Goal: Task Accomplishment & Management: Manage account settings

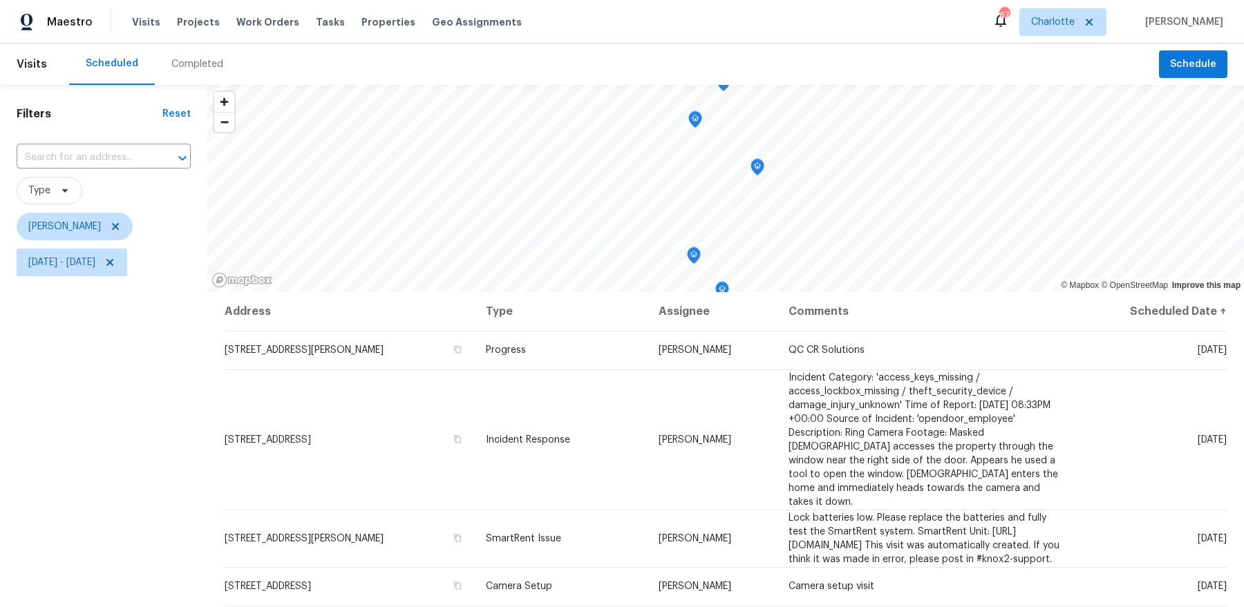
scroll to position [170, 0]
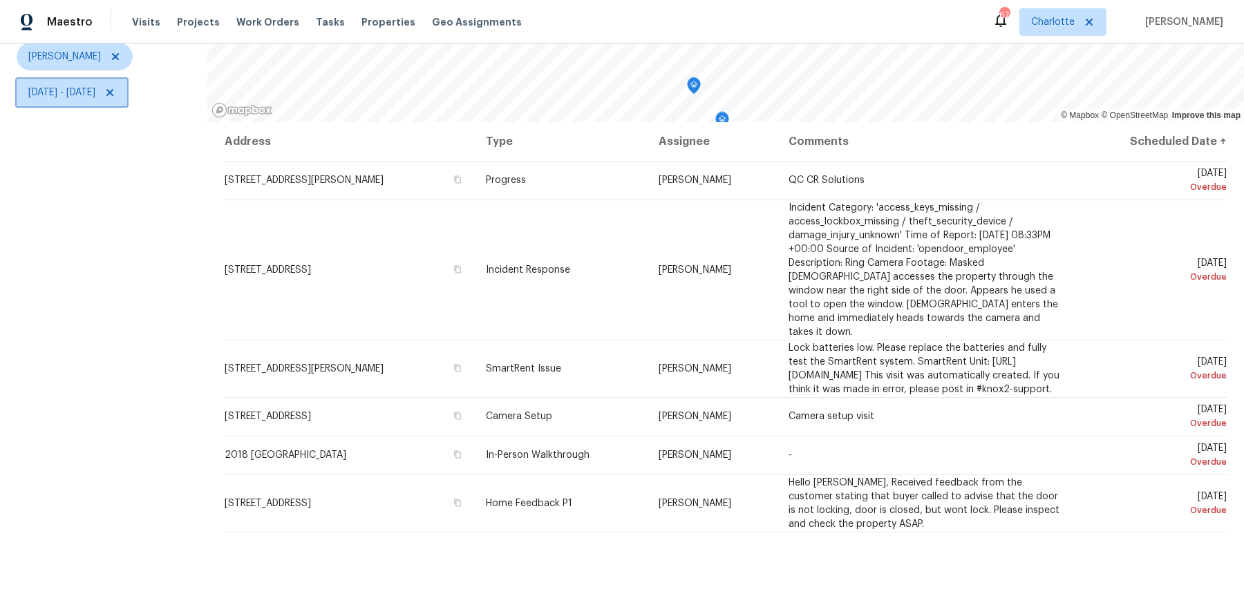
click at [104, 102] on span "Tue, Aug 19 - Tue, Aug 19" at bounding box center [72, 93] width 111 height 28
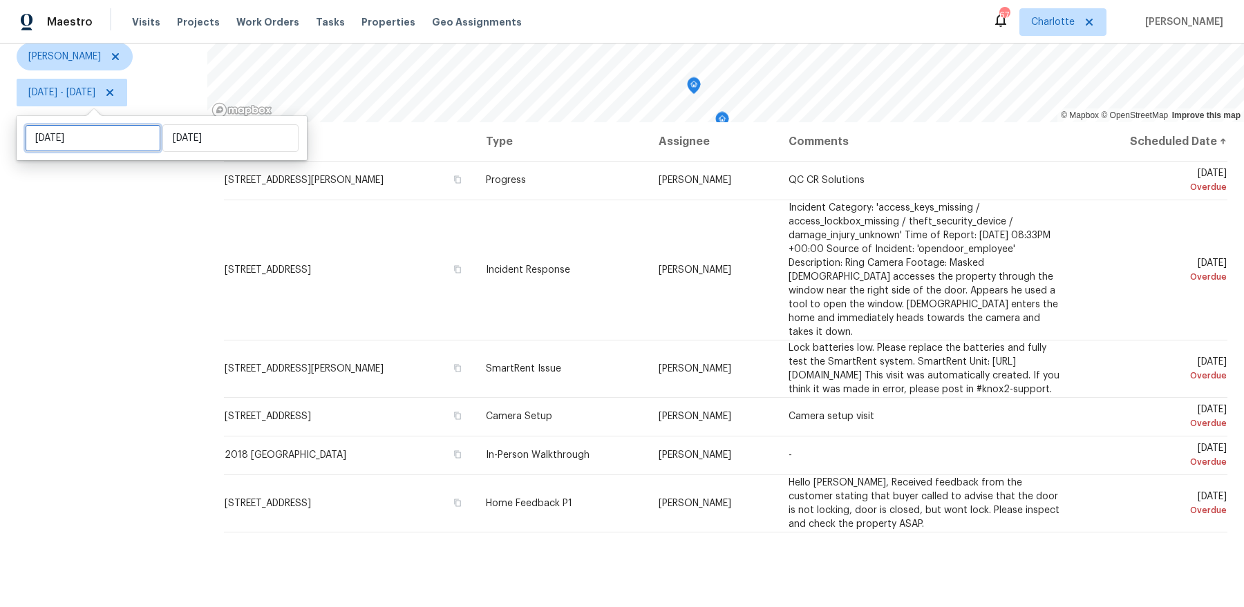
select select "7"
select select "2025"
select select "8"
select select "2025"
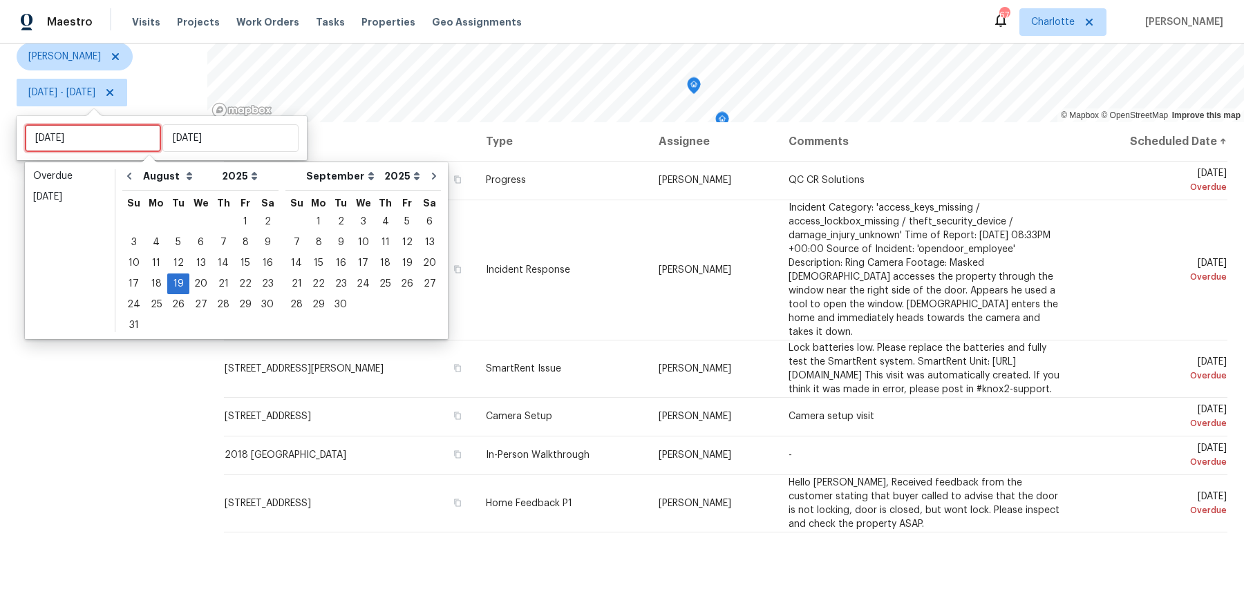
click at [82, 144] on input "Tue, Aug 19" at bounding box center [93, 138] width 136 height 28
type input "Thu, Aug 21"
type input "Wed, Aug 20"
click at [167, 289] on div "19" at bounding box center [178, 283] width 22 height 19
type input "Tue, Aug 19"
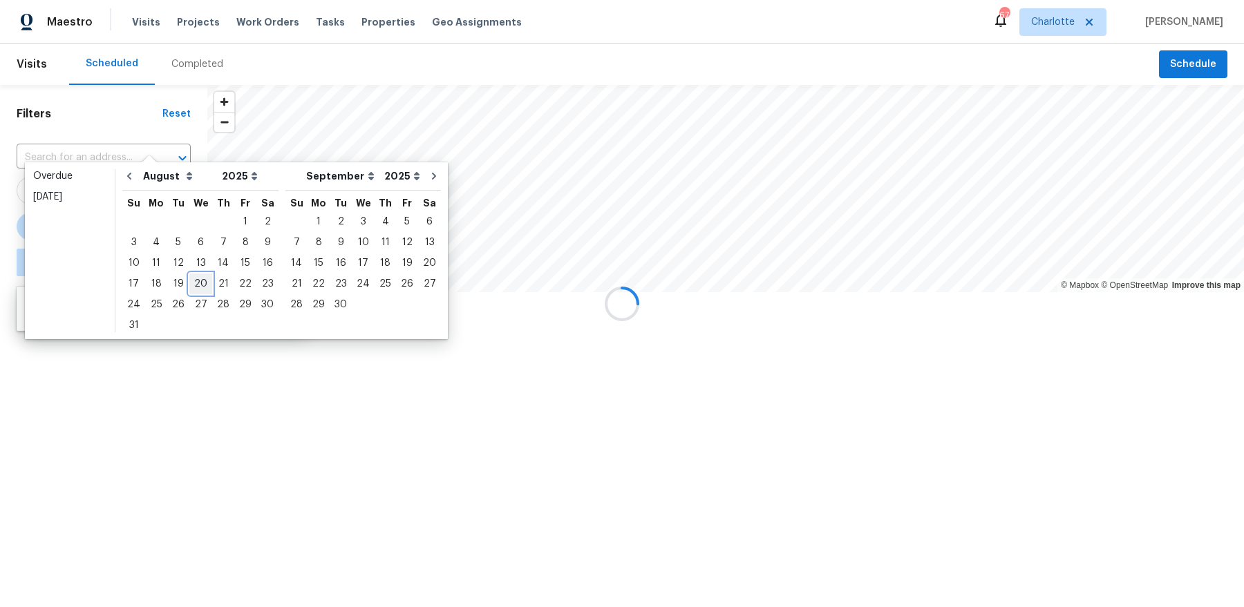
click at [199, 282] on div "20" at bounding box center [200, 283] width 23 height 19
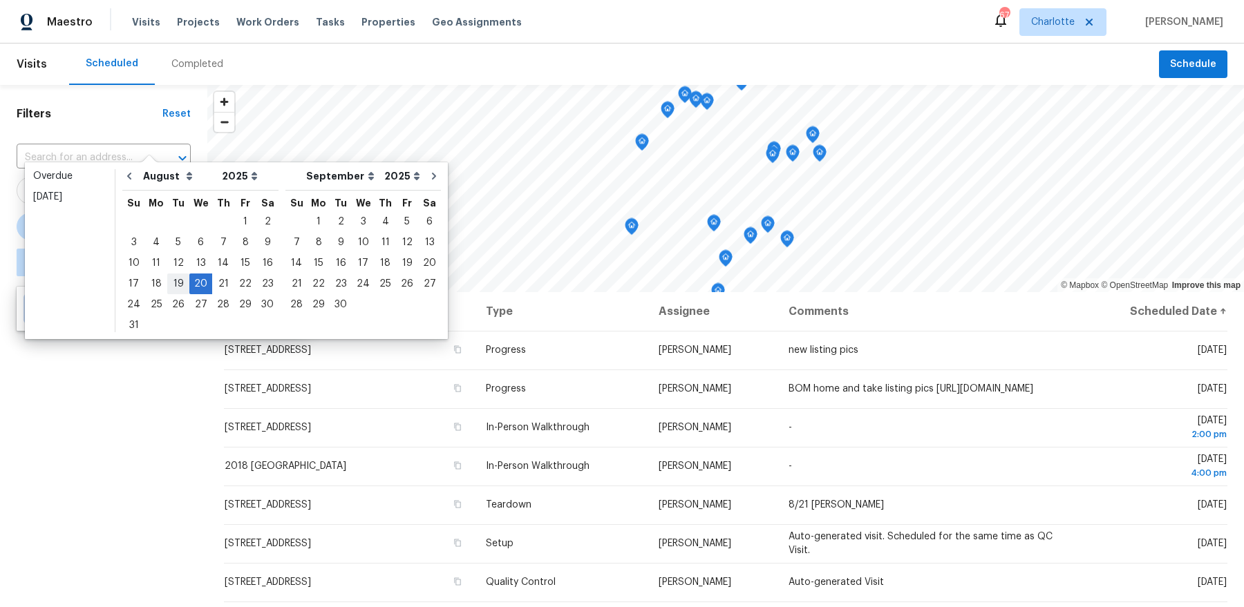
type input "Tue, Aug 19"
type input "Wed, Aug 20"
click at [175, 286] on div "19" at bounding box center [178, 283] width 22 height 19
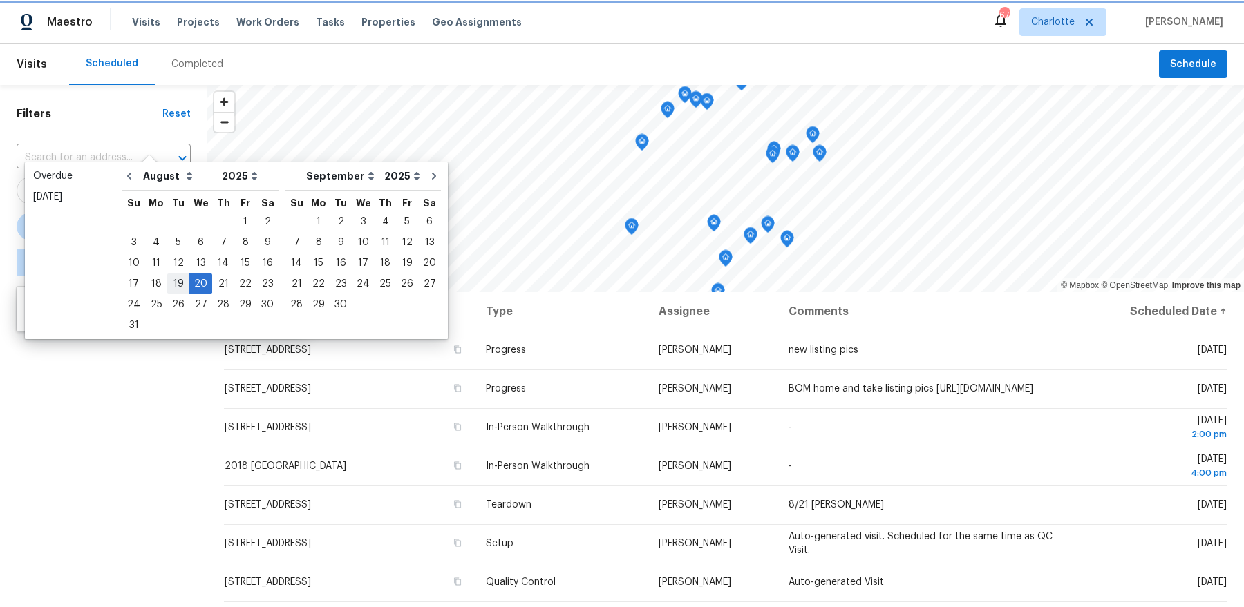
type input "Tue, Aug 19"
type input "Wed, Aug 20"
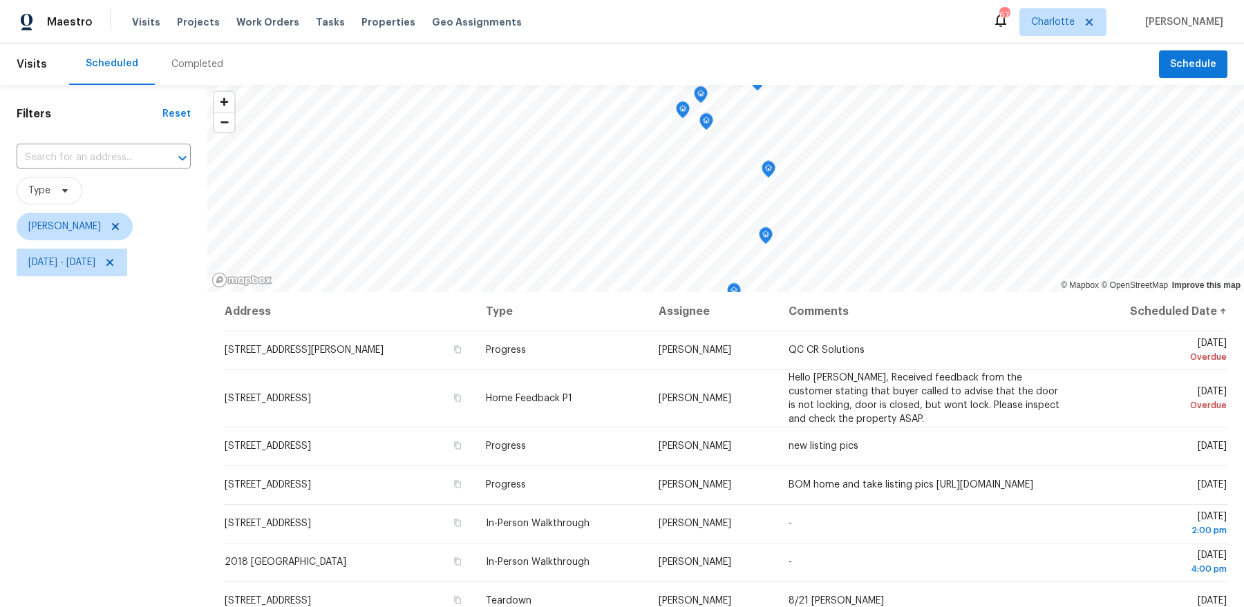
click at [113, 424] on div "Filters Reset ​ Type Dan Baquero Tue, Aug 19 - Wed, Aug 20" at bounding box center [103, 431] width 207 height 693
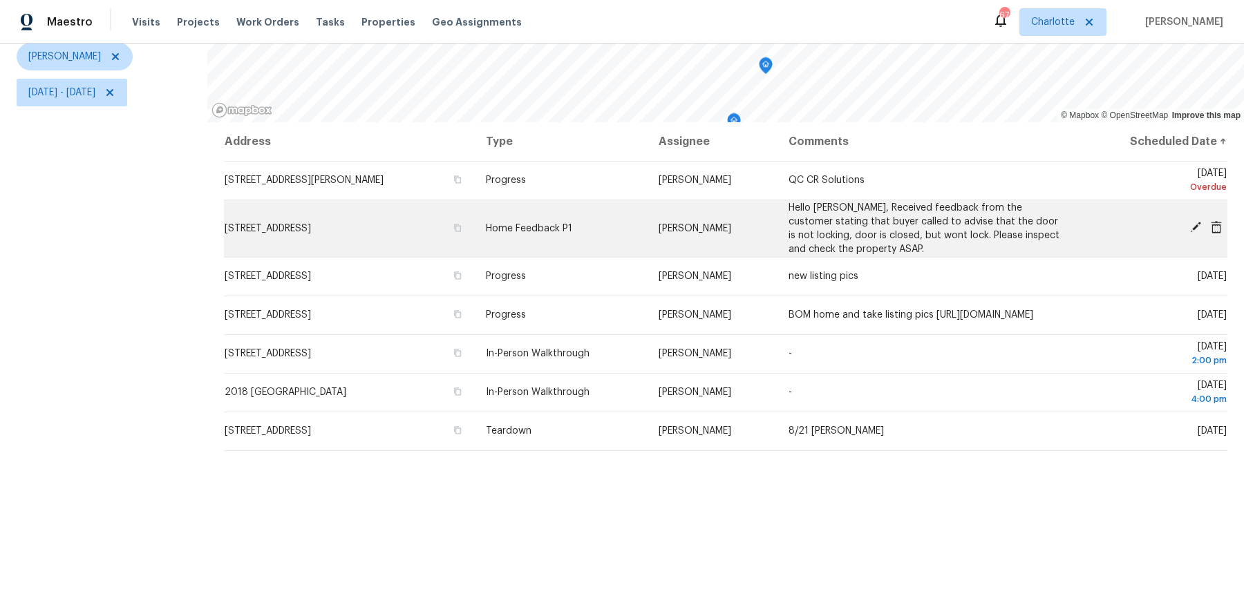
click at [1192, 225] on icon at bounding box center [1195, 227] width 12 height 12
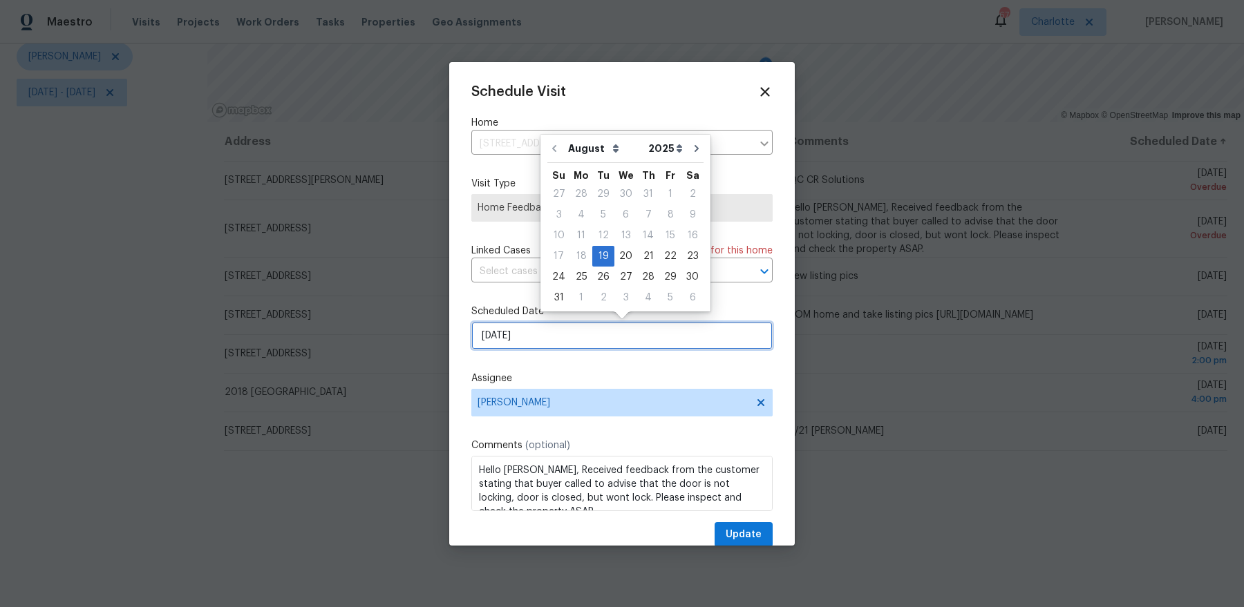
click at [549, 339] on input "8/19/2025" at bounding box center [621, 336] width 301 height 28
click at [618, 254] on div "20" at bounding box center [625, 256] width 23 height 19
type input "[DATE]"
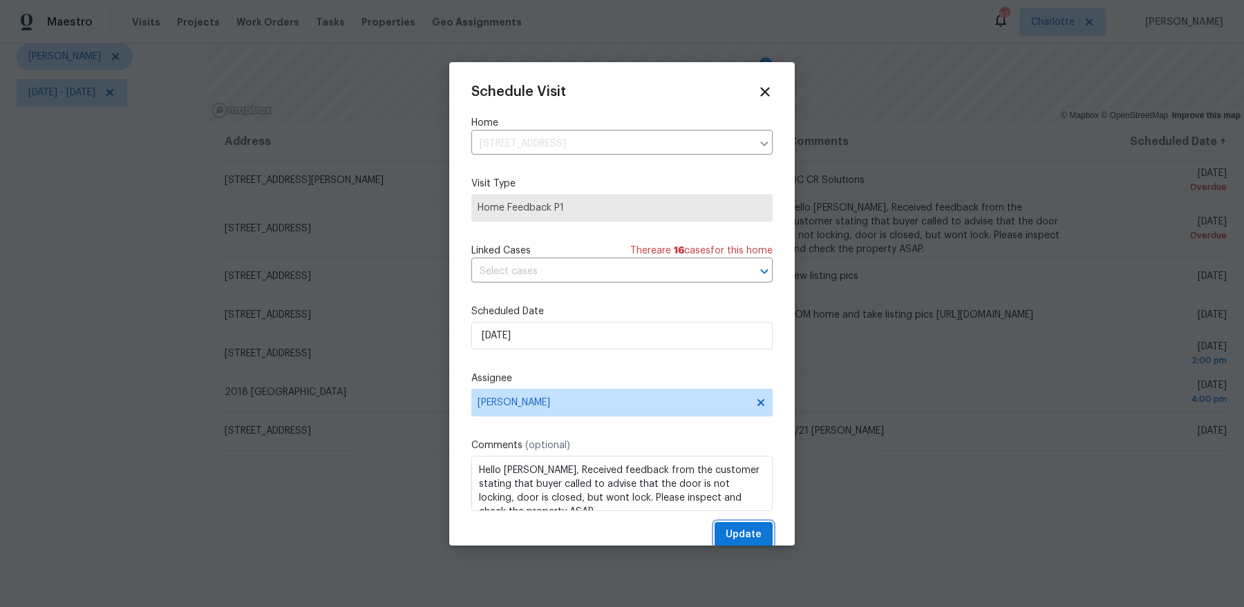
click at [754, 537] on span "Update" at bounding box center [743, 534] width 36 height 17
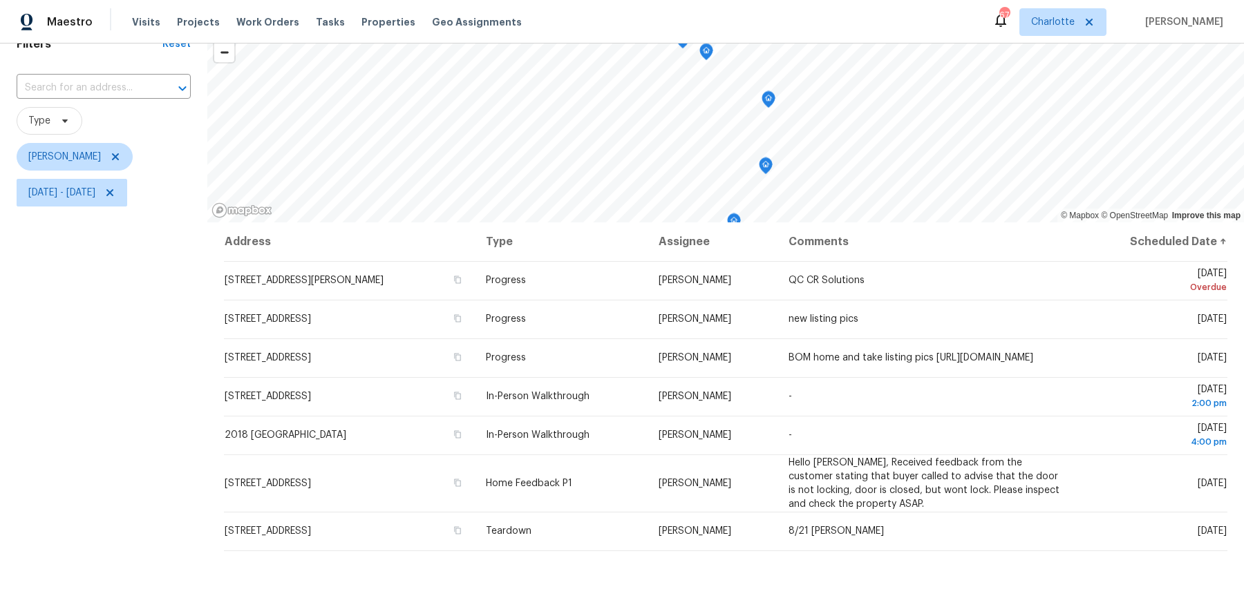
scroll to position [0, 0]
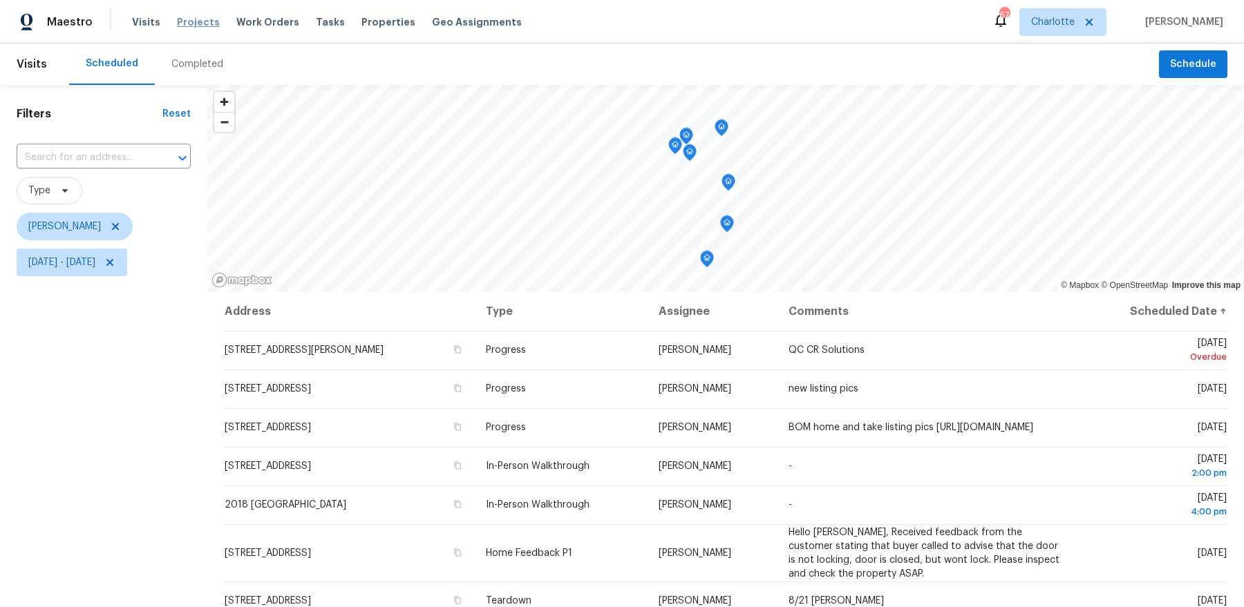
click at [198, 25] on span "Projects" at bounding box center [198, 22] width 43 height 14
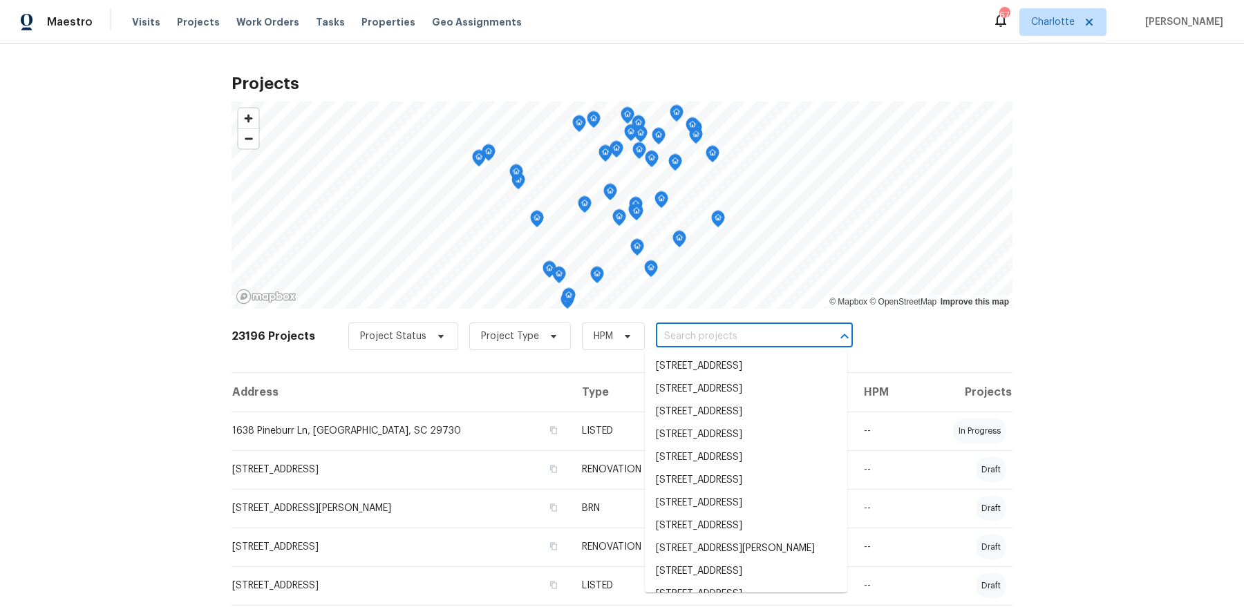
click at [681, 338] on input "text" at bounding box center [735, 336] width 158 height 21
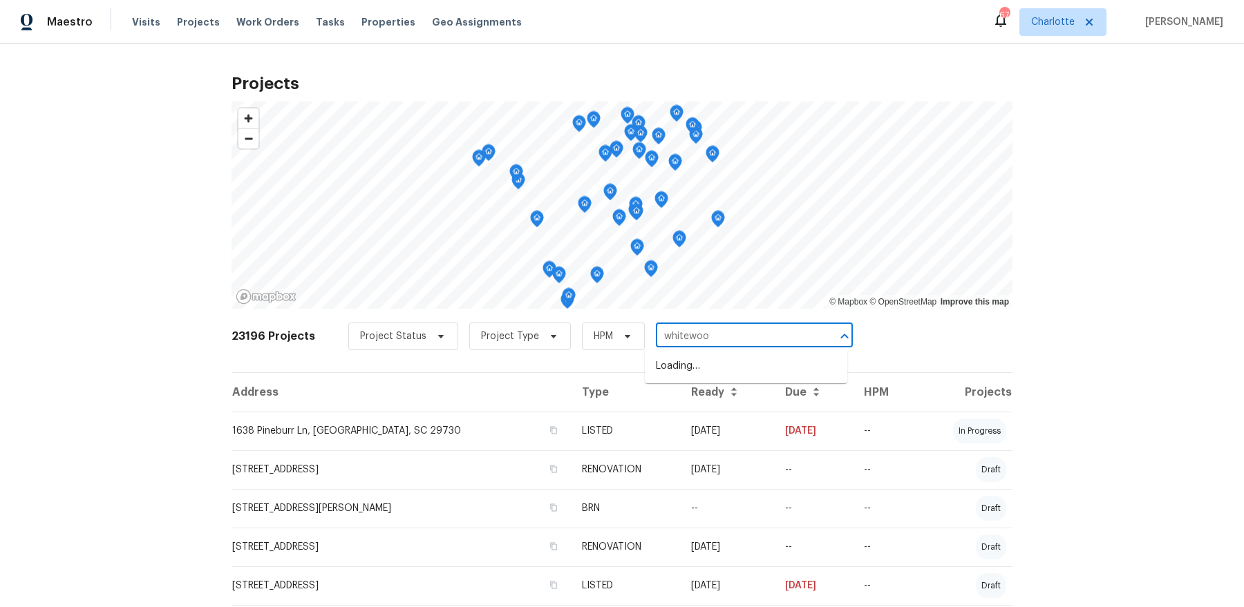
type input "whitewood"
click at [790, 401] on li "9643 Whitewood Trl, Charlotte, NC 28269" at bounding box center [746, 389] width 202 height 23
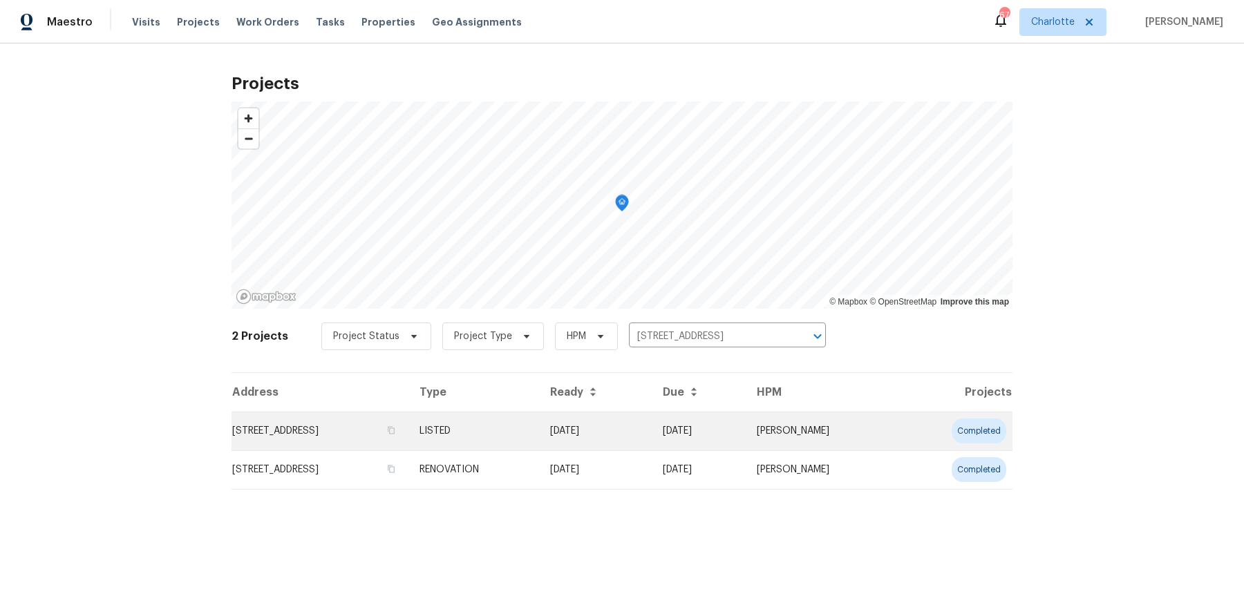
click at [651, 425] on td "07/25/25" at bounding box center [595, 431] width 113 height 39
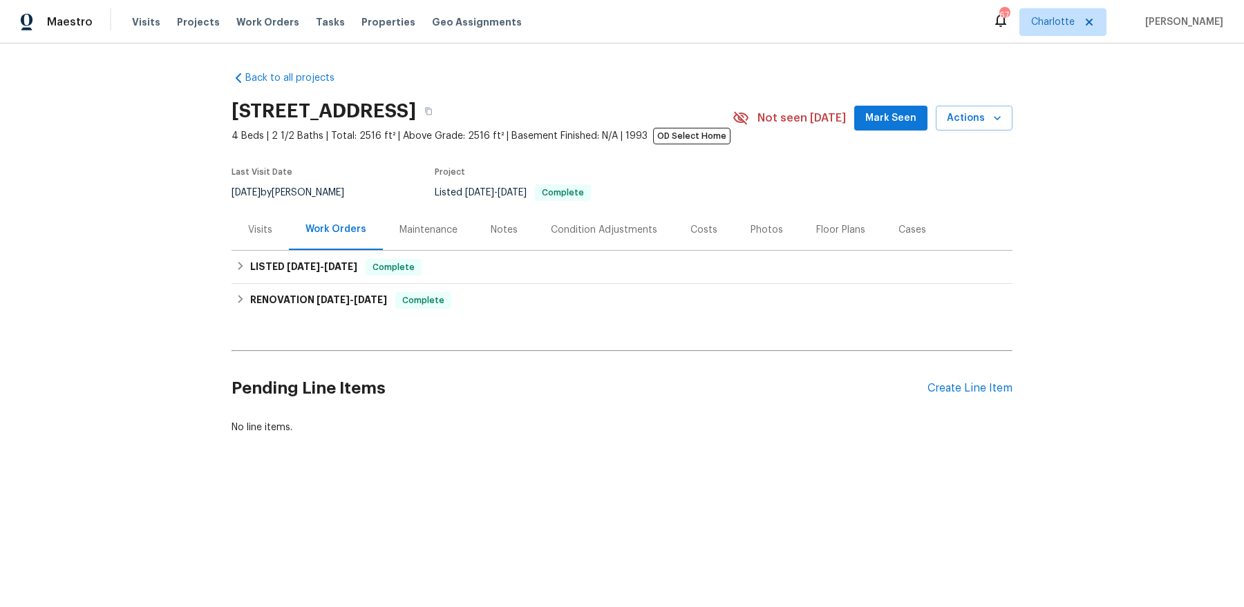
click at [964, 379] on div "Pending Line Items Create Line Item" at bounding box center [621, 388] width 781 height 64
click at [961, 386] on div "Create Line Item" at bounding box center [969, 388] width 85 height 13
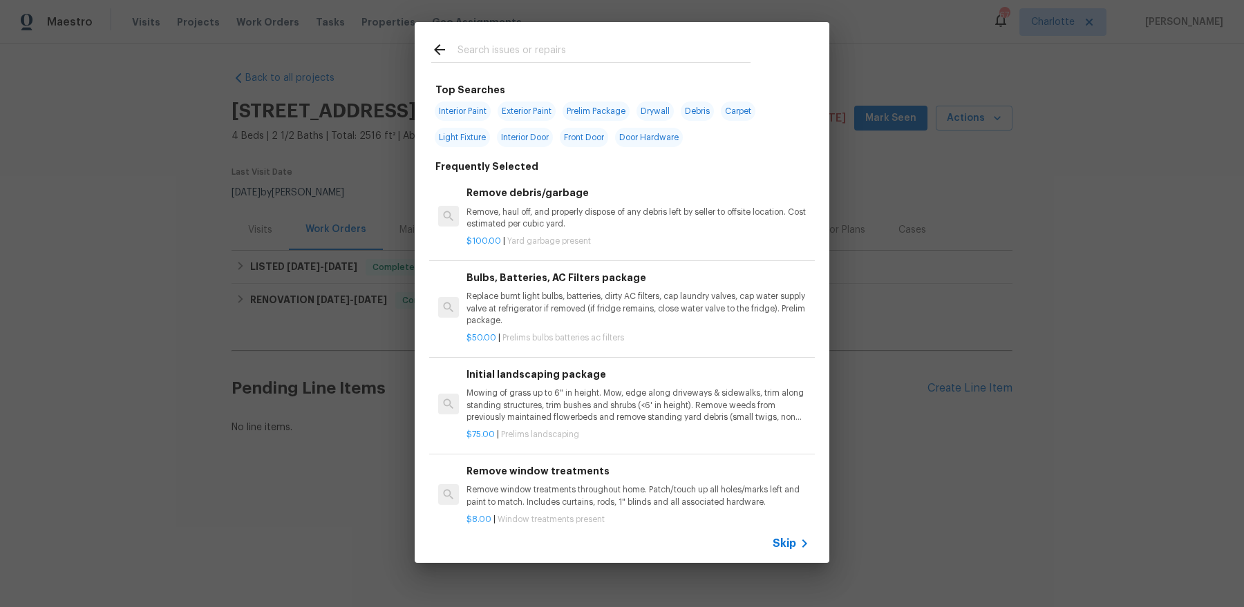
click at [933, 236] on div "Top Searches Interior Paint Exterior Paint Prelim Package Drywall Debris Carpet…" at bounding box center [622, 292] width 1244 height 585
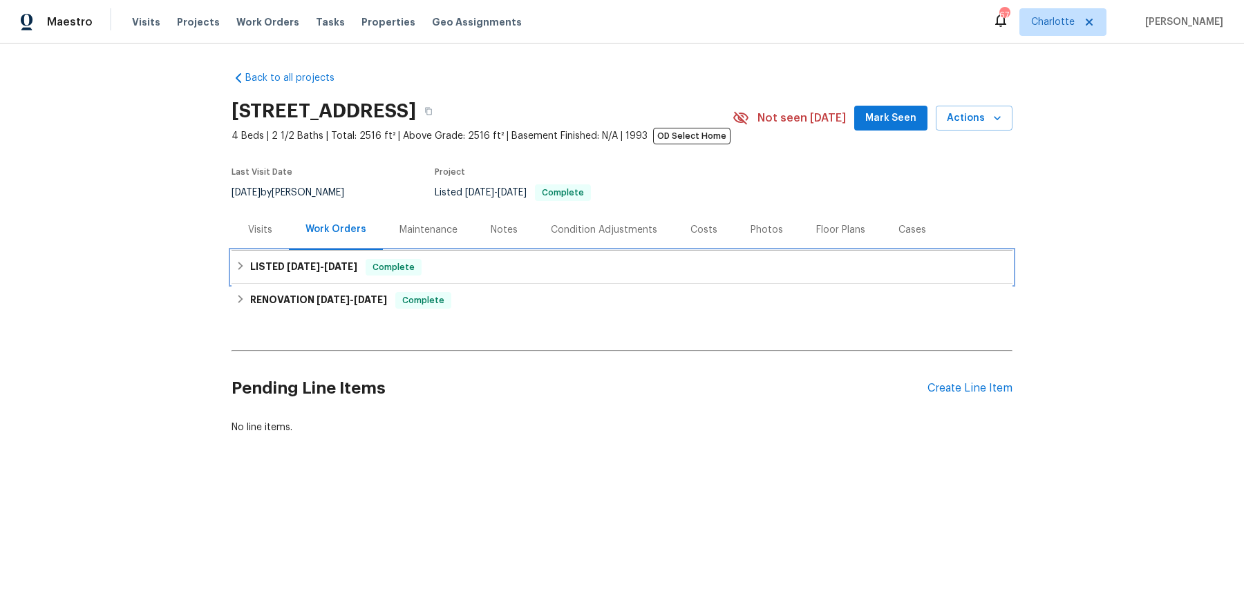
click at [348, 264] on span "7/26/25" at bounding box center [340, 267] width 33 height 10
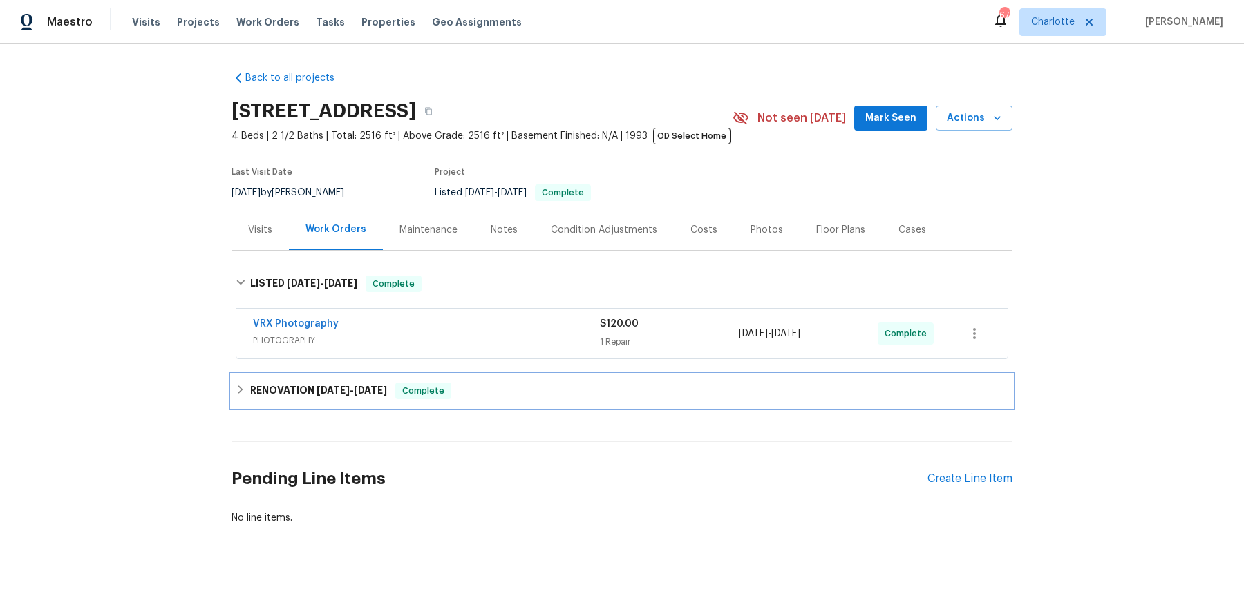
click at [368, 400] on div "RENOVATION 6/12/25 - 8/12/25 Complete" at bounding box center [621, 390] width 781 height 33
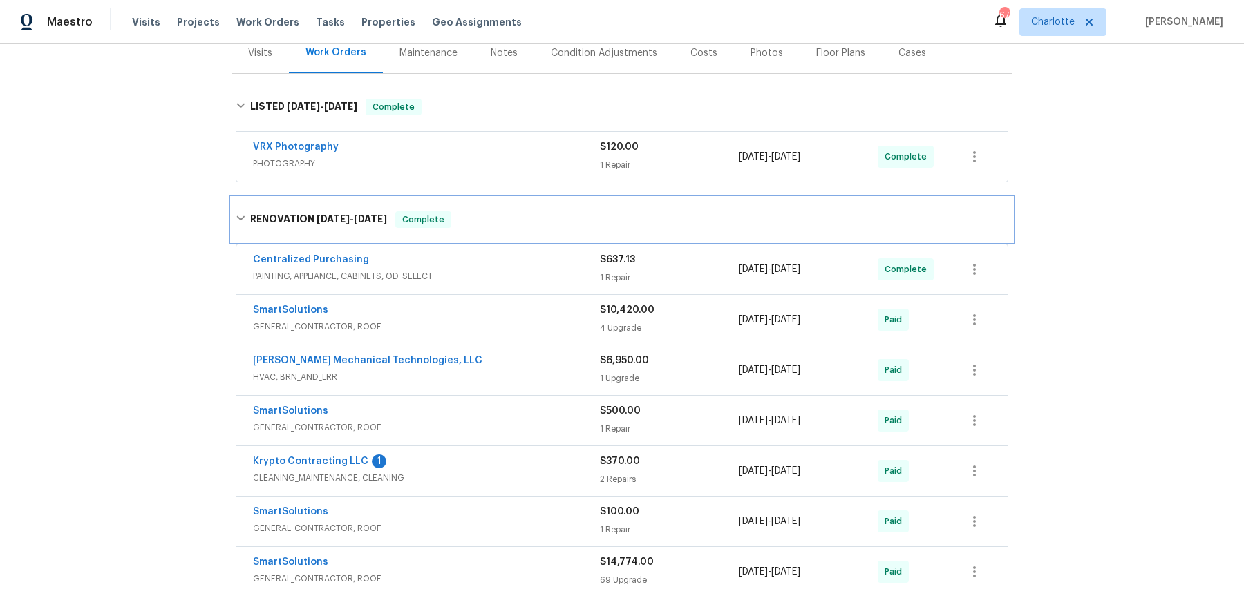
scroll to position [183, 0]
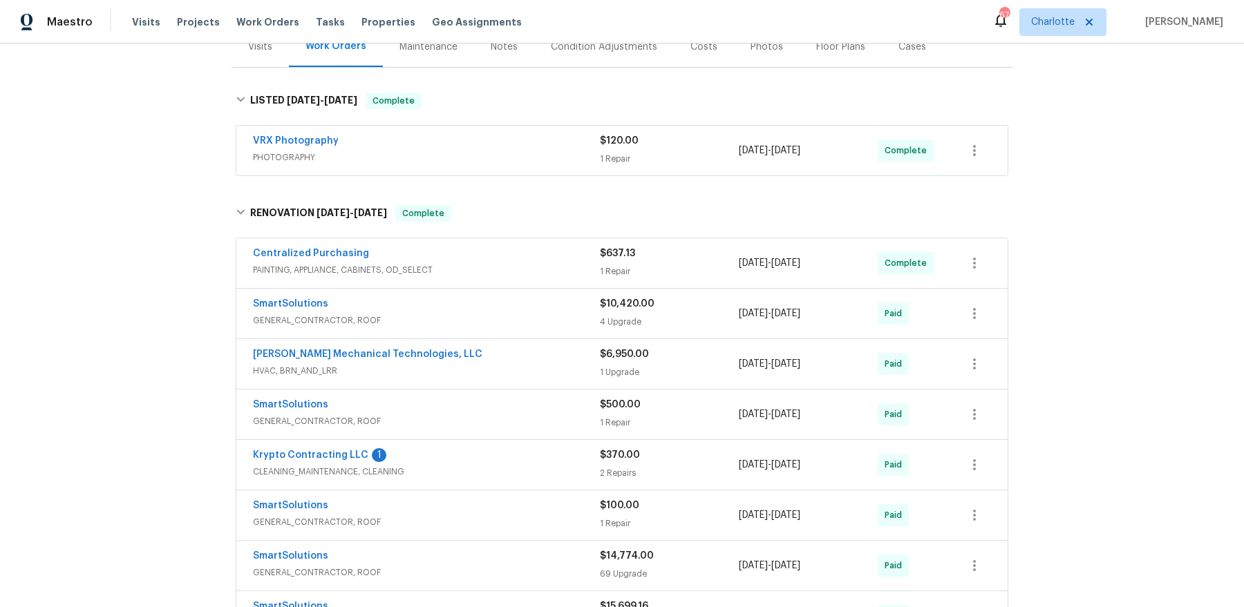
click at [424, 460] on div "Krypto Contracting LLC 1" at bounding box center [426, 456] width 347 height 17
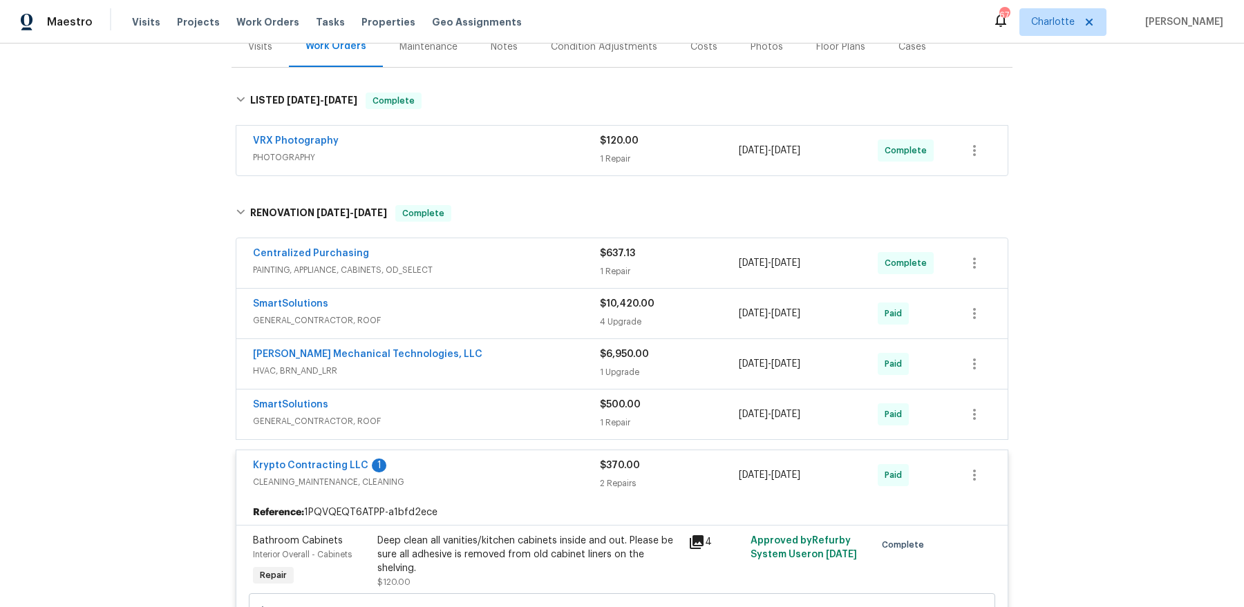
click at [484, 371] on span "HVAC, BRN_AND_LRR" at bounding box center [426, 371] width 347 height 14
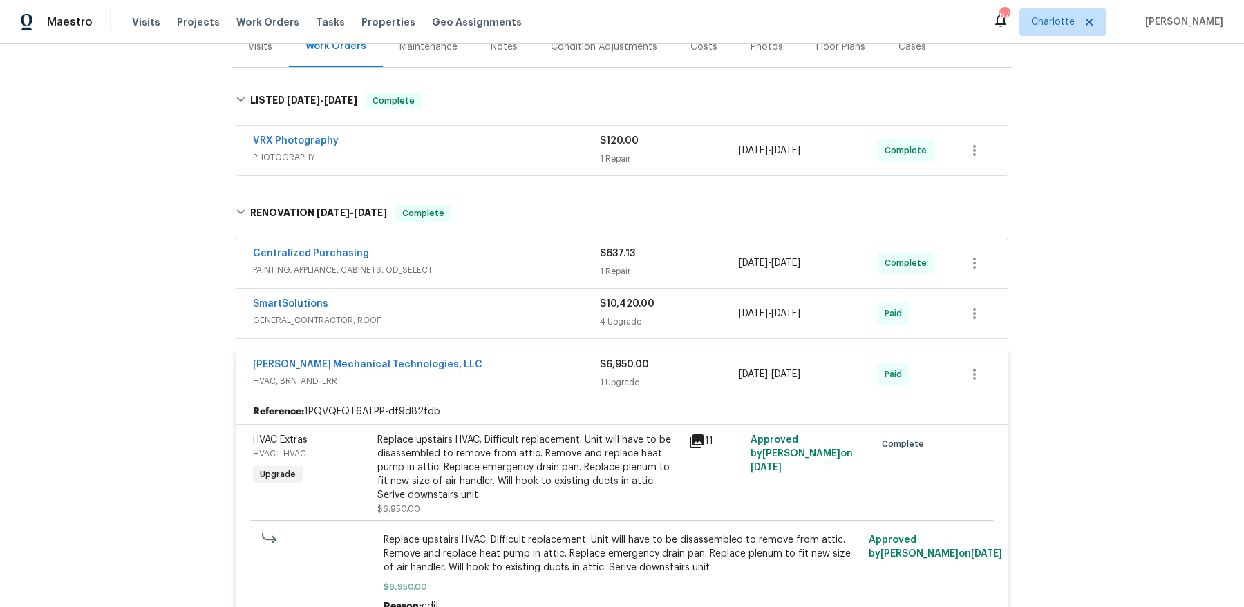
click at [474, 316] on span "GENERAL_CONTRACTOR, ROOF" at bounding box center [426, 321] width 347 height 14
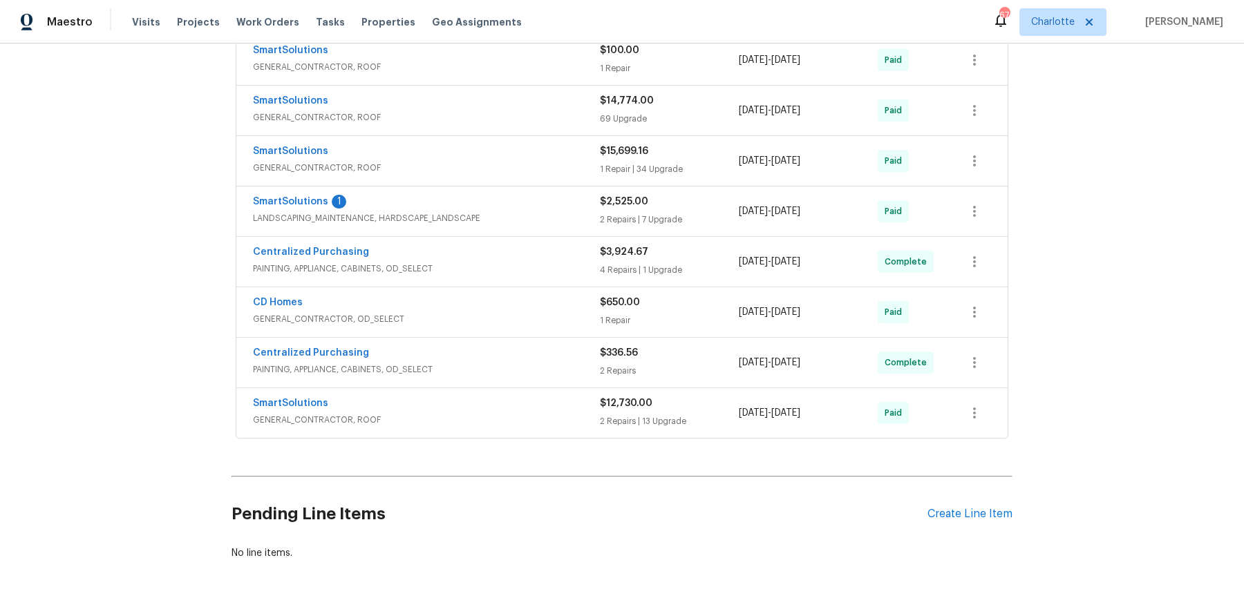
scroll to position [2140, 0]
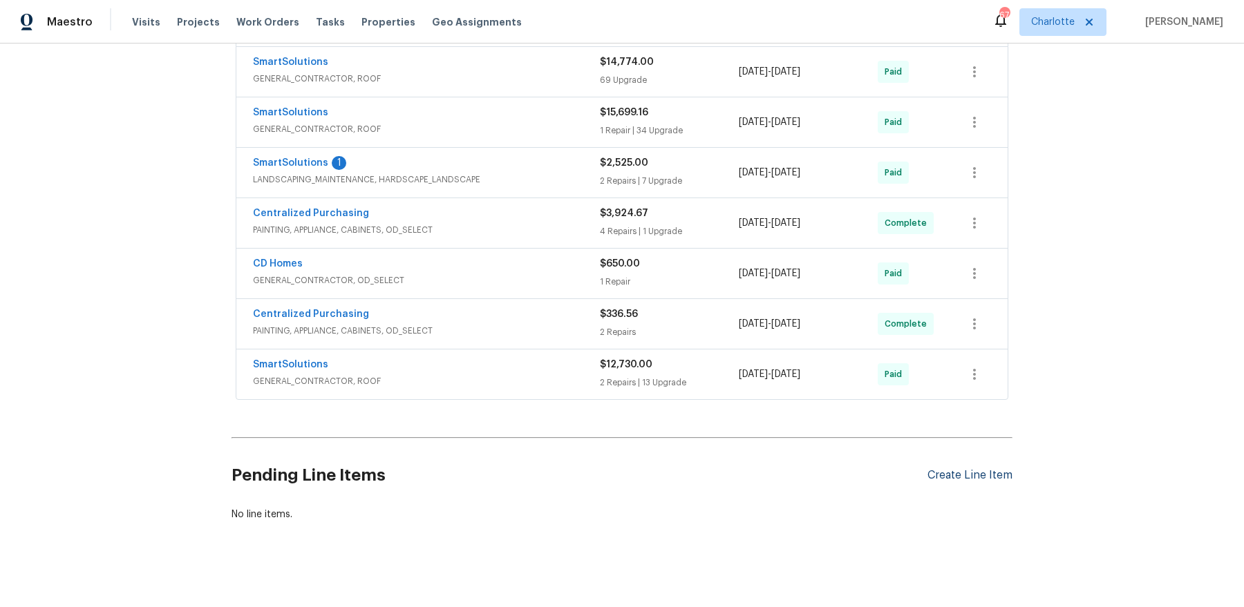
click at [950, 469] on div "Create Line Item" at bounding box center [969, 475] width 85 height 13
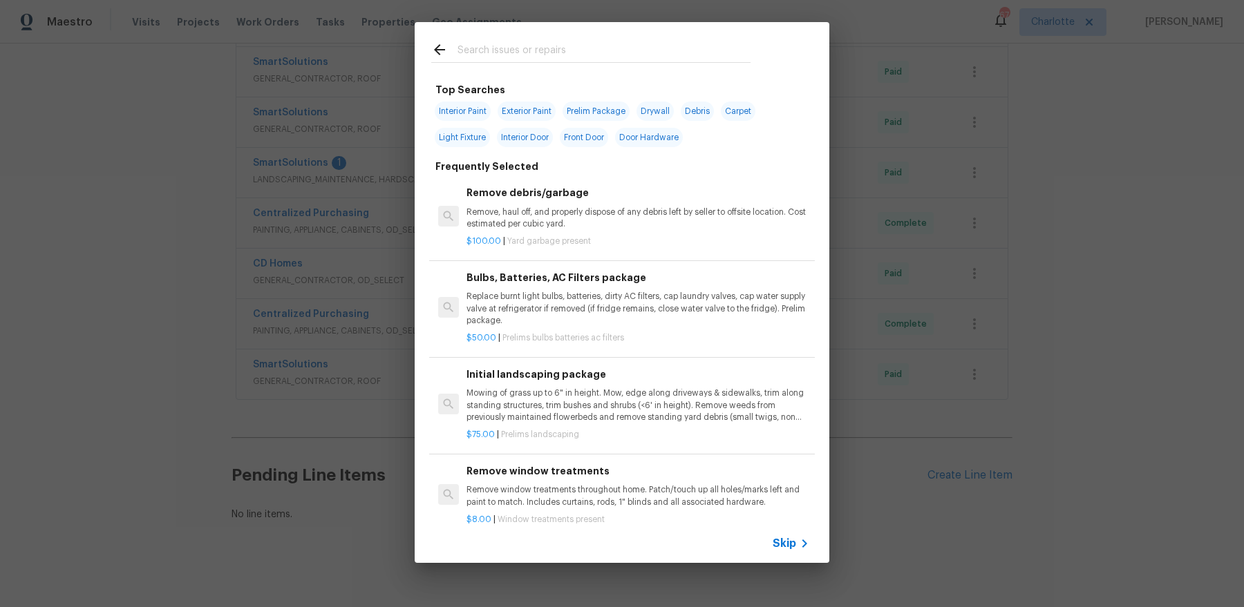
click at [506, 56] on input "text" at bounding box center [603, 51] width 293 height 21
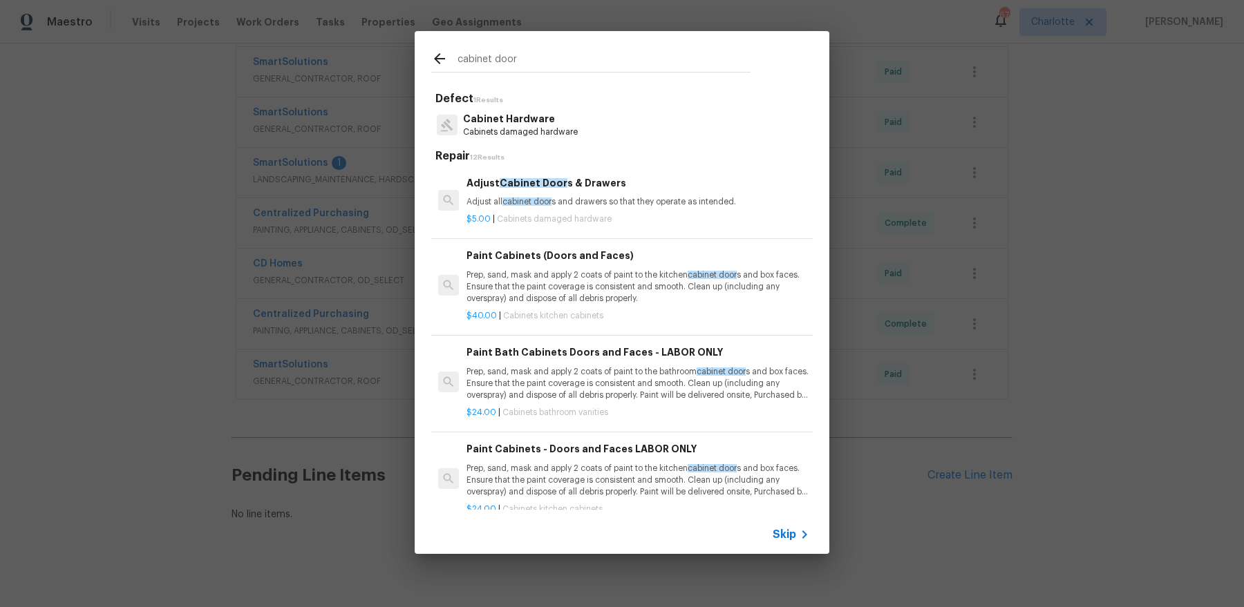
type input "cabinet door"
click at [606, 207] on p "Adjust all cabinet door s and drawers so that they operate as intended." at bounding box center [637, 202] width 343 height 12
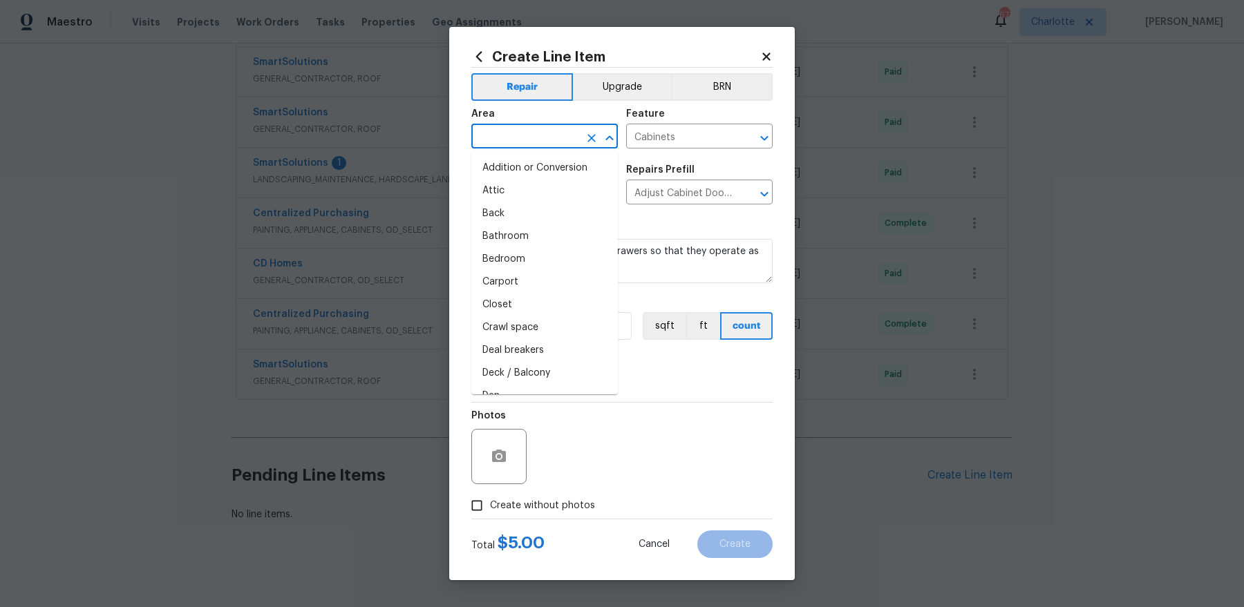
click at [539, 144] on input "text" at bounding box center [525, 137] width 108 height 21
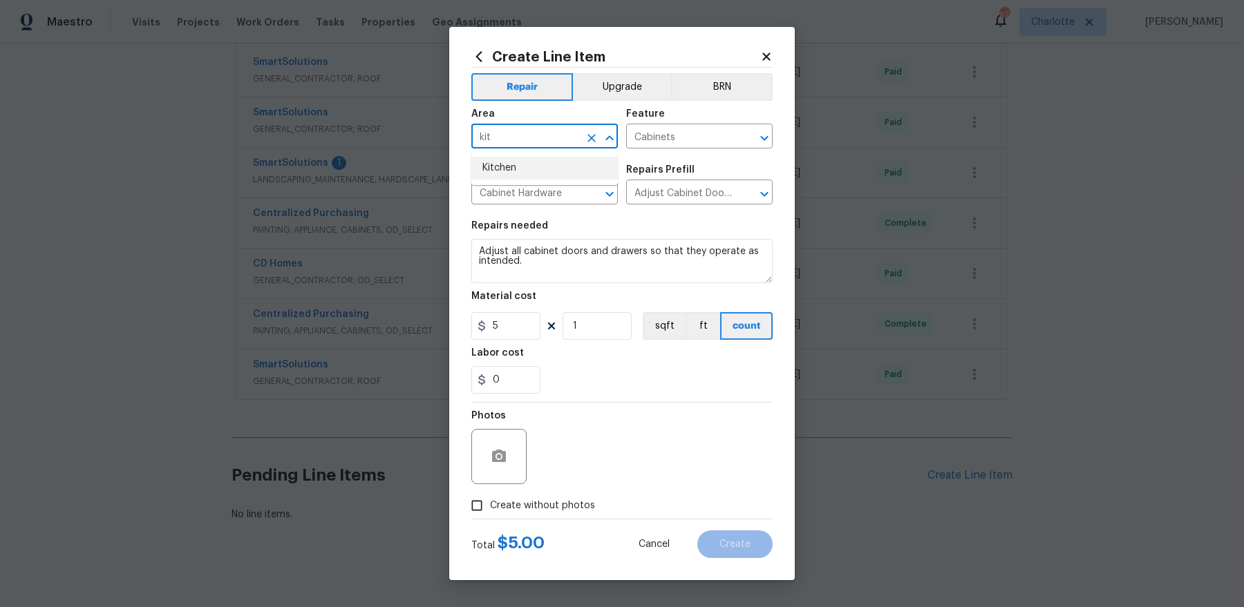
click at [515, 166] on li "Kitchen" at bounding box center [544, 168] width 146 height 23
type input "Kitchen"
click at [519, 323] on input "5" at bounding box center [505, 326] width 69 height 28
type input "75"
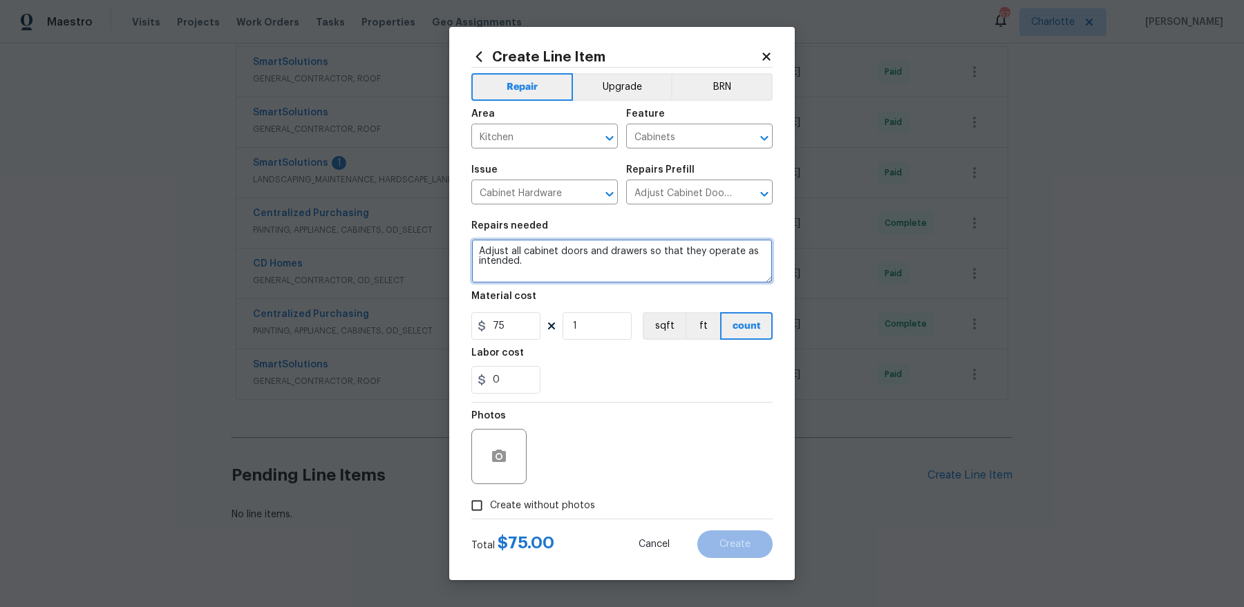
click at [689, 269] on textarea "Adjust all cabinet doors and drawers so that they operate as intended." at bounding box center [621, 261] width 301 height 44
paste textarea "feedback states cabinet doors are not aligned"
paste textarea "Please have GC align cabinet doors/pulls throughout home as needed."
drag, startPoint x: 761, startPoint y: 251, endPoint x: 717, endPoint y: 251, distance: 43.5
click at [717, 251] on textarea "feedback states cabinet doors are not aligned. Please have GC align cabinet doo…" at bounding box center [621, 261] width 301 height 44
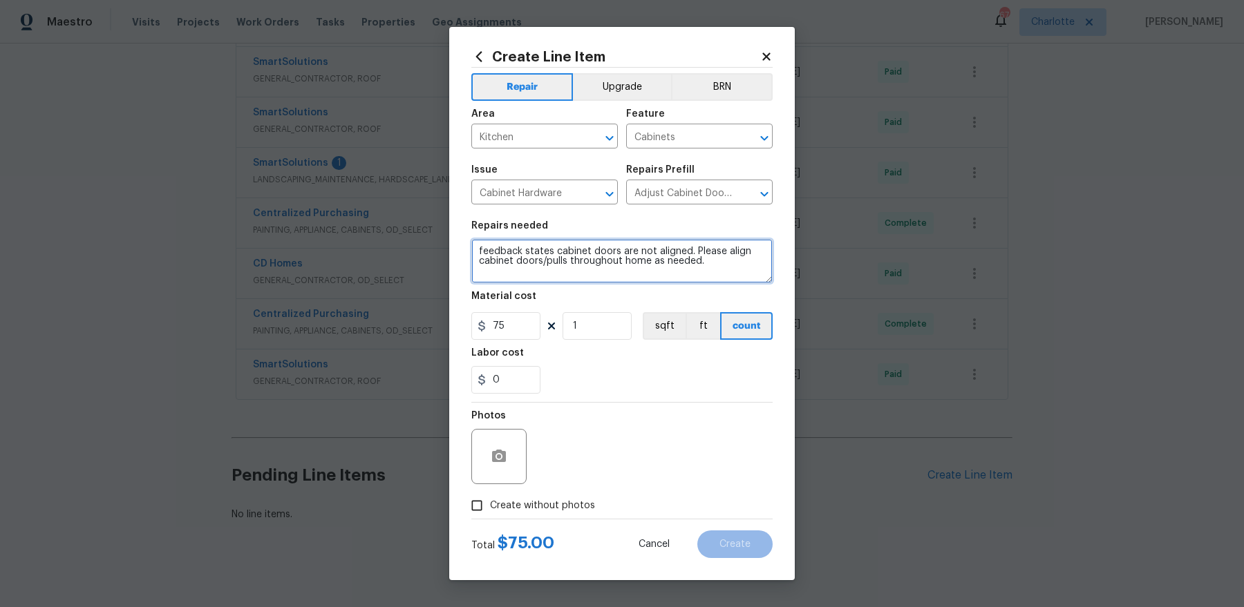
click at [686, 254] on textarea "feedback states cabinet doors are not aligned. Please align cabinet doors/pulls…" at bounding box center [621, 261] width 301 height 44
type textarea "feedback states cabinet doors are not aligned (lowers in particular). Please al…"
click at [478, 504] on input "Create without photos" at bounding box center [477, 506] width 26 height 26
checkbox input "true"
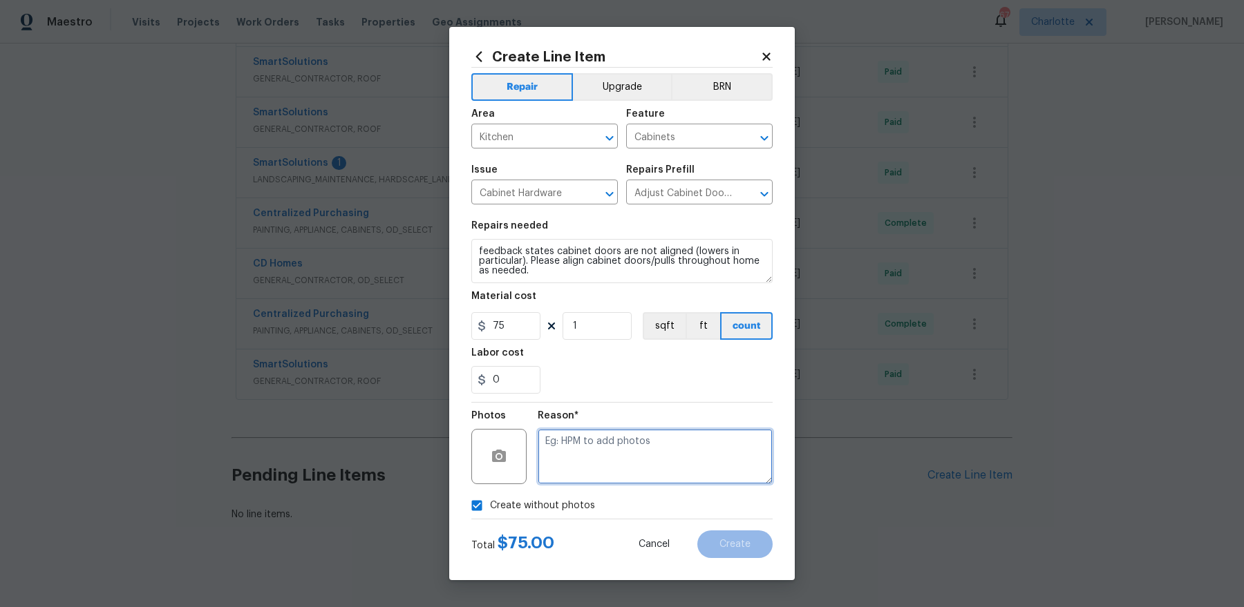
click at [617, 456] on textarea at bounding box center [654, 456] width 235 height 55
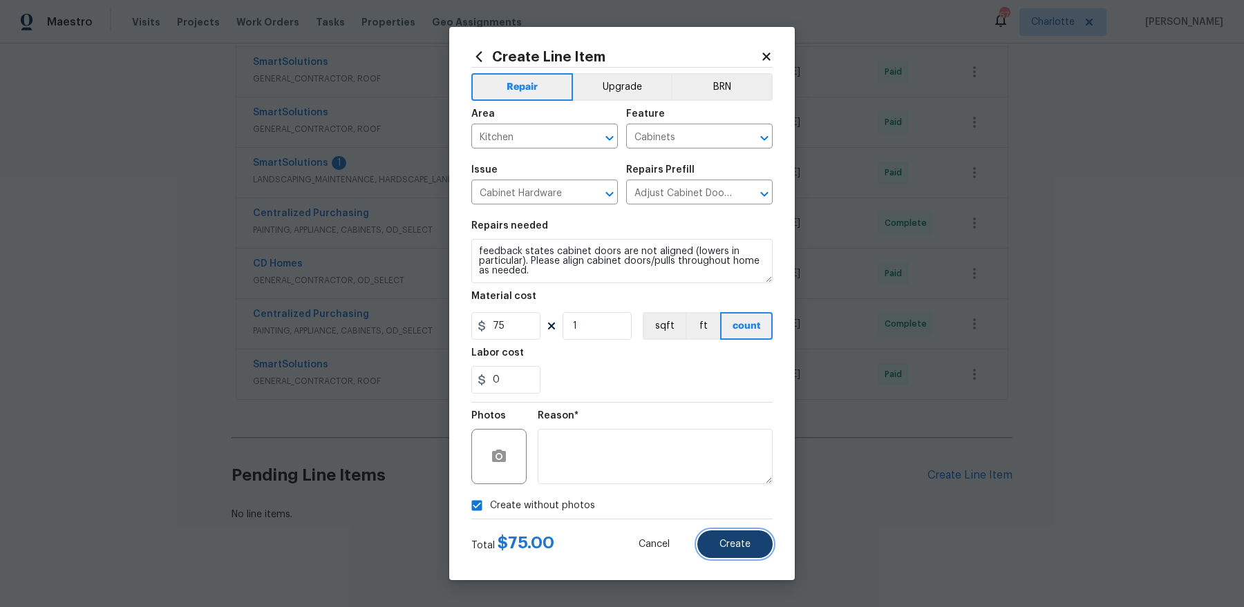
click at [736, 537] on button "Create" at bounding box center [734, 545] width 75 height 28
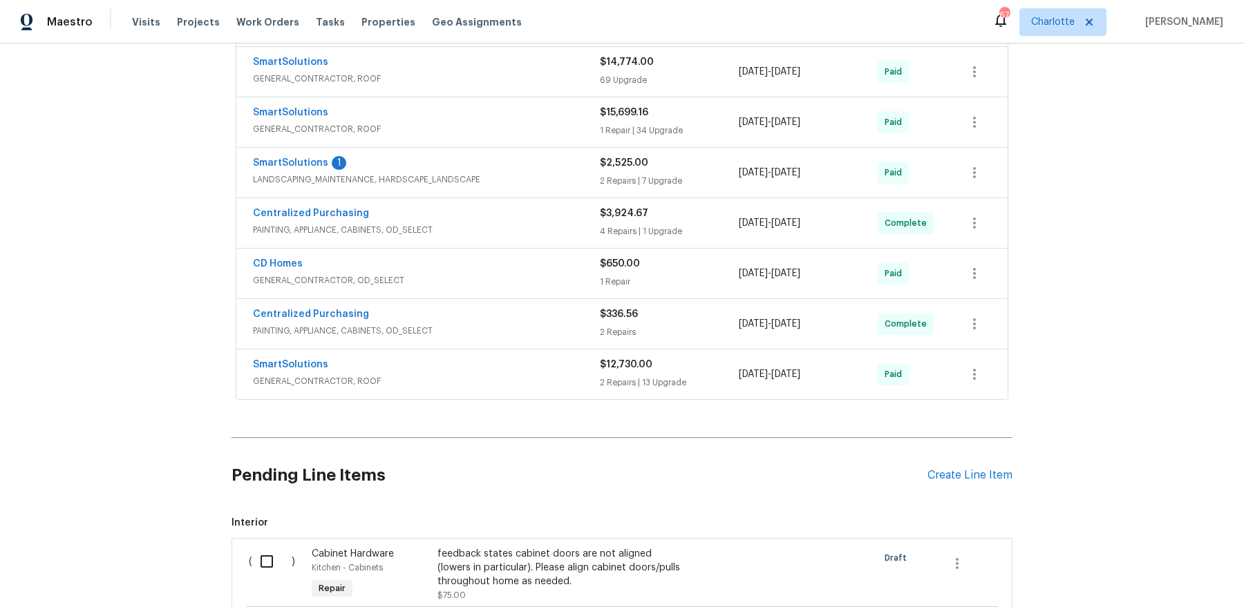
scroll to position [2311, 0]
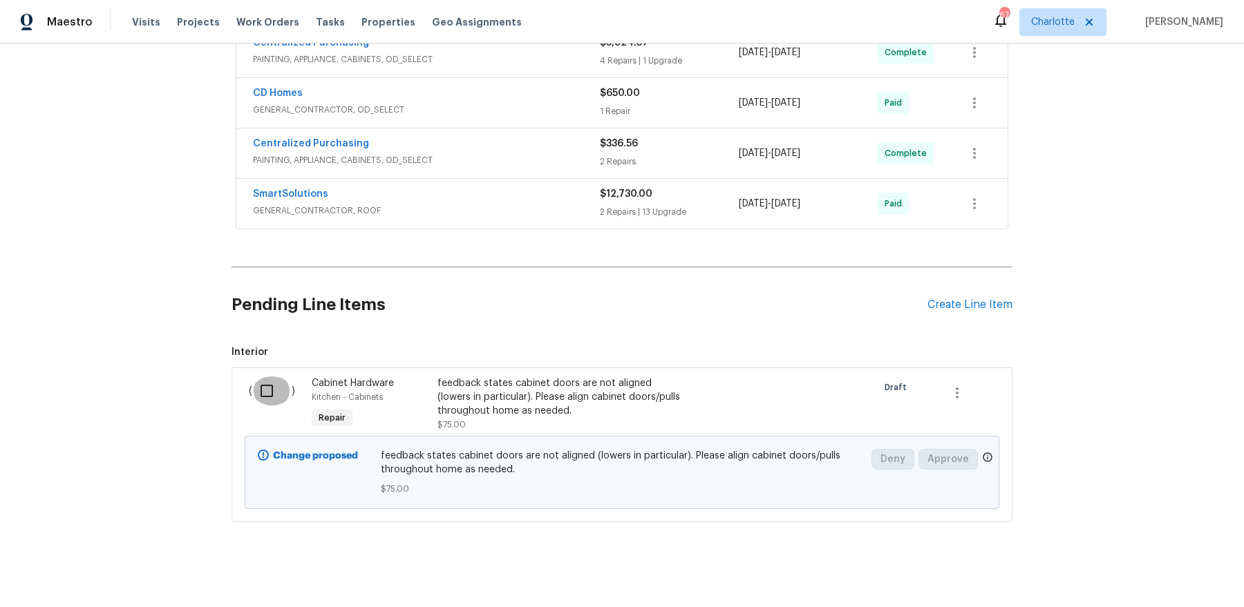
click at [260, 385] on input "checkbox" at bounding box center [271, 391] width 39 height 29
click at [1192, 578] on span "Create Work Order" at bounding box center [1165, 572] width 92 height 17
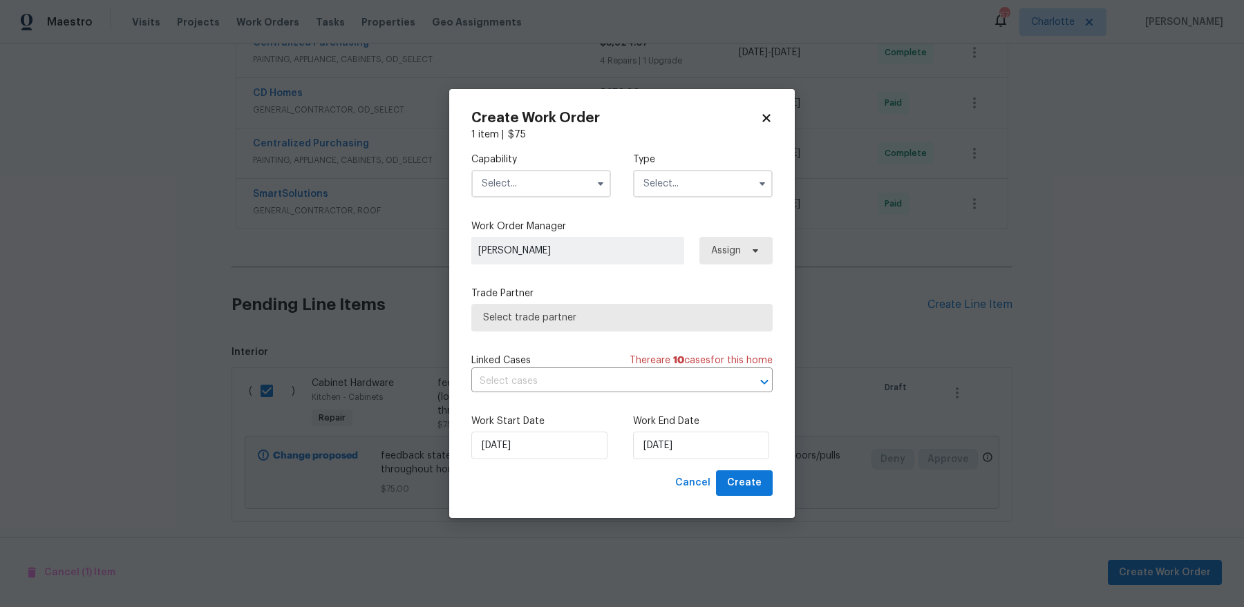
click at [555, 193] on input "text" at bounding box center [541, 184] width 140 height 28
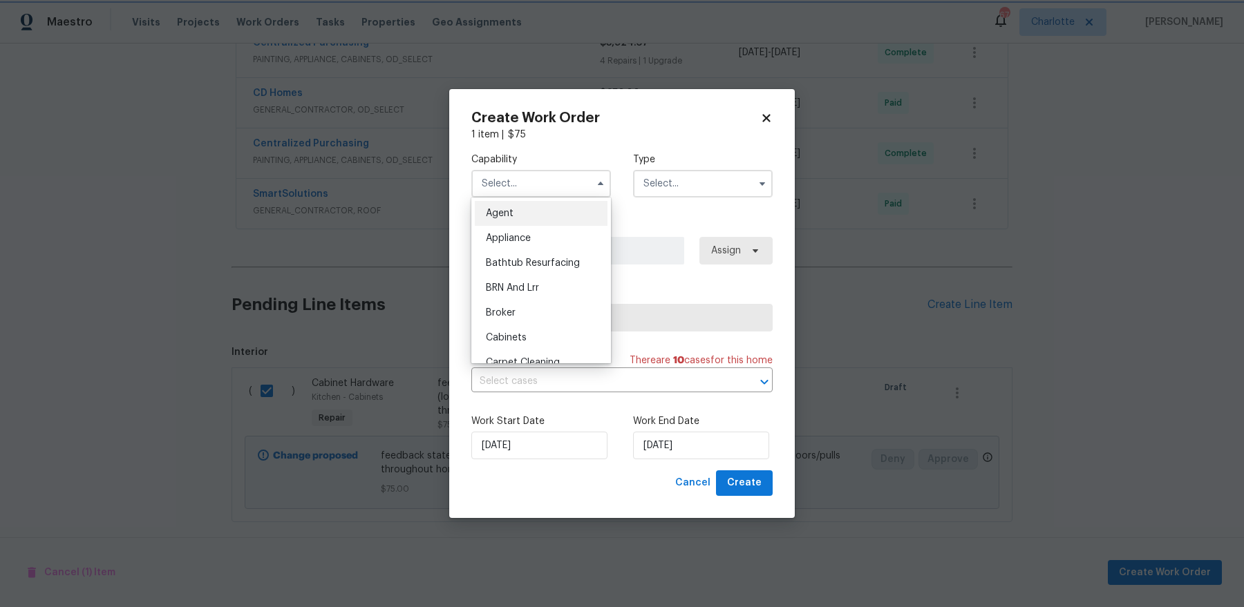
click at [656, 273] on div "Capability Agent Appliance Bathtub Resurfacing BRN And Lrr Broker Cabinets Carp…" at bounding box center [621, 306] width 301 height 329
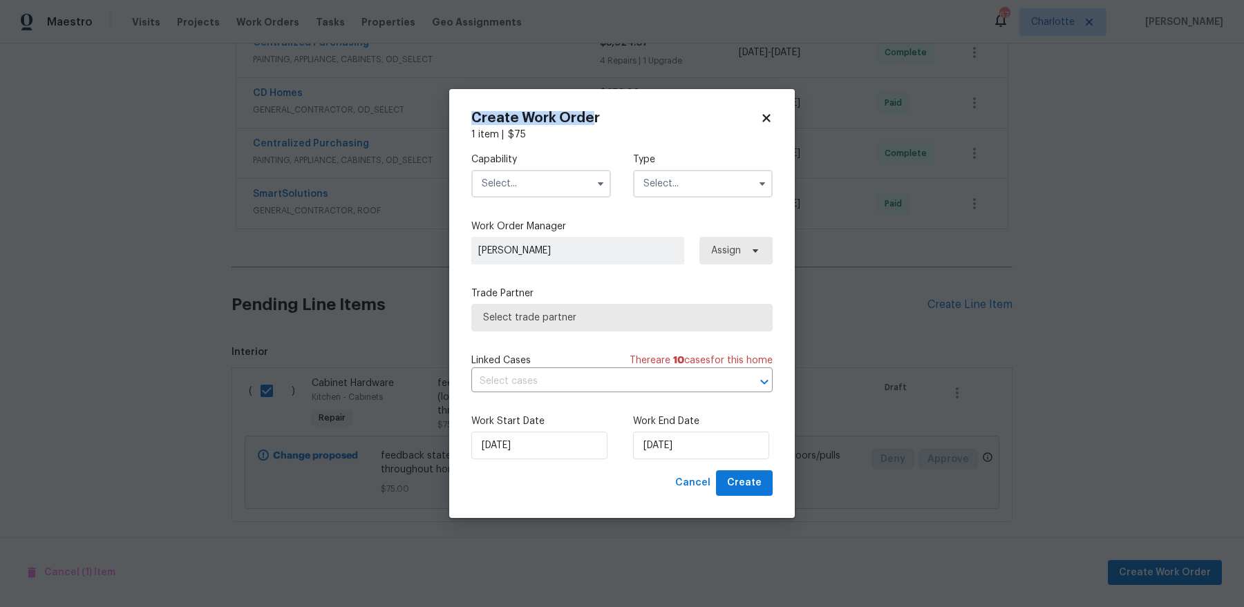
drag, startPoint x: 592, startPoint y: 122, endPoint x: 873, endPoint y: 119, distance: 280.5
click at [875, 120] on div "Create Work Order 1 item | $ 75 Capability Type Work Order Manager Dan Baquero …" at bounding box center [622, 303] width 1244 height 607
click at [761, 117] on icon at bounding box center [766, 118] width 12 height 12
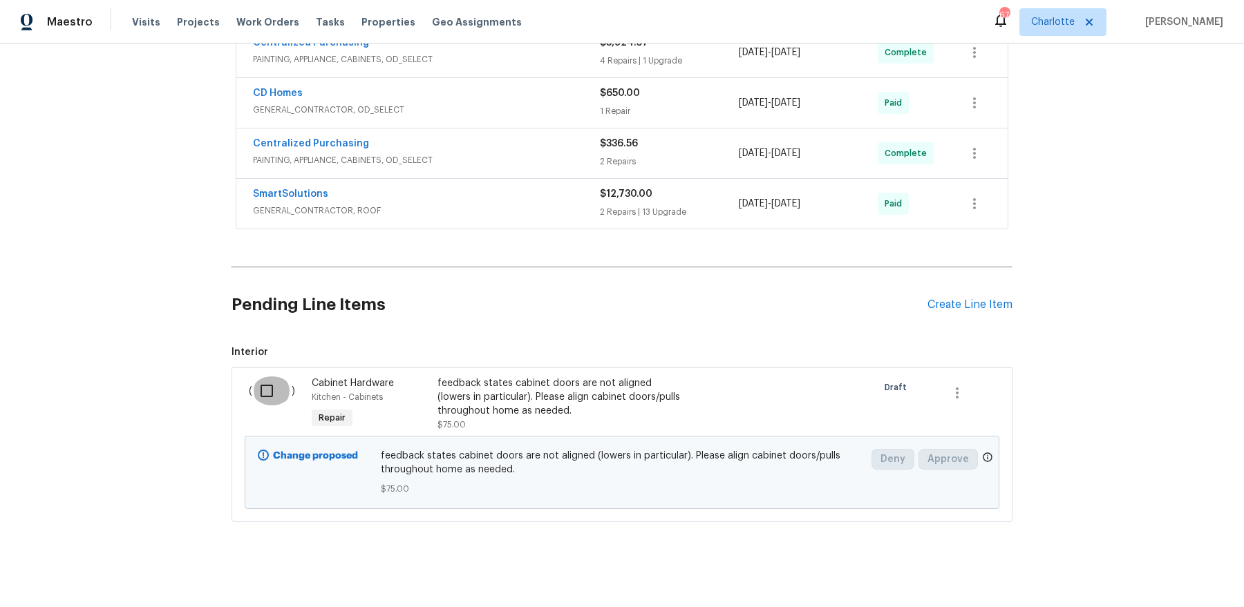
click at [264, 385] on input "checkbox" at bounding box center [271, 391] width 39 height 29
checkbox input "true"
click at [1122, 577] on button "Create Work Order" at bounding box center [1164, 573] width 114 height 26
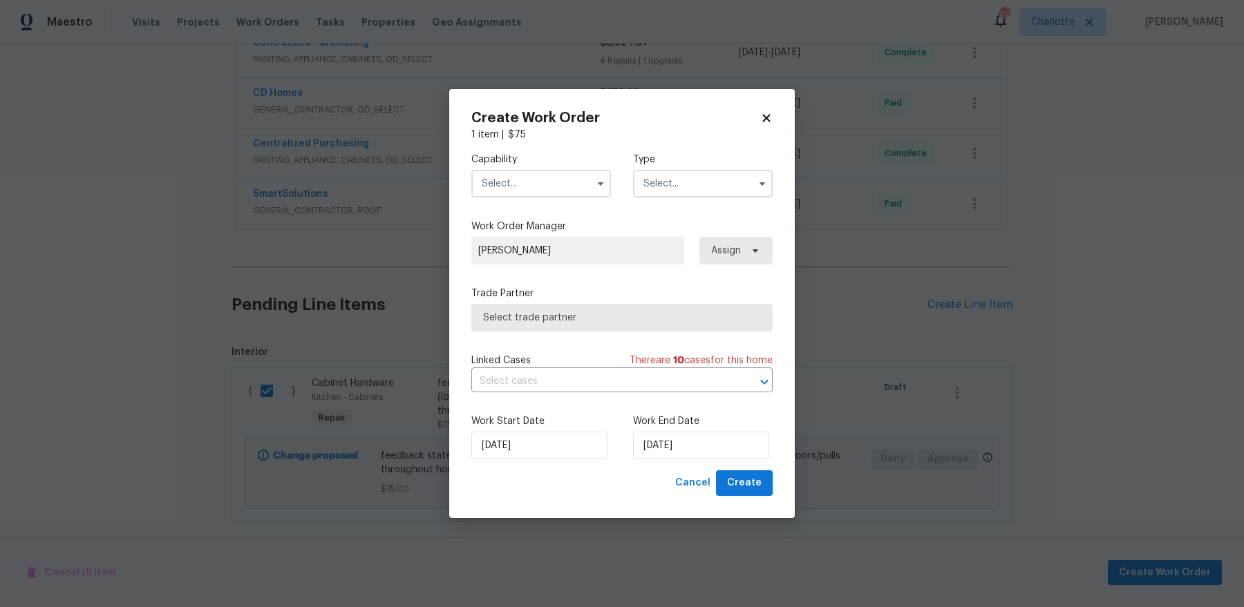
click at [534, 178] on input "text" at bounding box center [541, 184] width 140 height 28
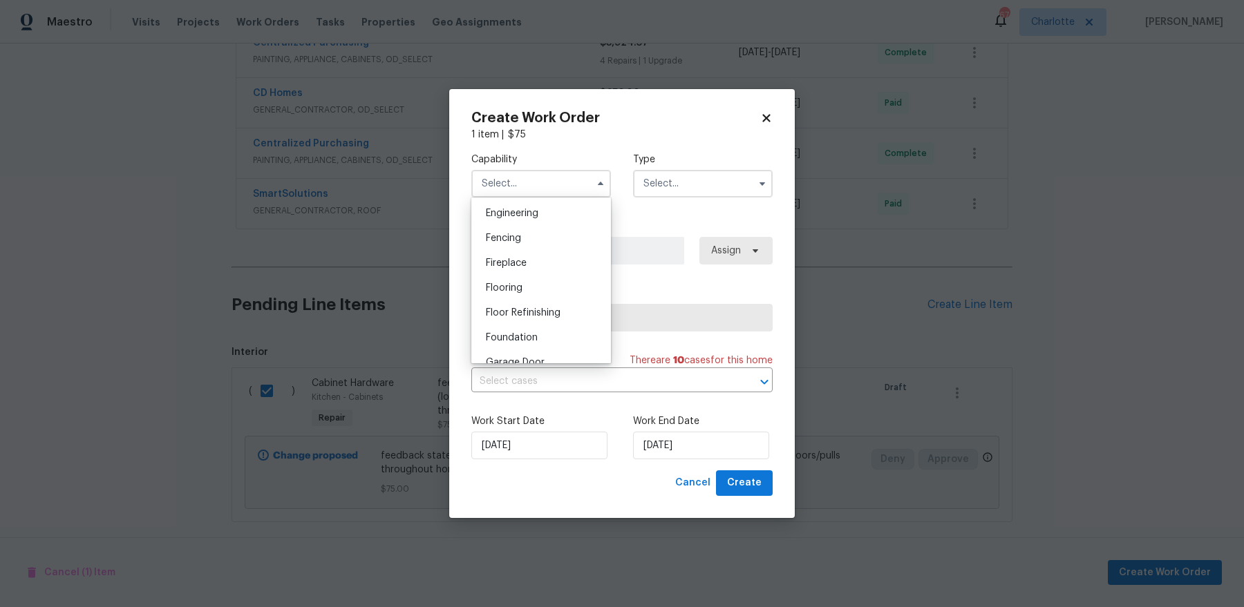
scroll to position [548, 0]
click at [553, 323] on span "General Contractor" at bounding box center [530, 326] width 89 height 10
type input "General Contractor"
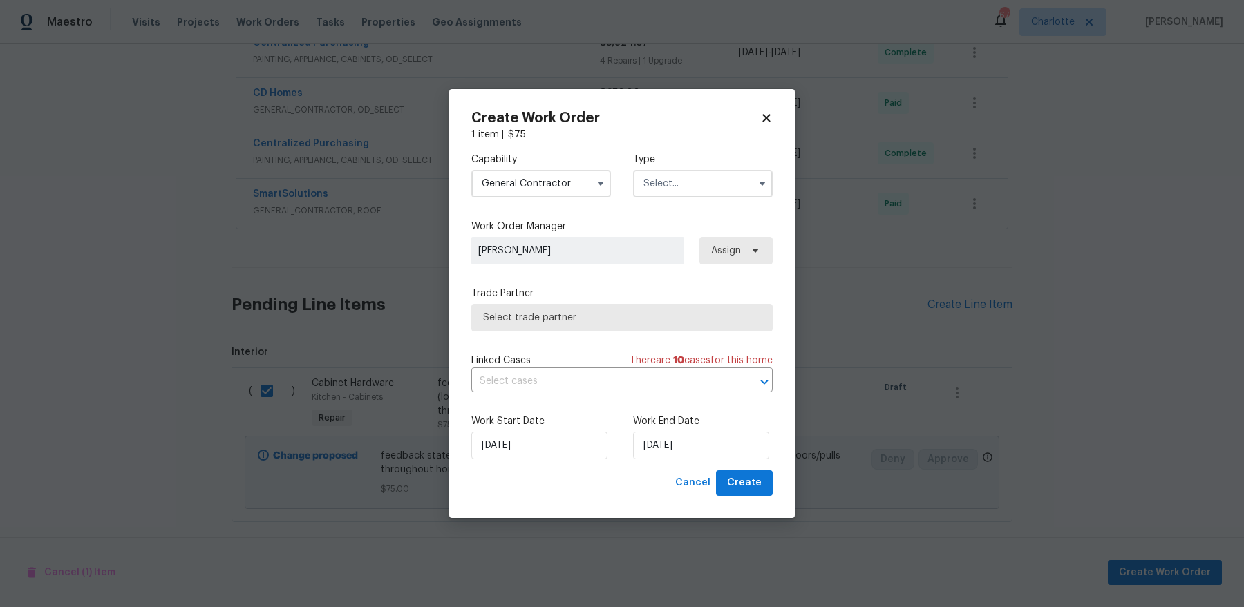
click at [714, 155] on label "Type" at bounding box center [703, 160] width 140 height 14
click at [712, 170] on input "text" at bounding box center [703, 184] width 140 height 28
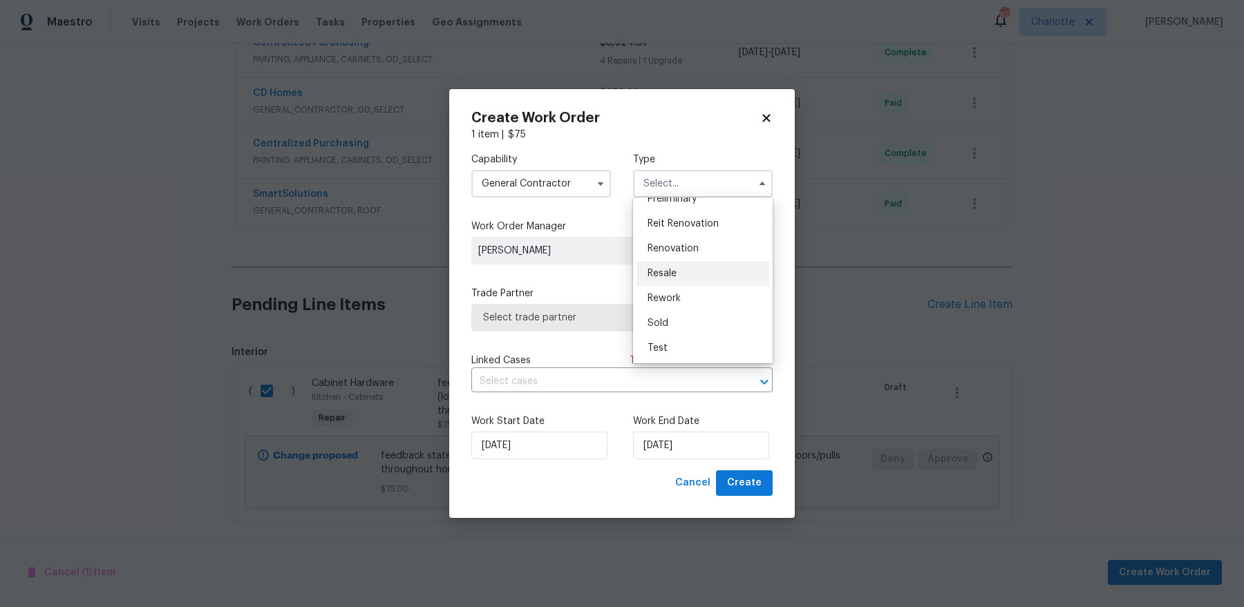
scroll to position [32, 0]
click at [691, 325] on div "Listed" at bounding box center [702, 330] width 133 height 25
type input "Listed"
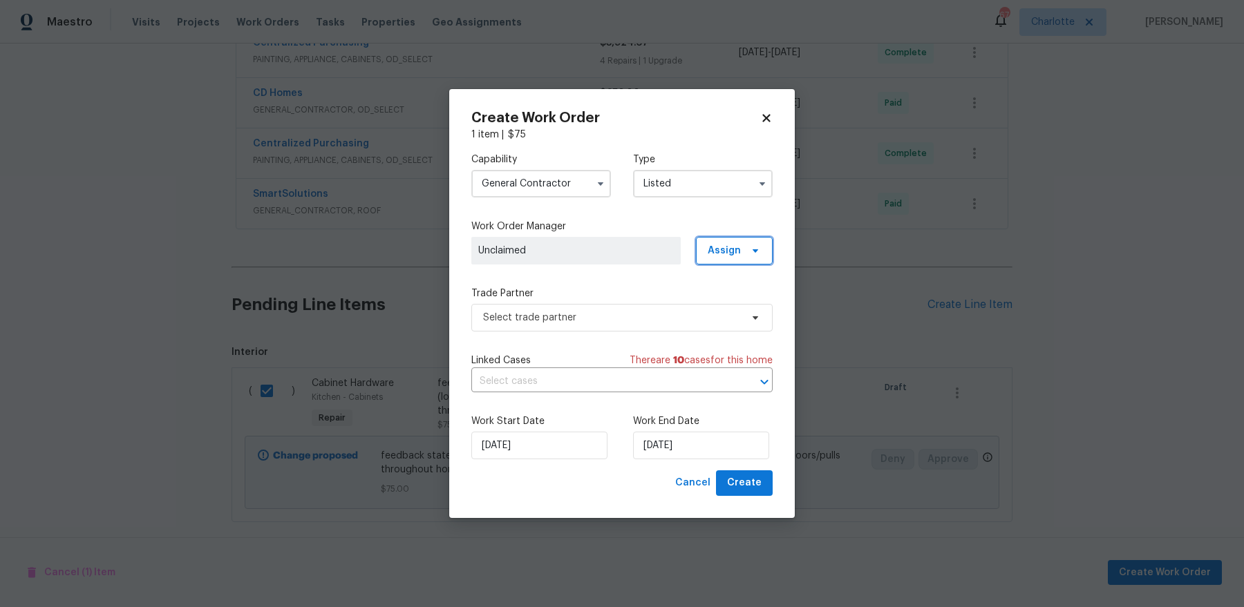
click at [725, 251] on span "Assign" at bounding box center [723, 251] width 33 height 14
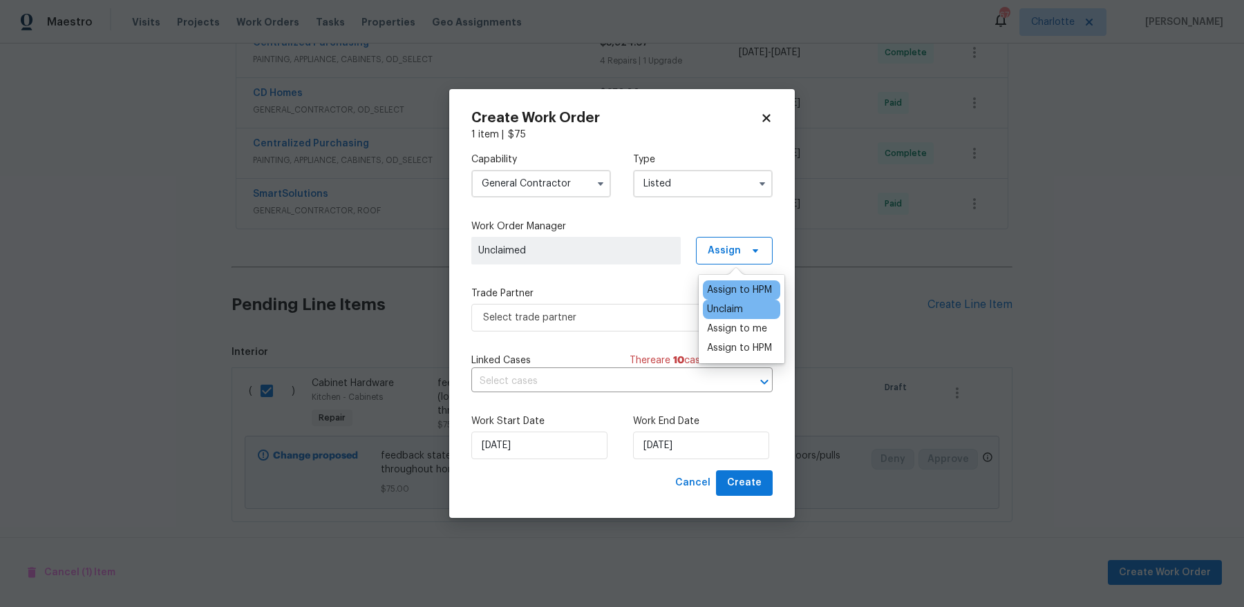
click at [720, 294] on div "Assign to HPM" at bounding box center [739, 290] width 65 height 14
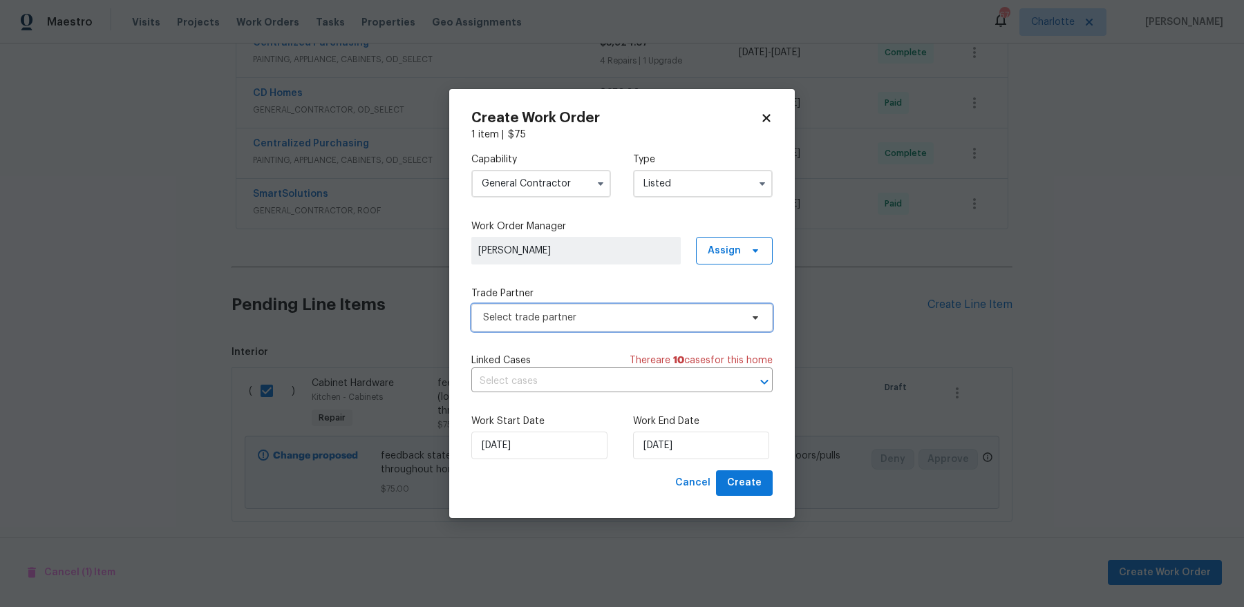
click at [600, 323] on span "Select trade partner" at bounding box center [612, 318] width 258 height 14
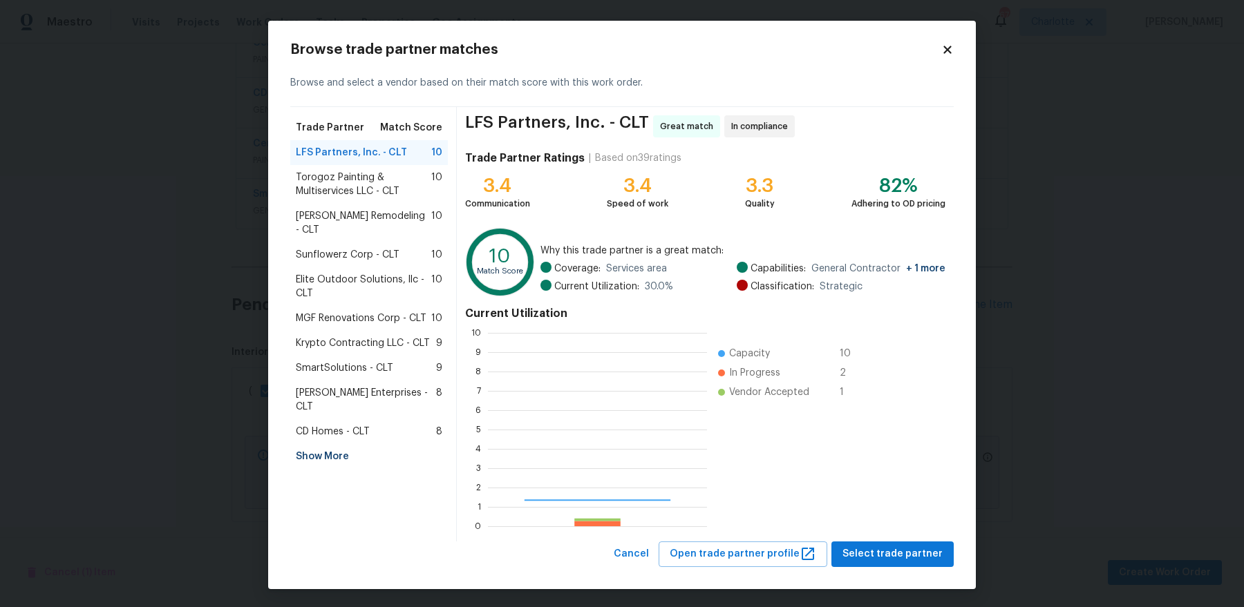
scroll to position [193, 218]
click at [370, 361] on span "SmartSolutions - CLT" at bounding box center [344, 368] width 97 height 14
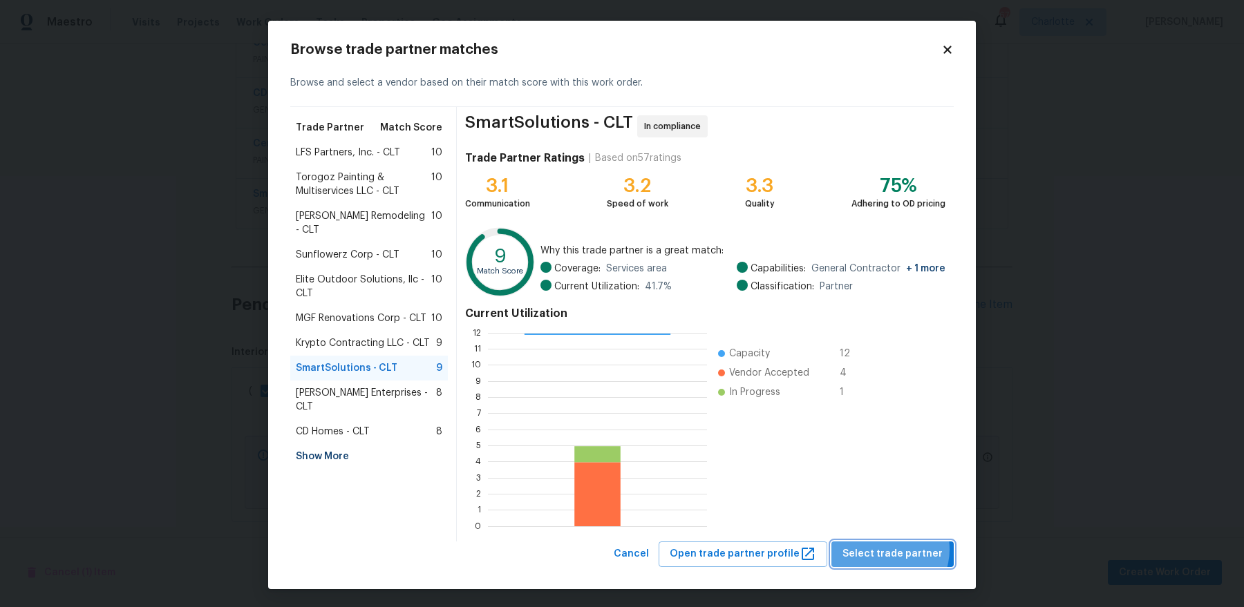
click at [888, 549] on span "Select trade partner" at bounding box center [892, 554] width 100 height 17
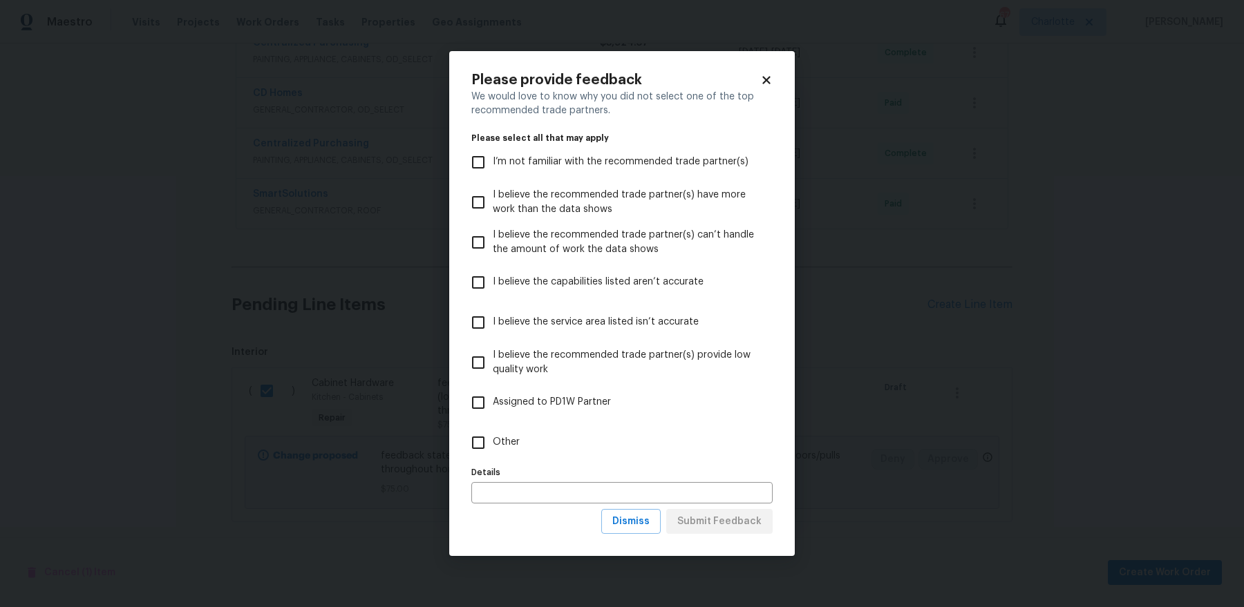
click at [497, 453] on label "Other" at bounding box center [613, 443] width 298 height 40
click at [493, 453] on input "Other" at bounding box center [478, 442] width 29 height 29
checkbox input "true"
click at [721, 526] on span "Submit Feedback" at bounding box center [719, 521] width 84 height 17
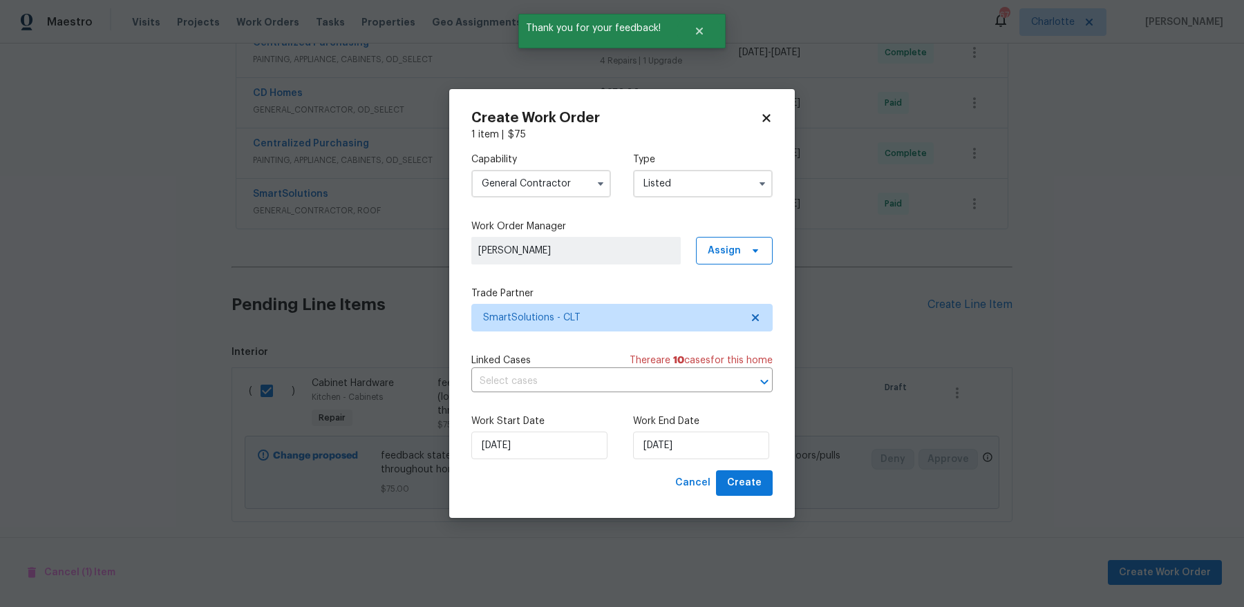
click at [703, 464] on div "Work Start Date 8/20/2025 Work End Date 8/20/2025" at bounding box center [621, 436] width 301 height 67
click at [700, 441] on input "[DATE]" at bounding box center [701, 446] width 136 height 28
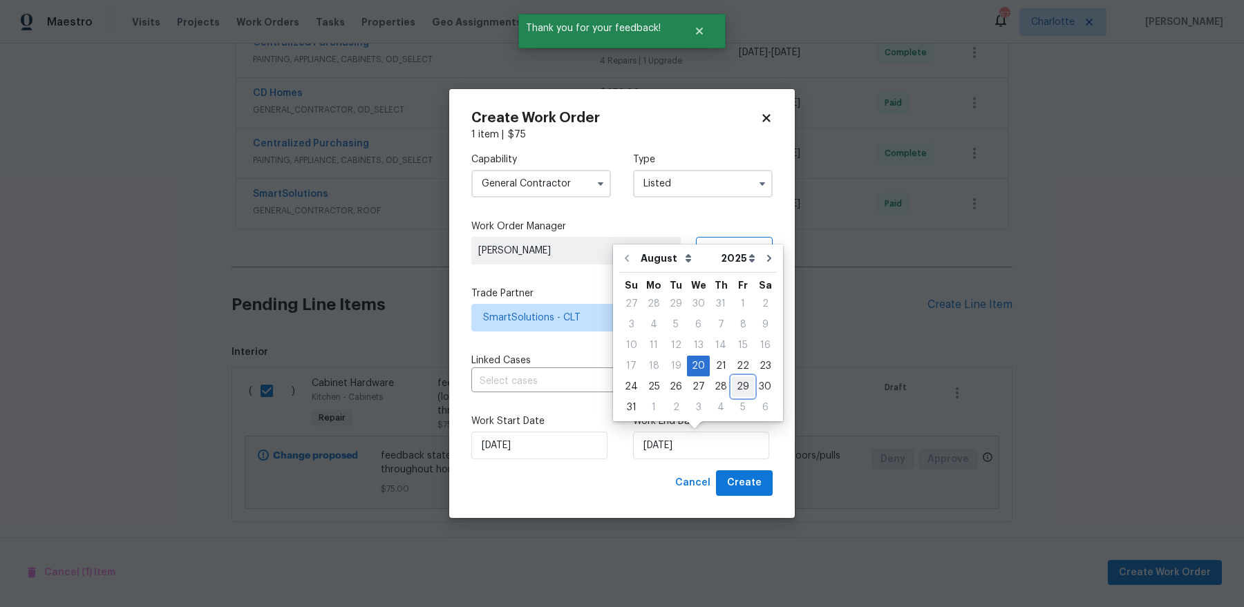
click at [740, 385] on div "29" at bounding box center [743, 386] width 22 height 19
click at [698, 440] on input "8/29/2025" at bounding box center [701, 446] width 136 height 28
click at [742, 366] on div "22" at bounding box center [743, 365] width 22 height 19
type input "[DATE]"
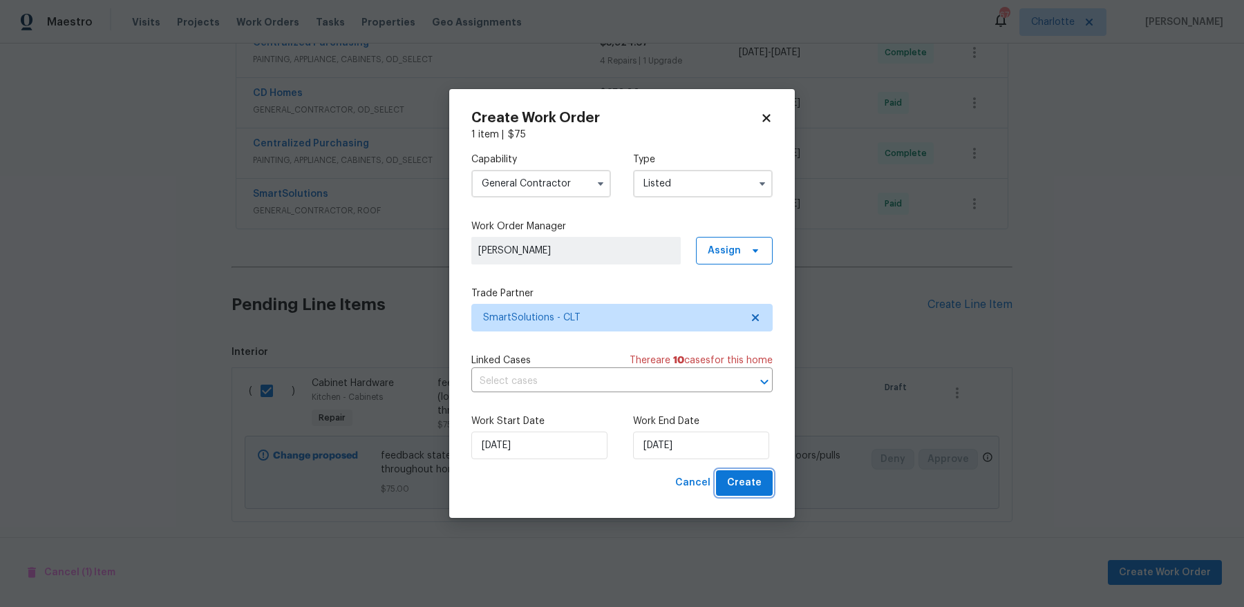
click at [751, 488] on span "Create" at bounding box center [744, 483] width 35 height 17
checkbox input "false"
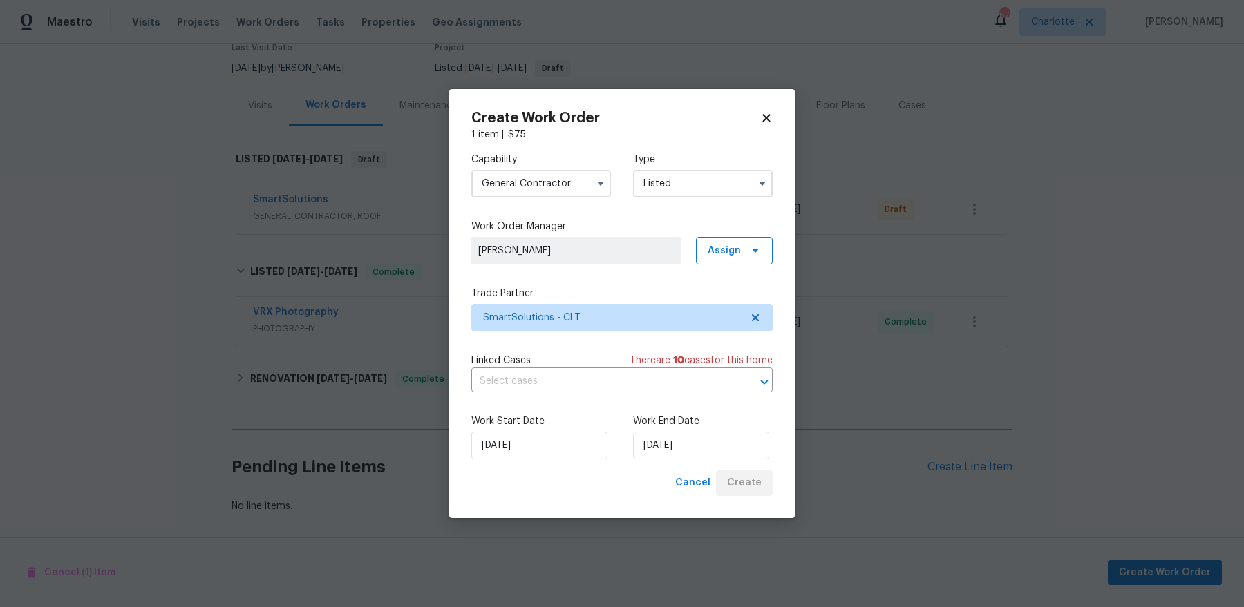
scroll to position [122, 0]
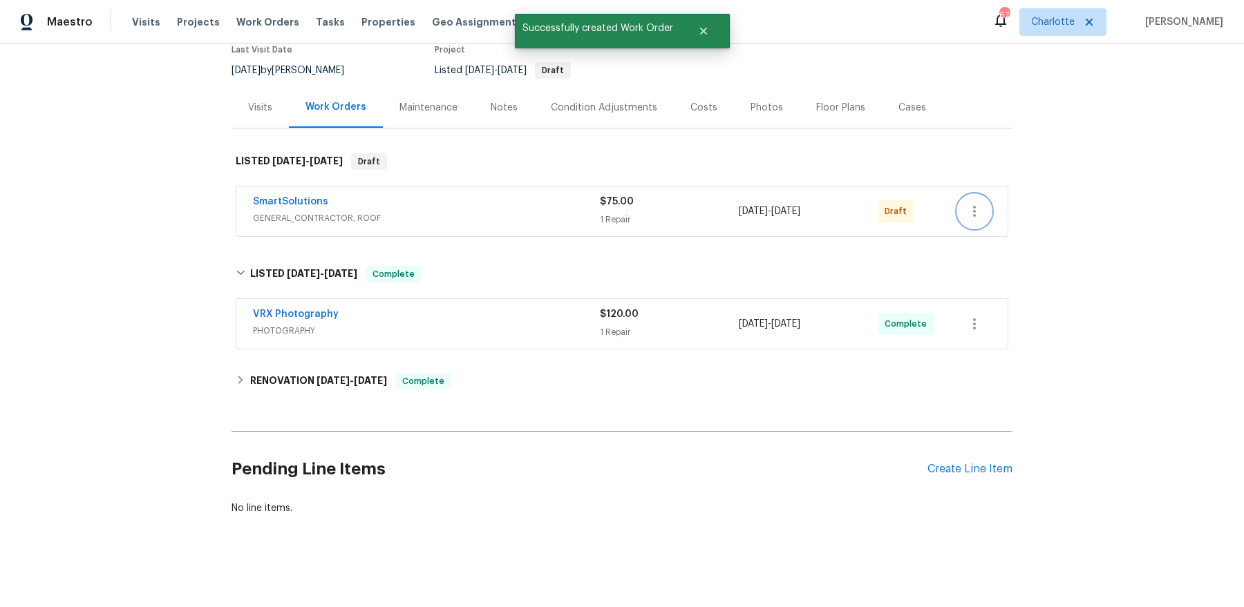
click at [978, 211] on icon "button" at bounding box center [974, 211] width 17 height 17
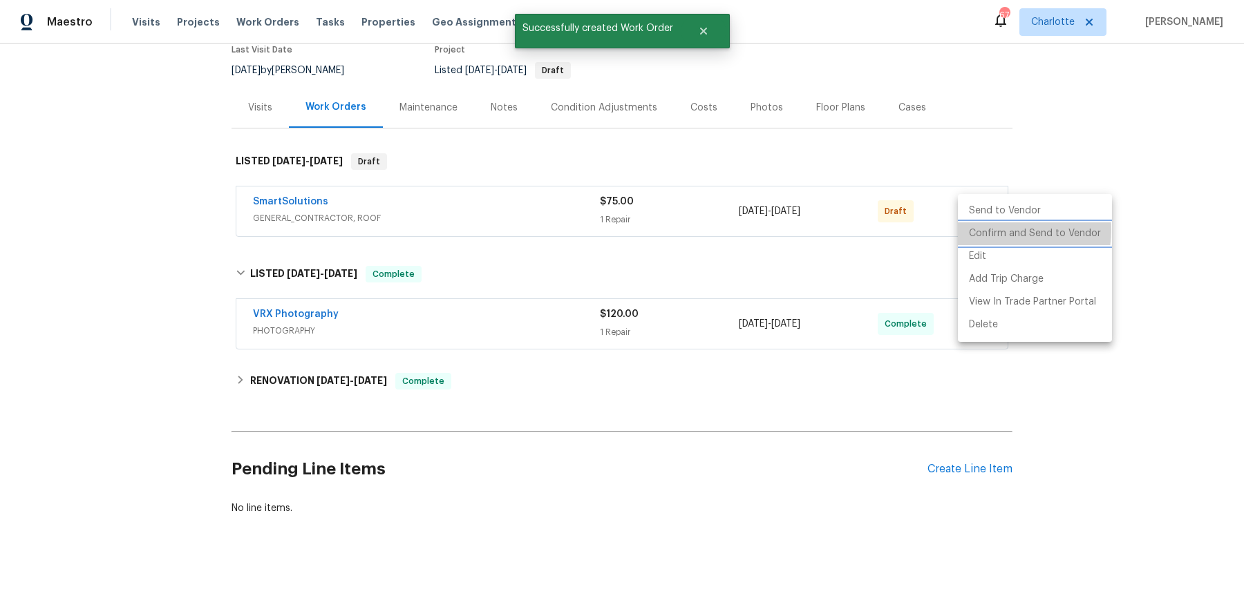
click at [992, 229] on li "Confirm and Send to Vendor" at bounding box center [1035, 233] width 154 height 23
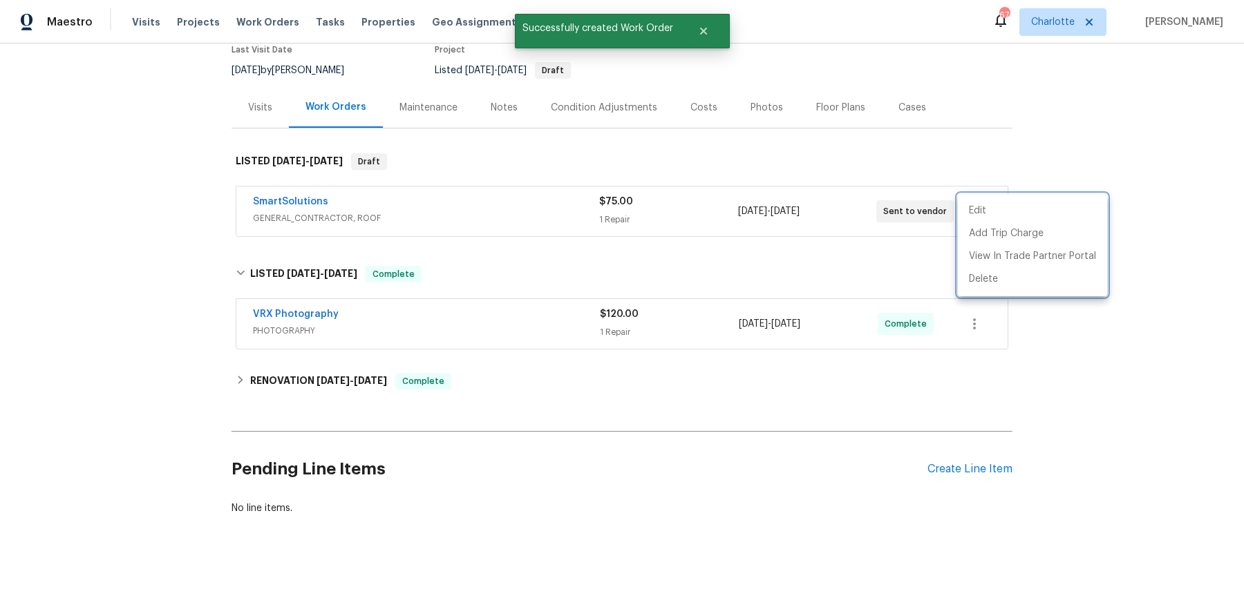
click at [374, 206] on div at bounding box center [622, 303] width 1244 height 607
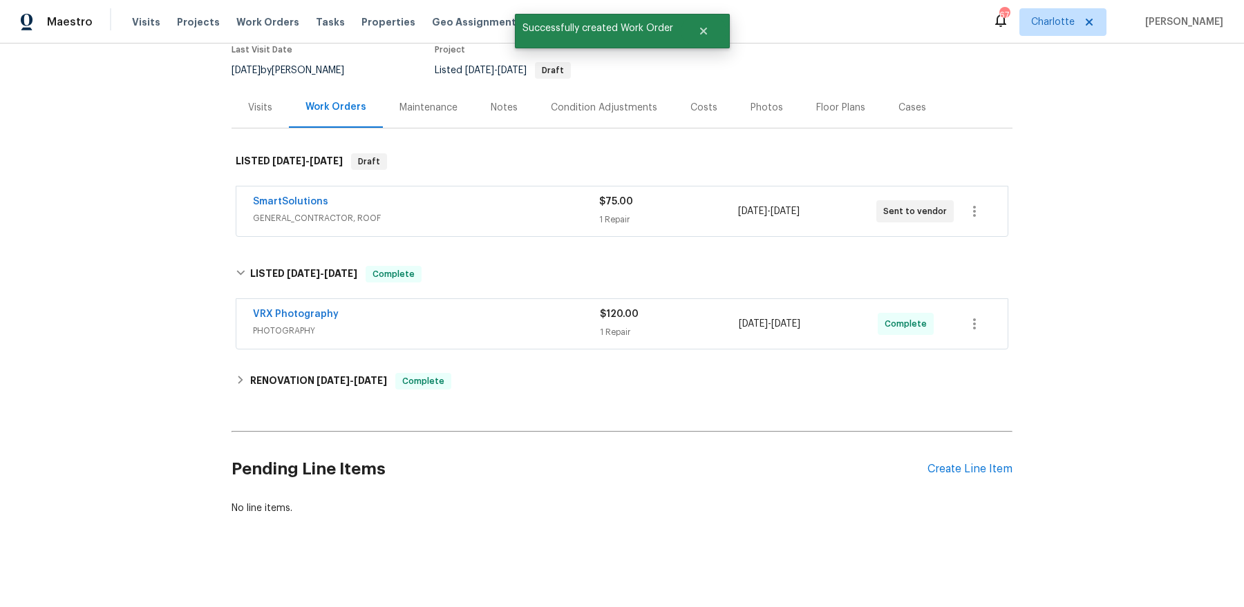
click at [281, 195] on span "SmartSolutions" at bounding box center [290, 202] width 75 height 14
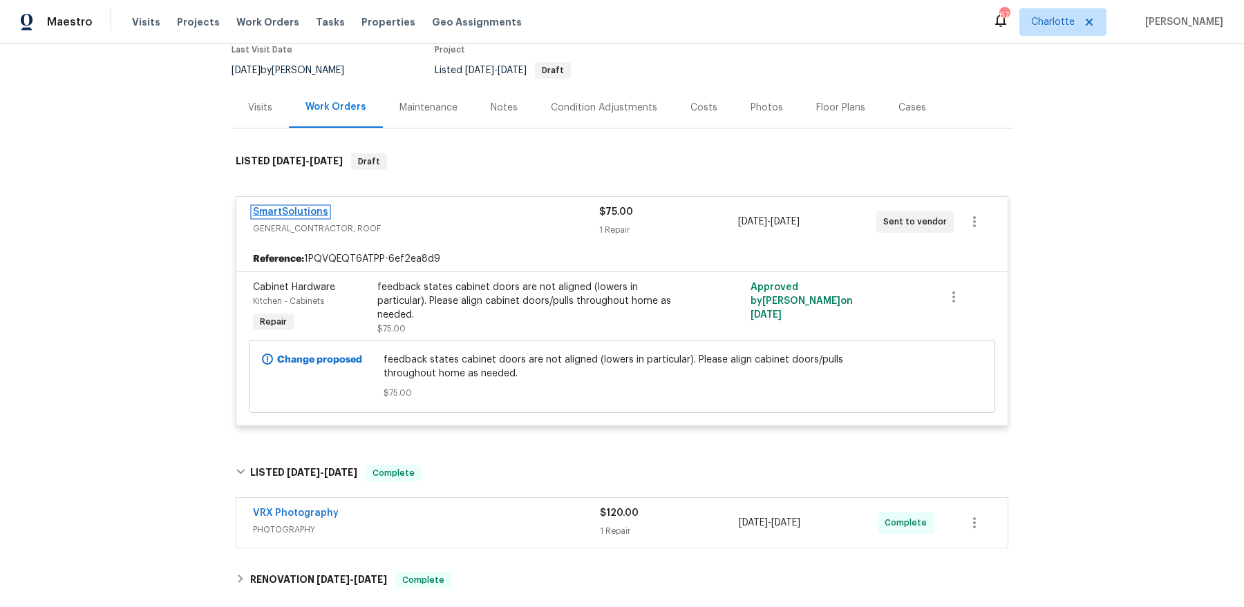
click at [276, 207] on link "SmartSolutions" at bounding box center [290, 212] width 75 height 10
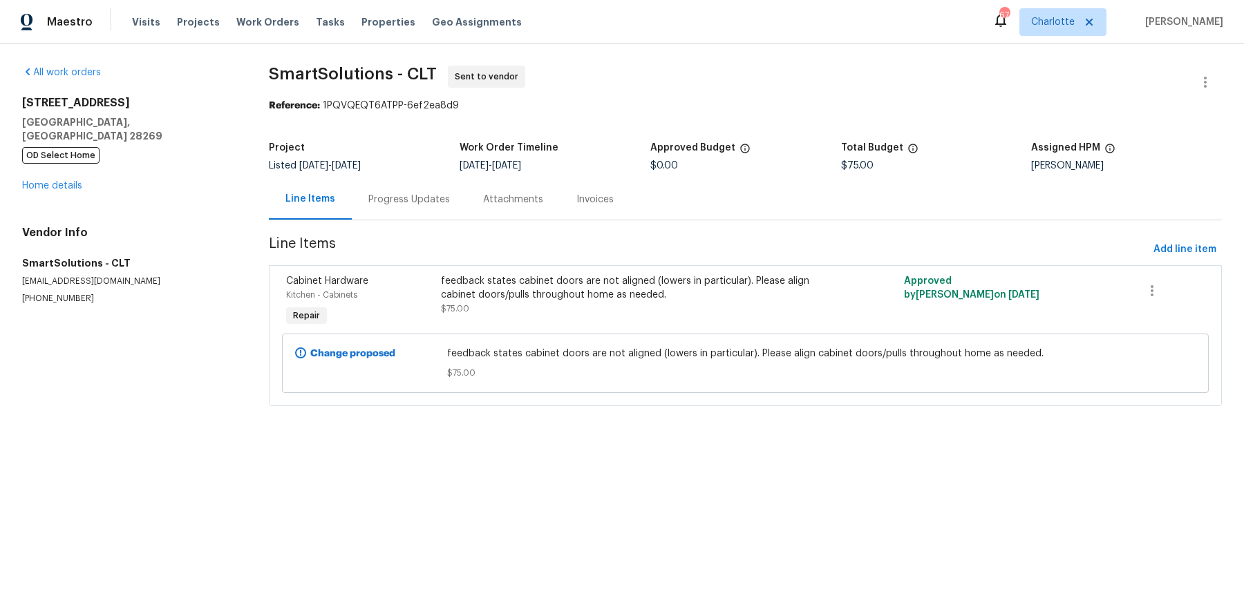
click at [397, 196] on div "Progress Updates" at bounding box center [409, 200] width 82 height 14
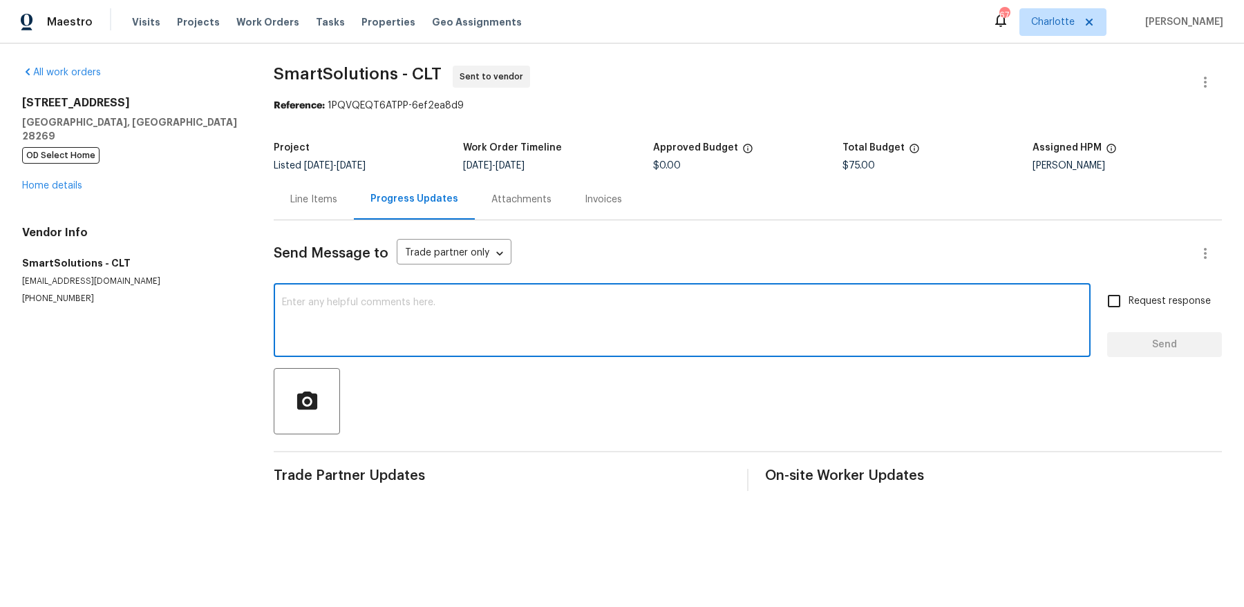
click at [450, 300] on textarea at bounding box center [682, 322] width 800 height 48
type textarea "please address asap"
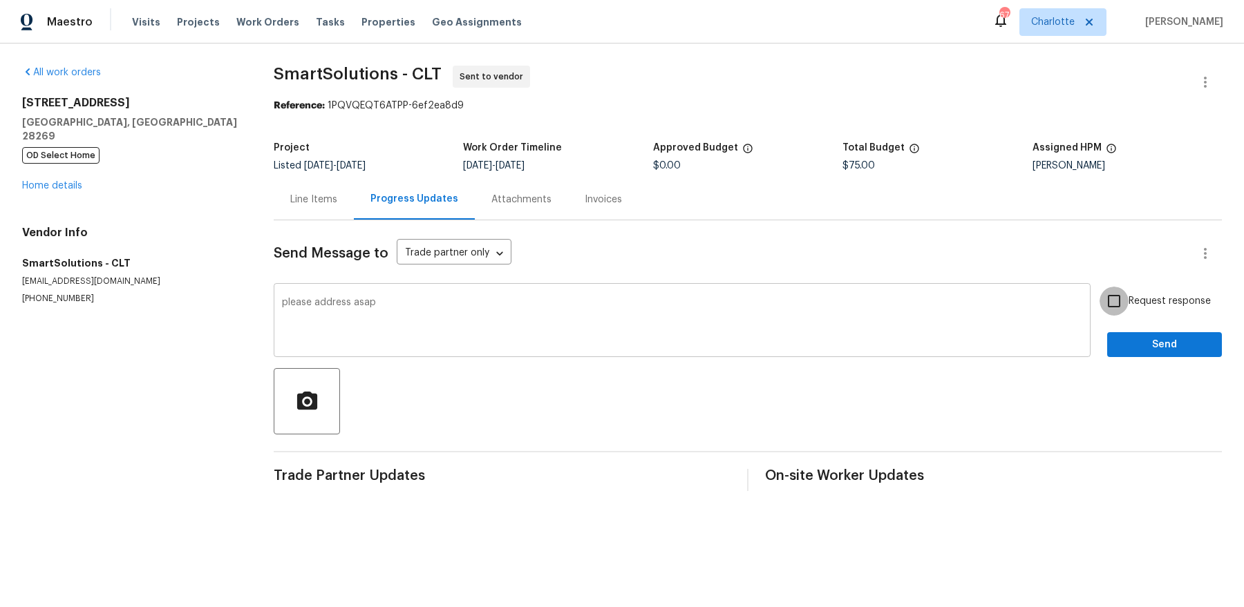
click at [1099, 287] on input "Request response" at bounding box center [1113, 301] width 29 height 29
checkbox input "true"
click at [1107, 332] on button "Send" at bounding box center [1164, 345] width 115 height 26
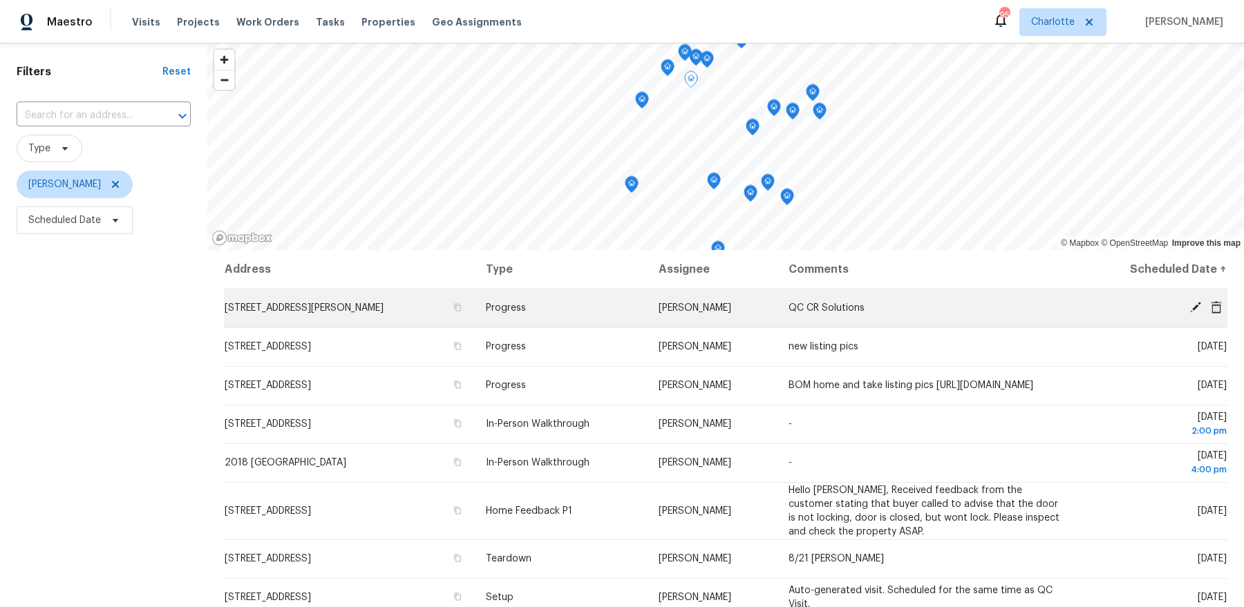
click at [1194, 305] on icon at bounding box center [1195, 307] width 11 height 11
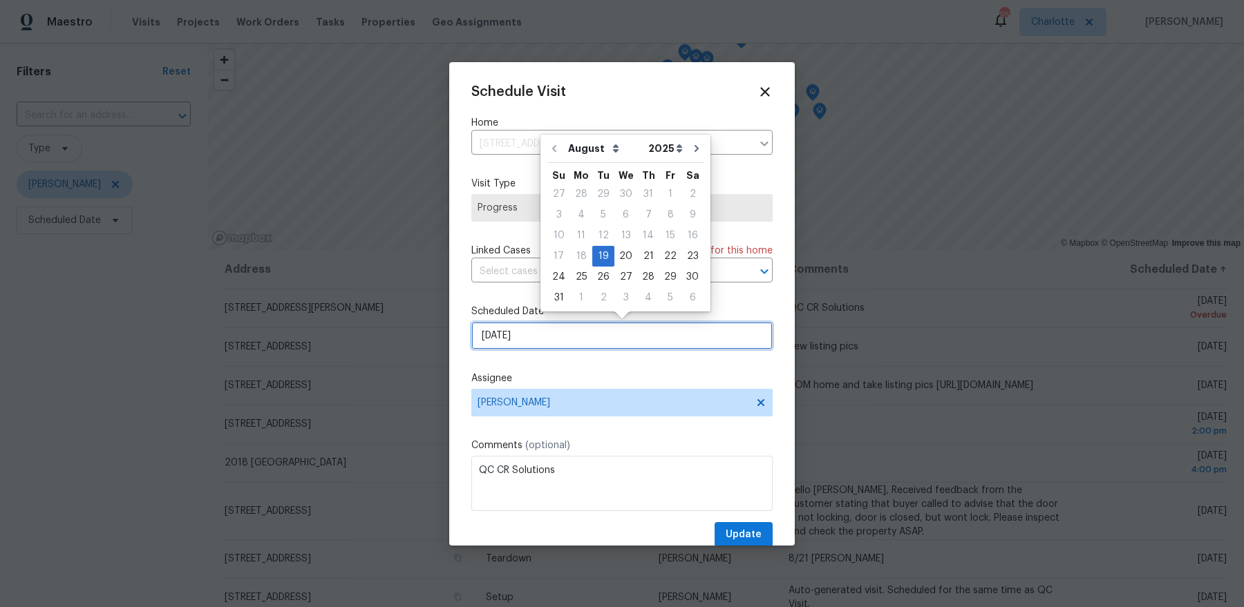
click at [568, 336] on input "8/19/2025" at bounding box center [621, 336] width 301 height 28
click at [625, 265] on div "20" at bounding box center [625, 256] width 23 height 19
type input "[DATE]"
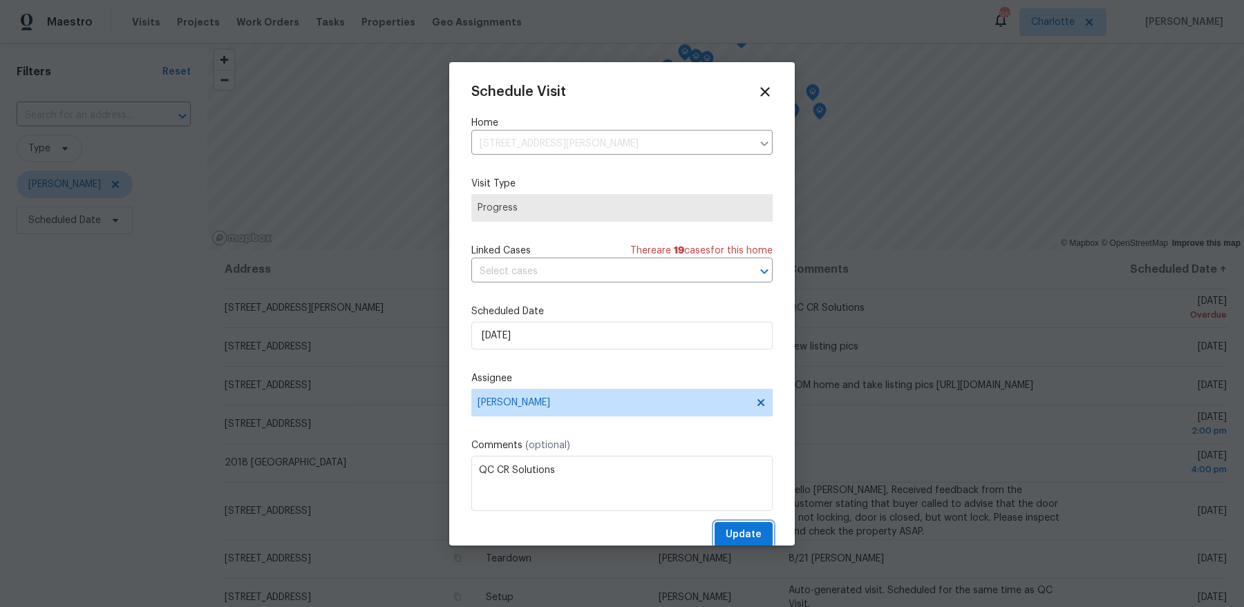
click at [747, 526] on span "Update" at bounding box center [743, 534] width 36 height 17
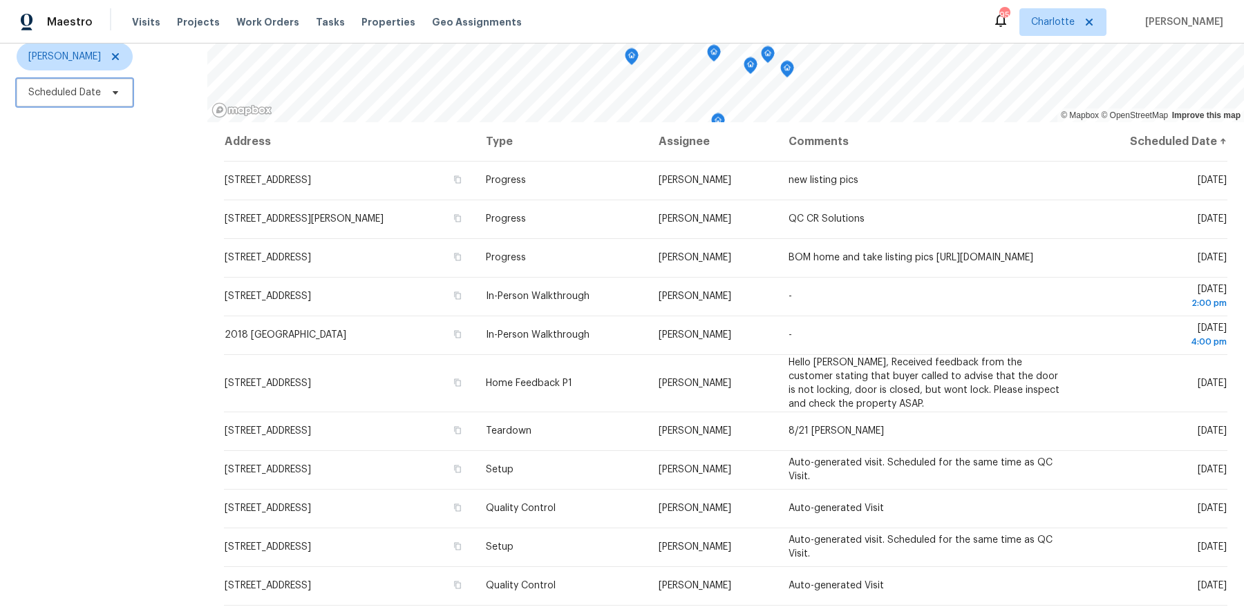
click at [68, 84] on span "Scheduled Date" at bounding box center [75, 93] width 116 height 28
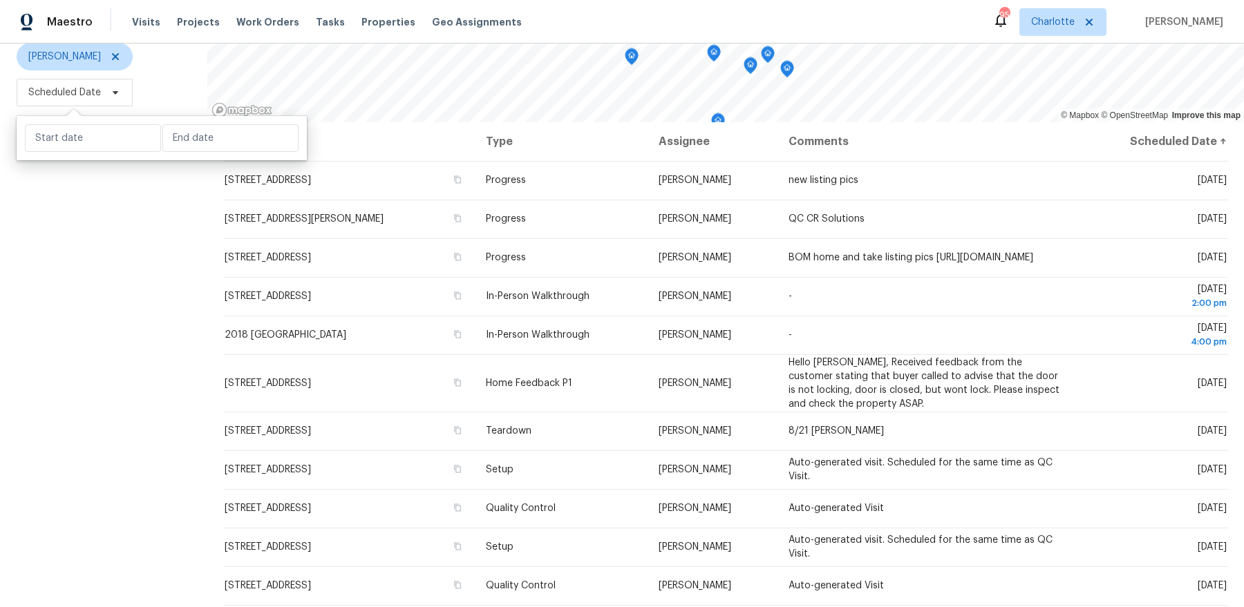
click at [73, 117] on div at bounding box center [162, 138] width 290 height 44
select select "7"
select select "2025"
select select "8"
select select "2025"
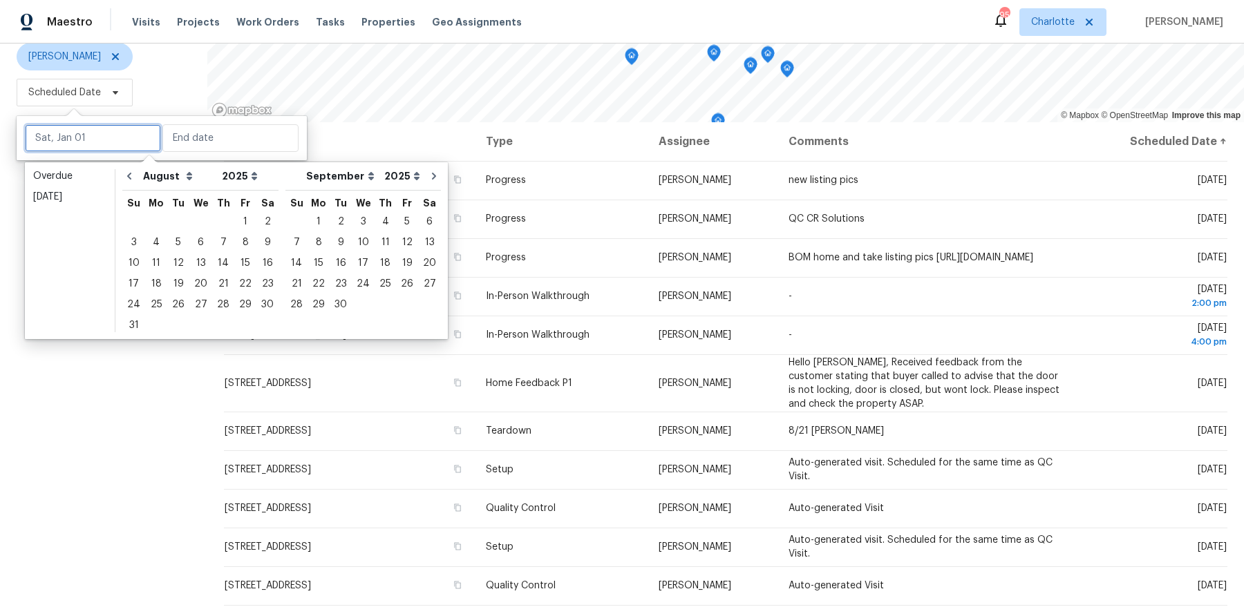
click at [74, 125] on input "text" at bounding box center [93, 138] width 136 height 28
click at [196, 285] on div "20" at bounding box center [200, 283] width 23 height 19
type input "Wed, Aug 20"
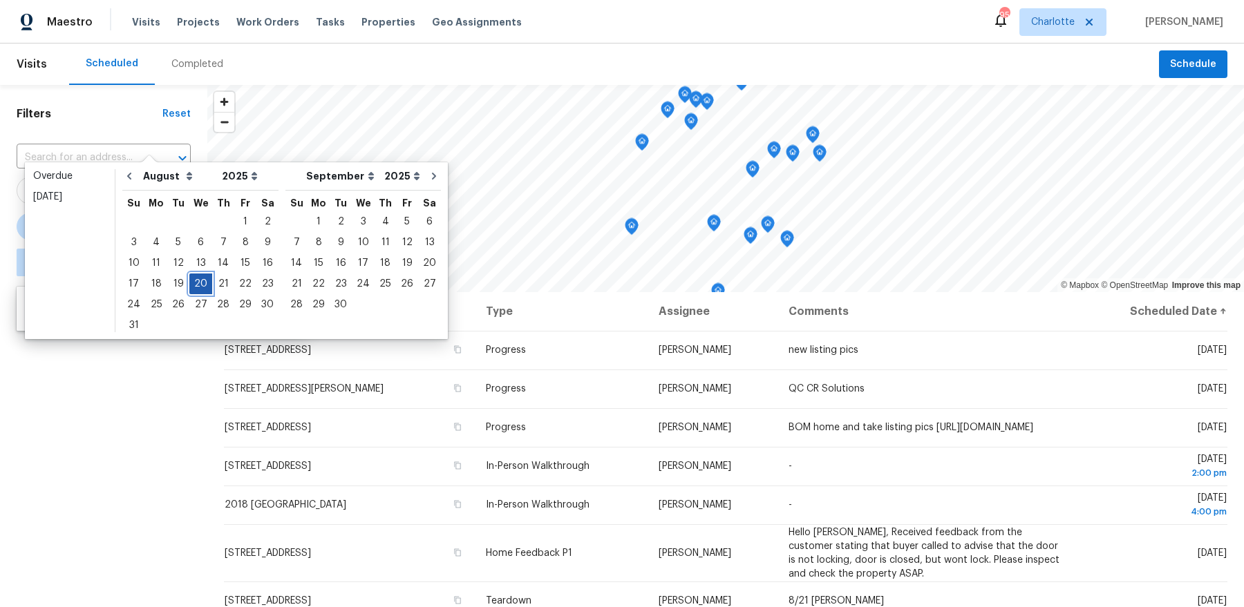
click at [196, 285] on div "20" at bounding box center [200, 283] width 23 height 19
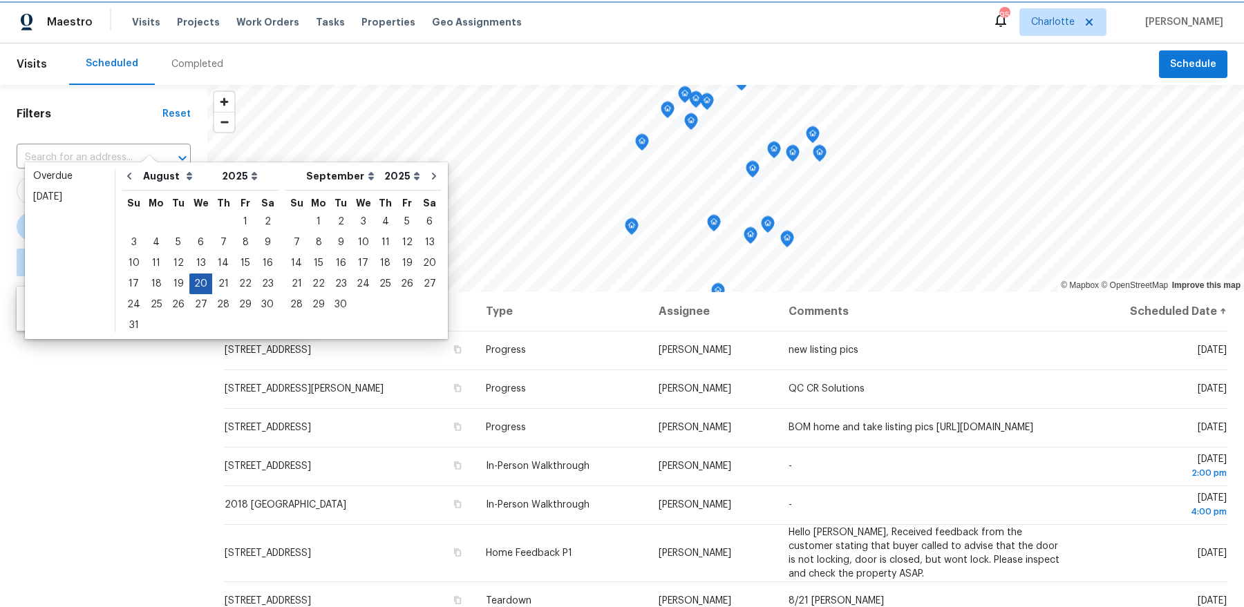
type input "Wed, Aug 20"
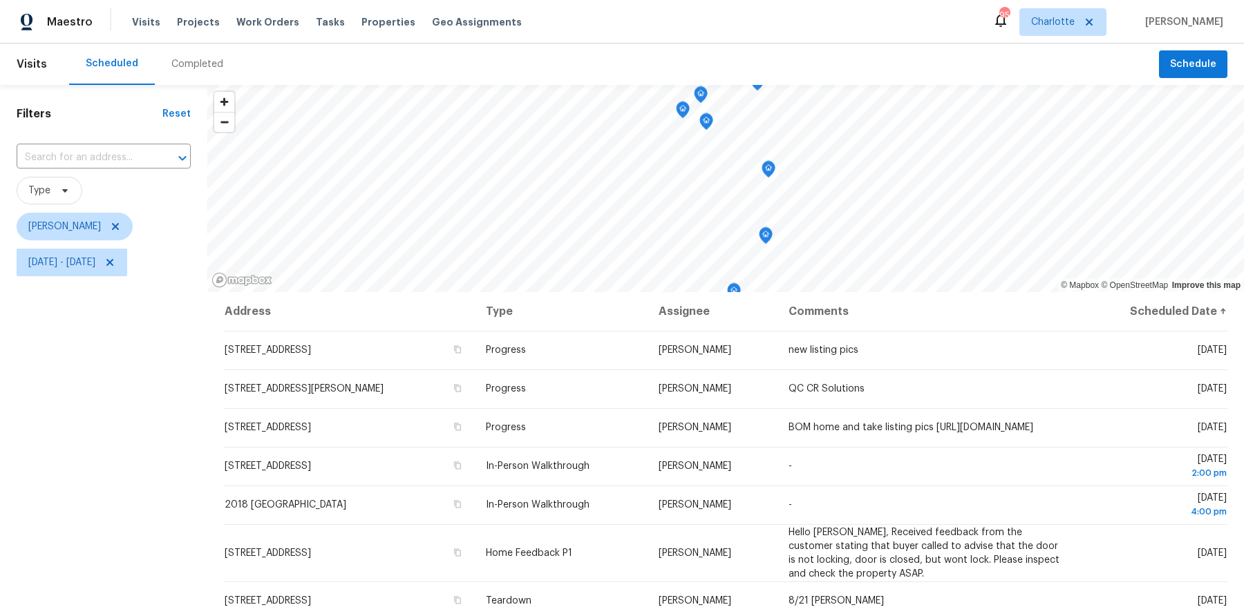
click at [129, 388] on div "Filters Reset ​ Type Dan Baquero Wed, Aug 20 - Wed, Aug 20" at bounding box center [103, 431] width 207 height 693
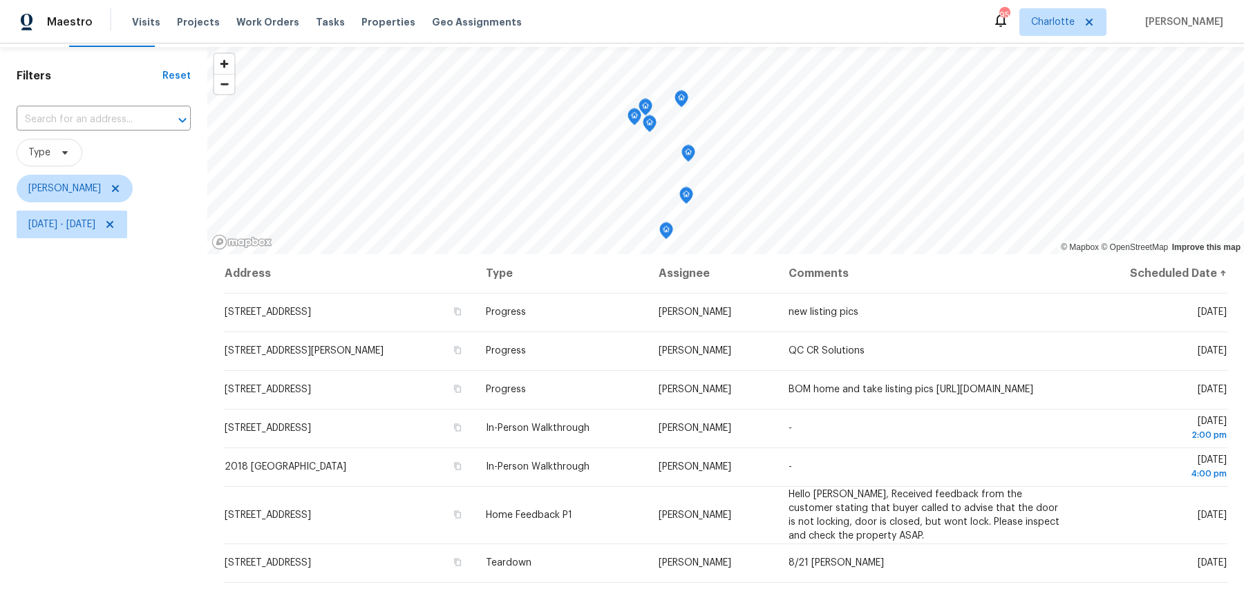
scroll to position [45, 0]
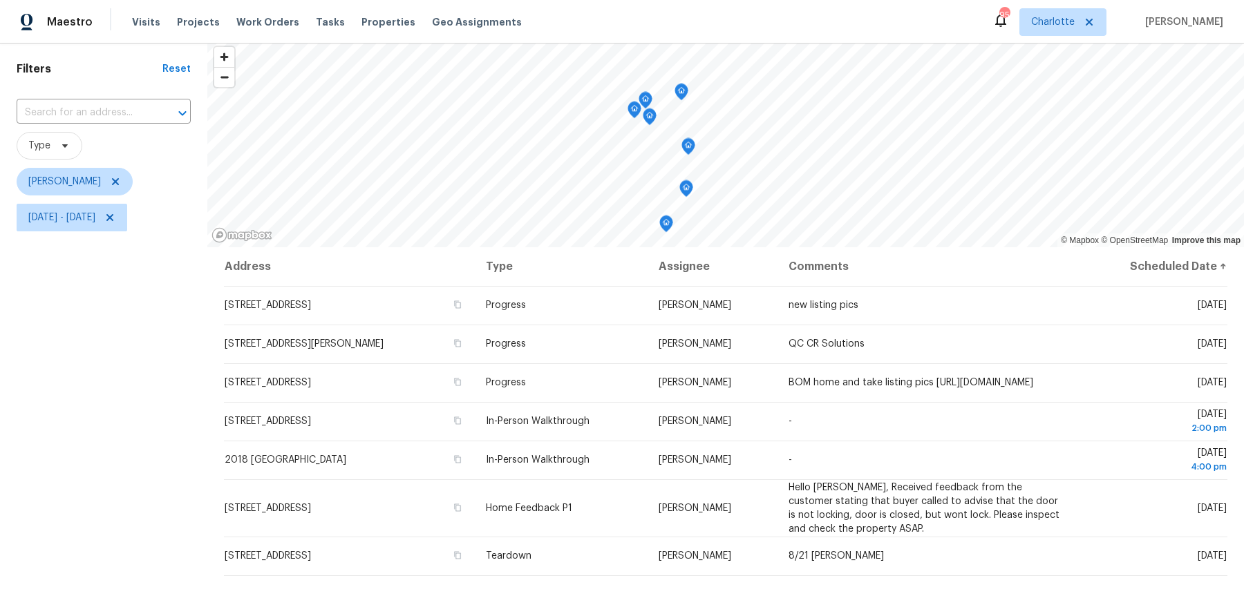
click at [689, 143] on icon "Map marker" at bounding box center [688, 147] width 12 height 16
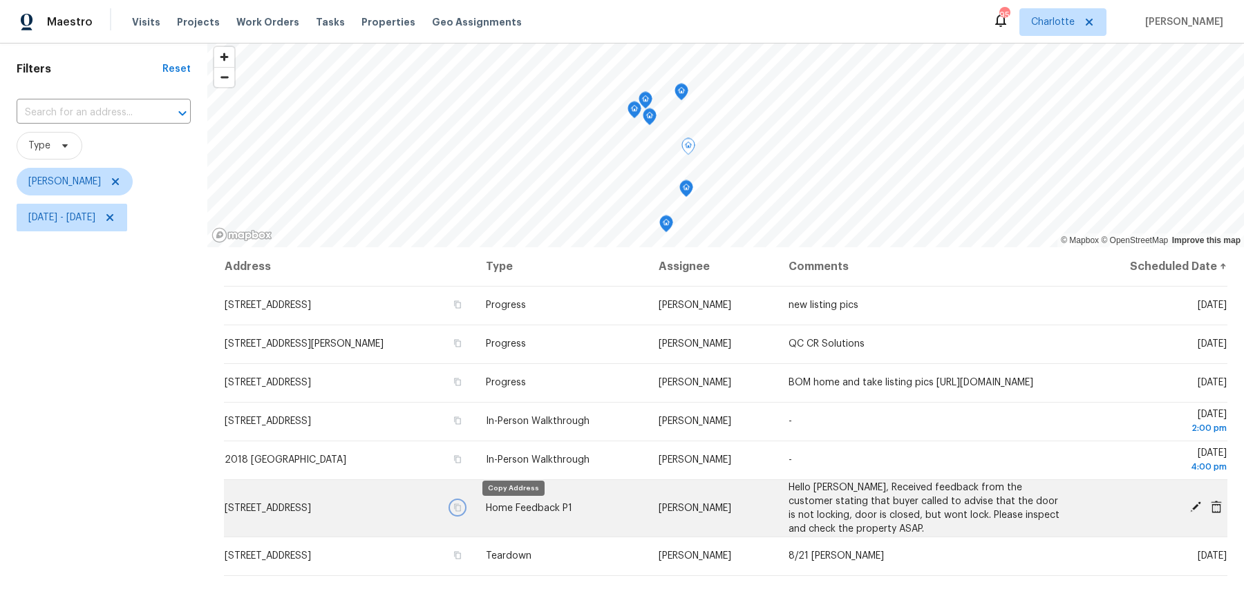
click at [462, 512] on icon "button" at bounding box center [457, 508] width 8 height 8
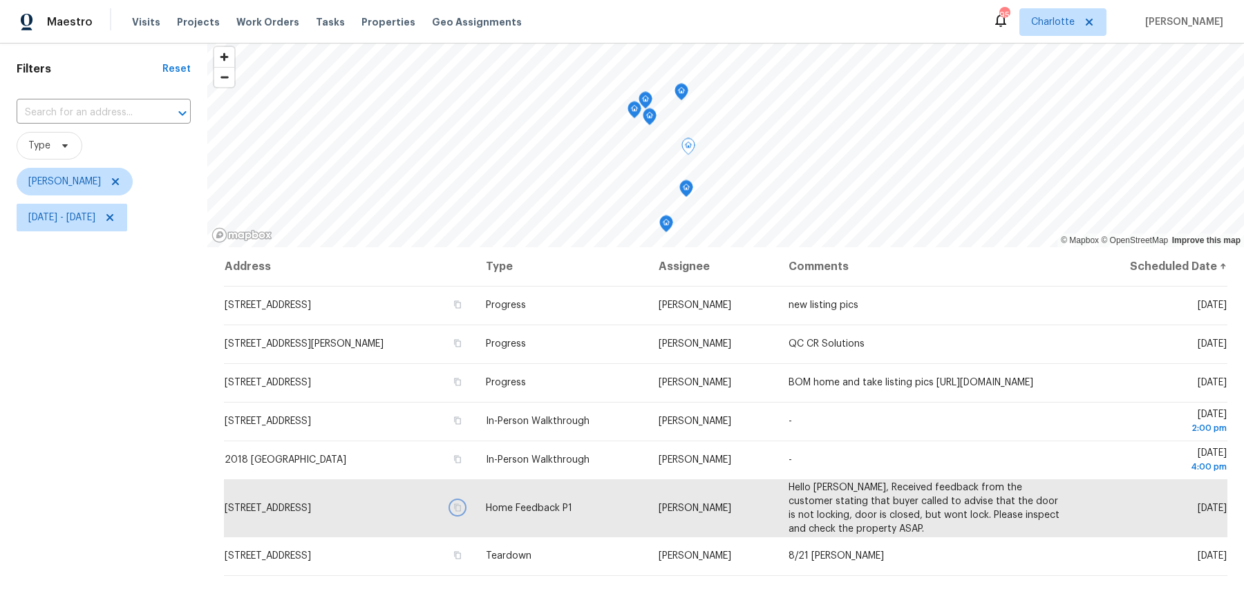
click at [687, 187] on icon "Map marker" at bounding box center [686, 188] width 4 height 3
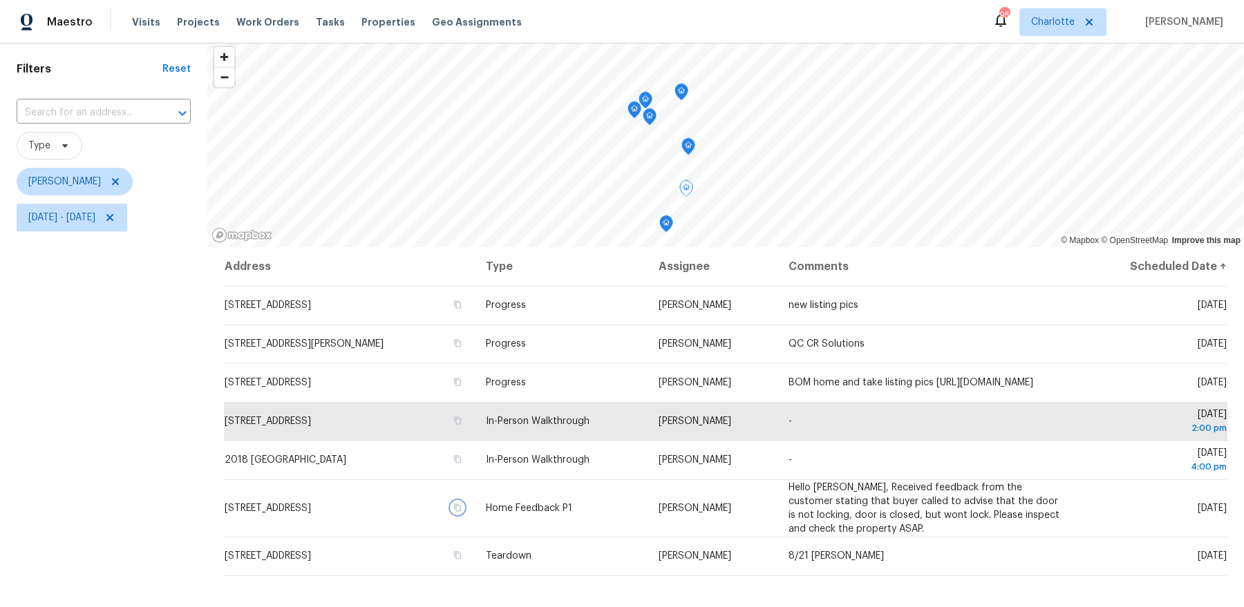
click at [691, 144] on icon "Map marker" at bounding box center [688, 143] width 7 height 3
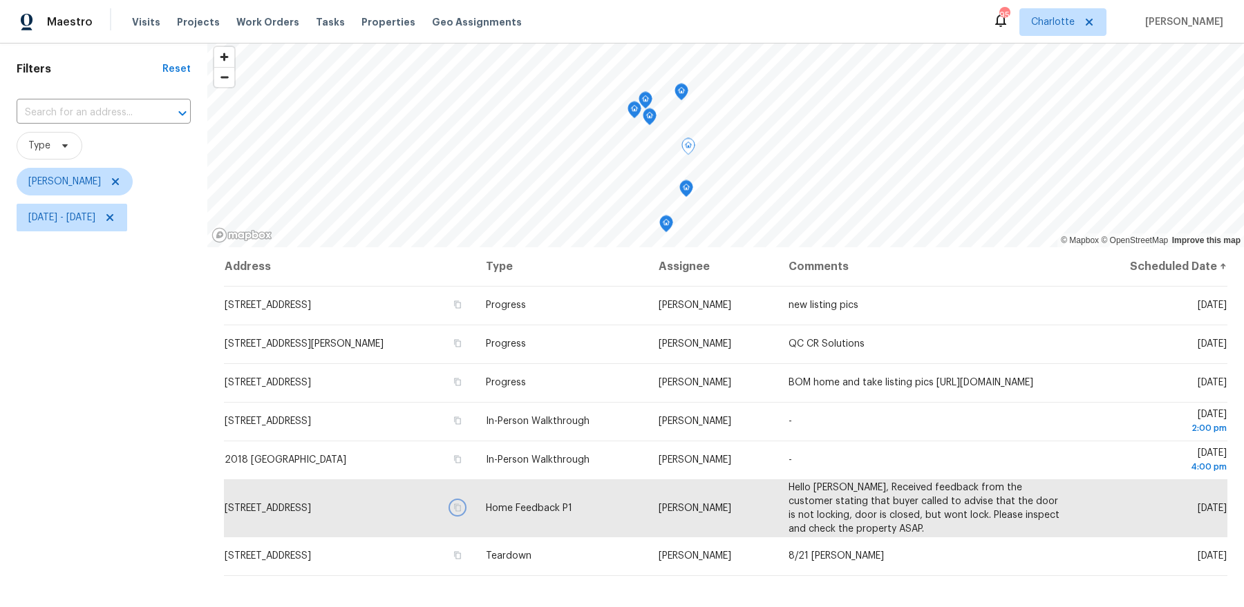
click at [687, 95] on icon "Map marker" at bounding box center [681, 92] width 14 height 17
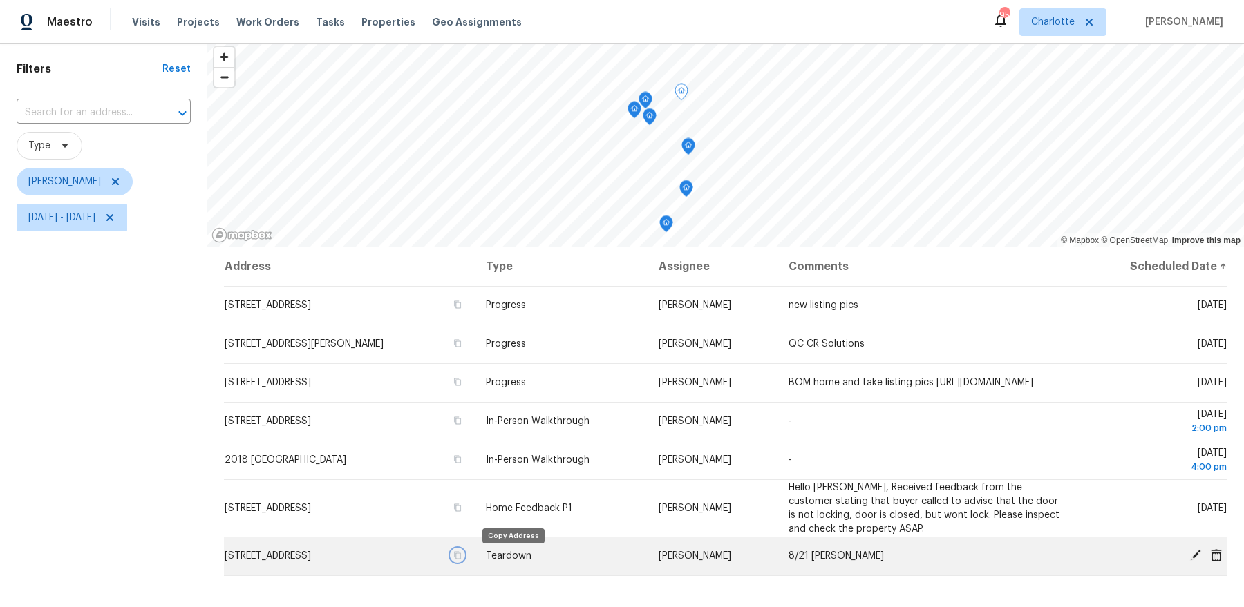
click at [462, 560] on icon "button" at bounding box center [457, 555] width 8 height 8
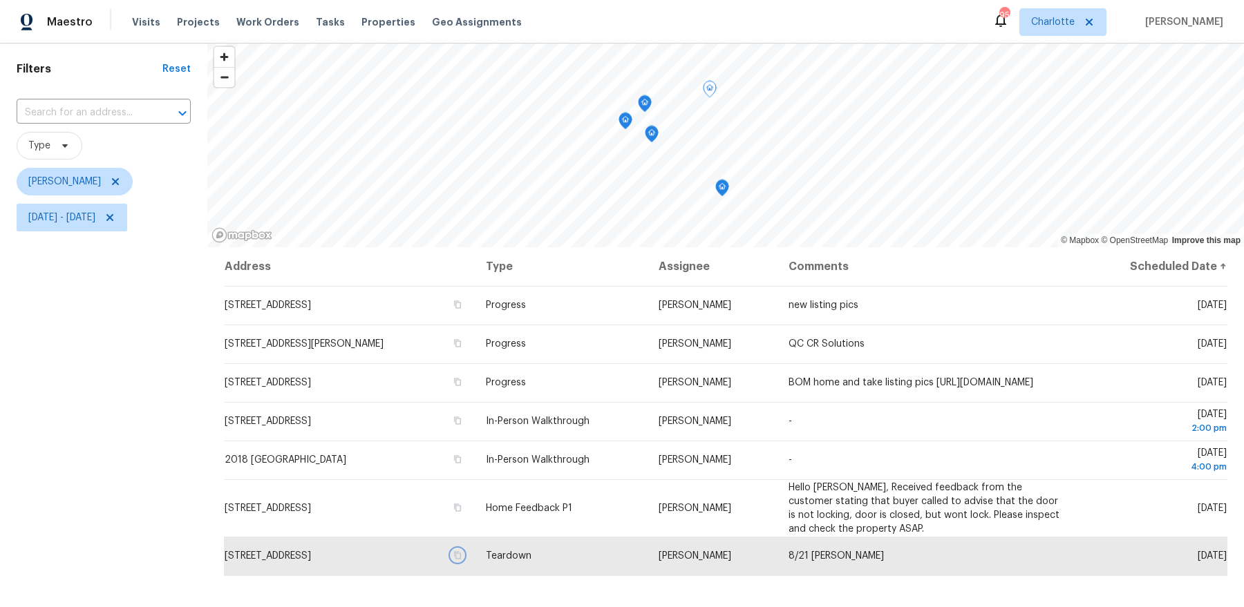
click at [645, 104] on icon "Map marker" at bounding box center [644, 104] width 1 height 2
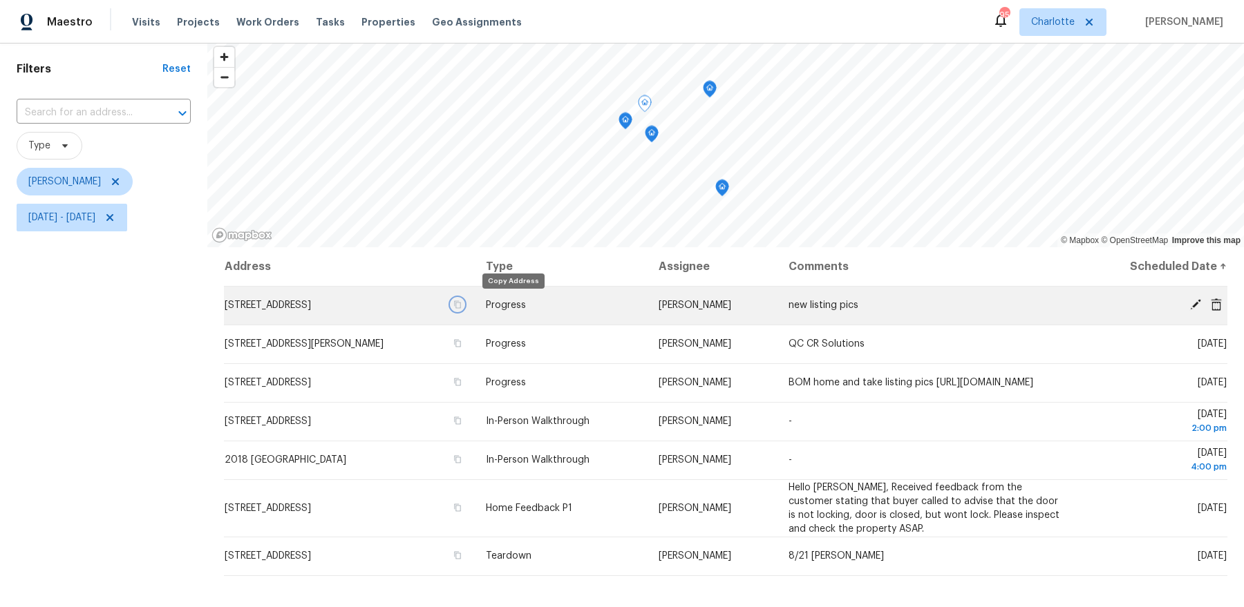
click at [462, 305] on icon "button" at bounding box center [457, 305] width 8 height 8
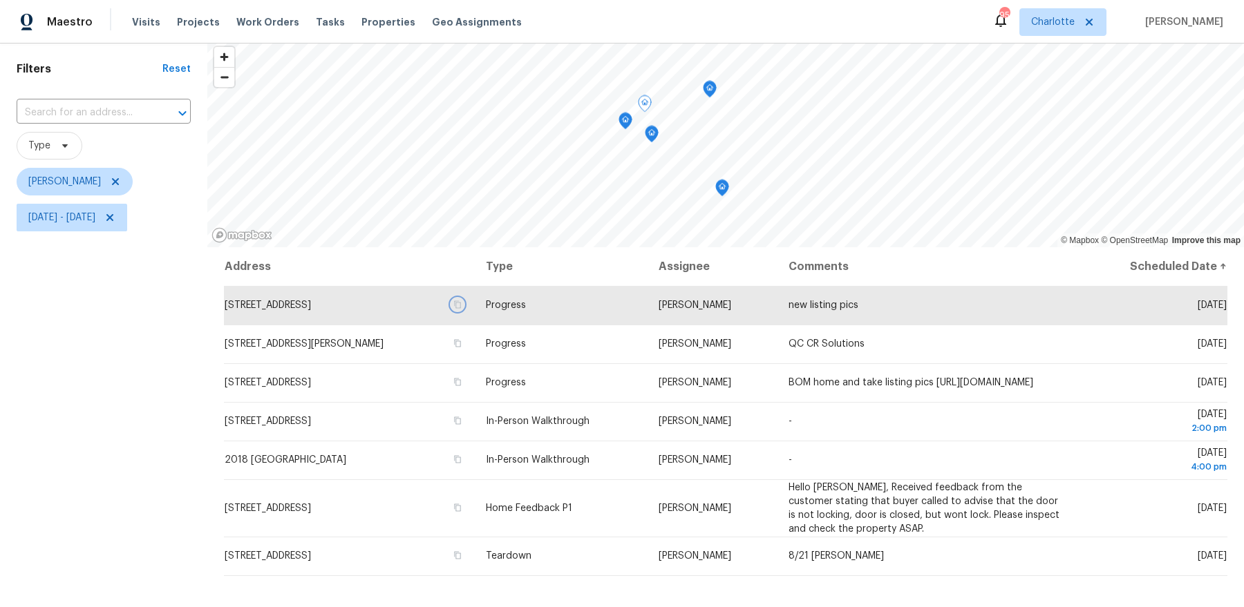
click at [627, 125] on icon "Map marker" at bounding box center [625, 121] width 12 height 16
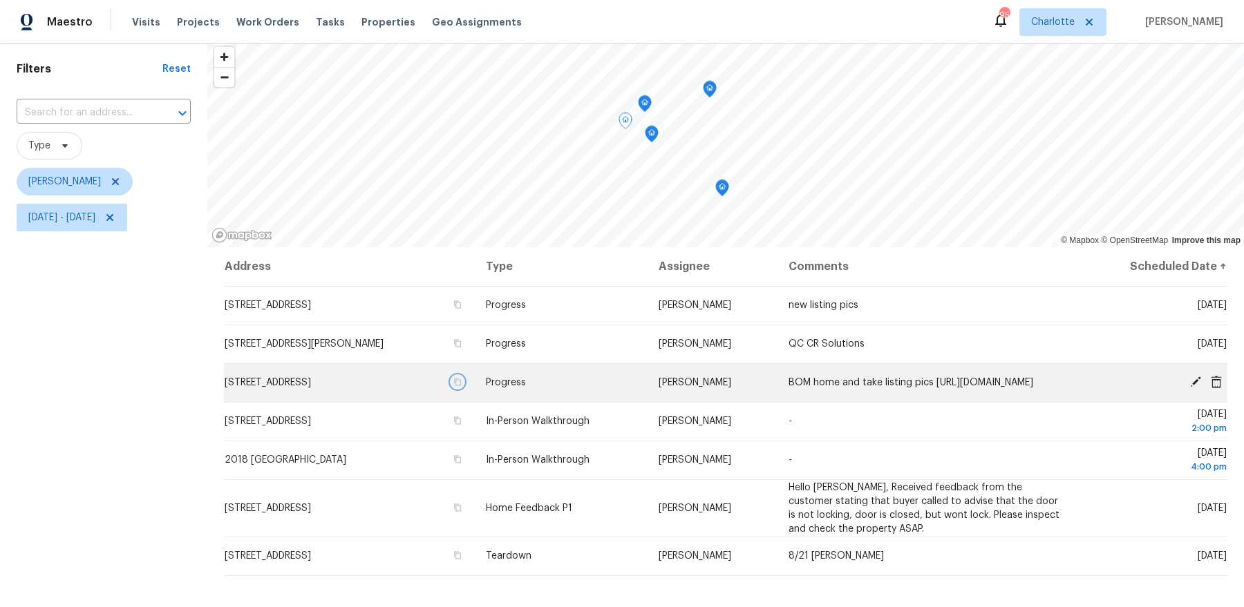
click at [462, 383] on icon "button" at bounding box center [457, 382] width 8 height 8
click at [652, 132] on icon "Map marker" at bounding box center [651, 134] width 12 height 16
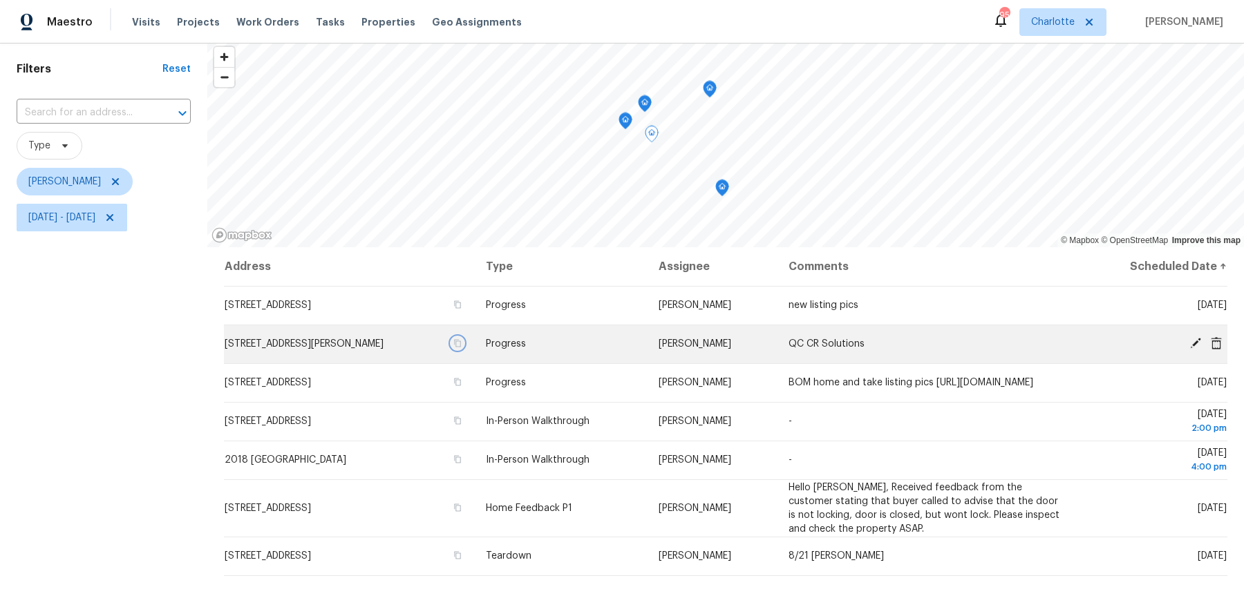
click at [462, 342] on icon "button" at bounding box center [457, 343] width 8 height 8
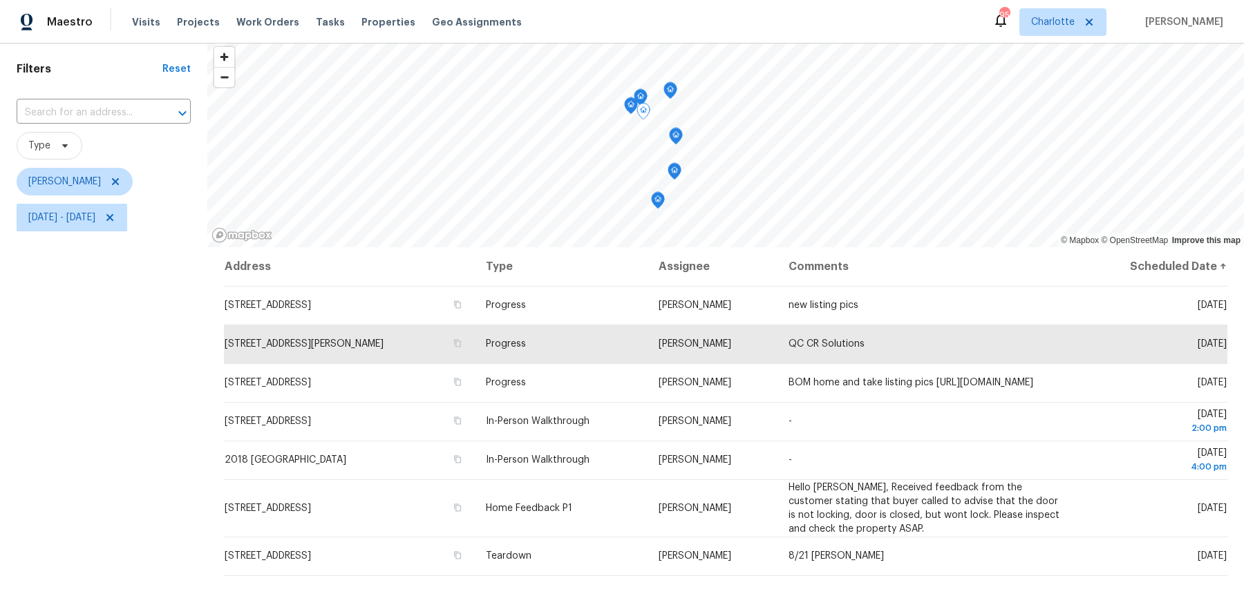
click at [654, 204] on icon "Map marker" at bounding box center [657, 201] width 12 height 16
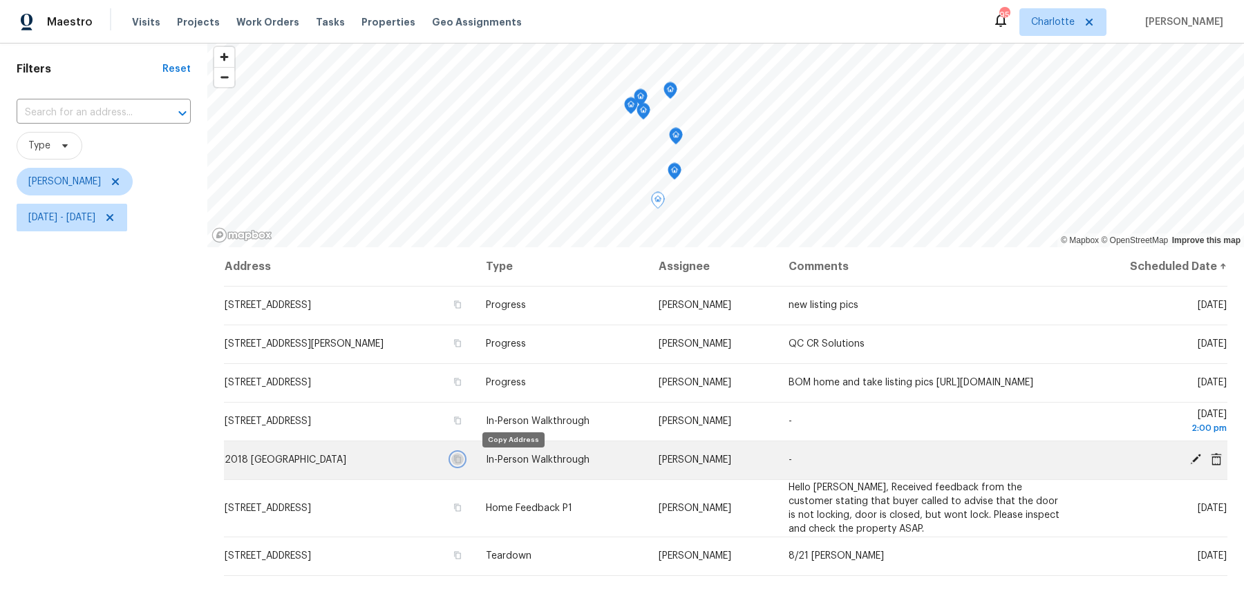
click at [462, 464] on icon "button" at bounding box center [458, 460] width 7 height 8
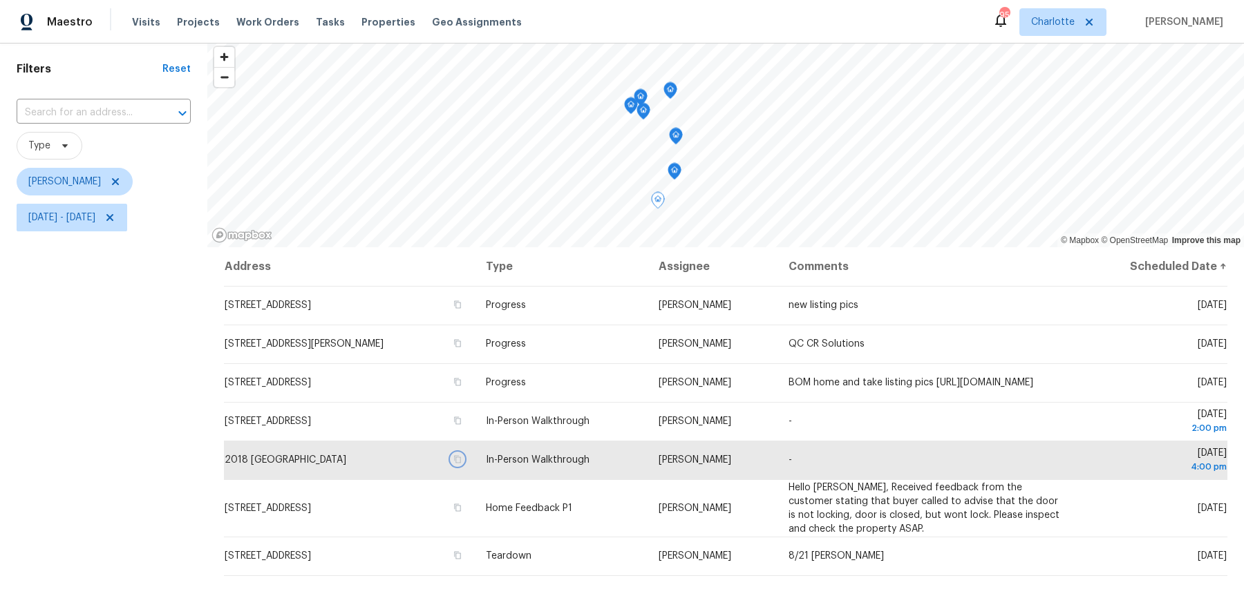
click at [672, 172] on icon "Map marker" at bounding box center [674, 170] width 4 height 3
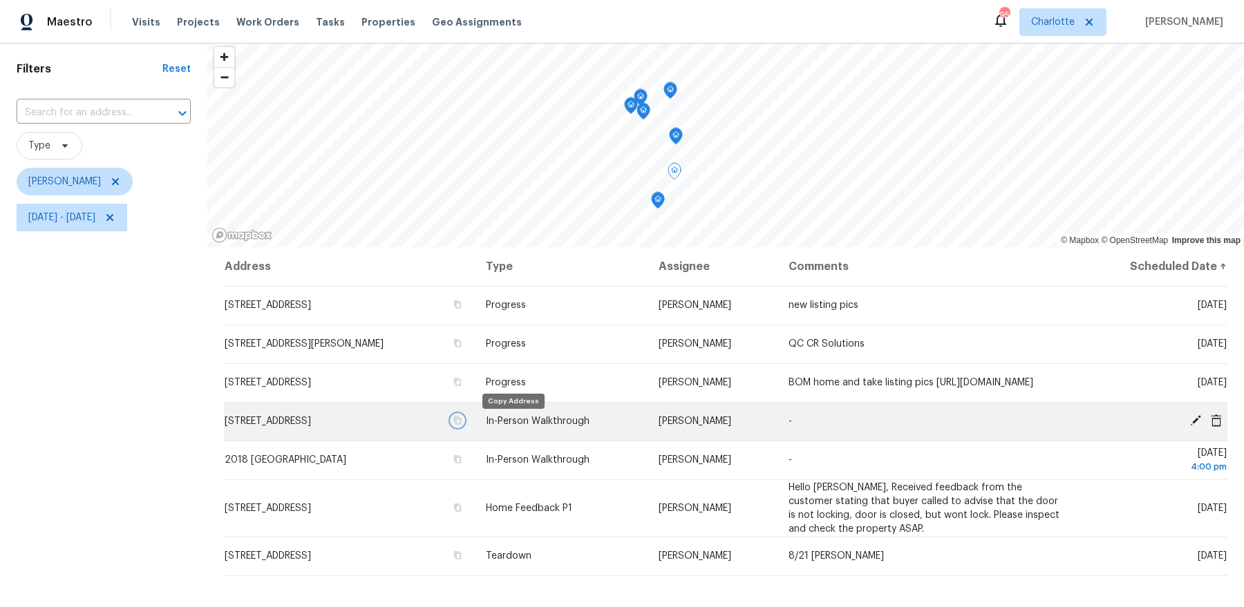
click at [462, 424] on icon "button" at bounding box center [457, 421] width 8 height 8
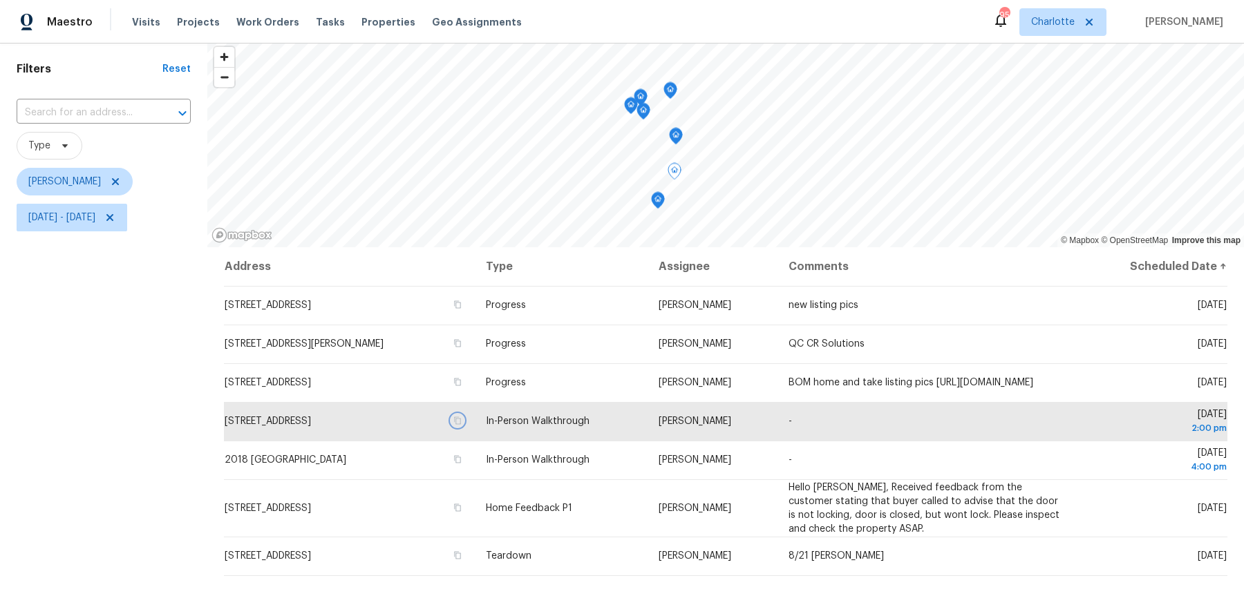
click at [678, 138] on icon "Map marker" at bounding box center [675, 137] width 12 height 16
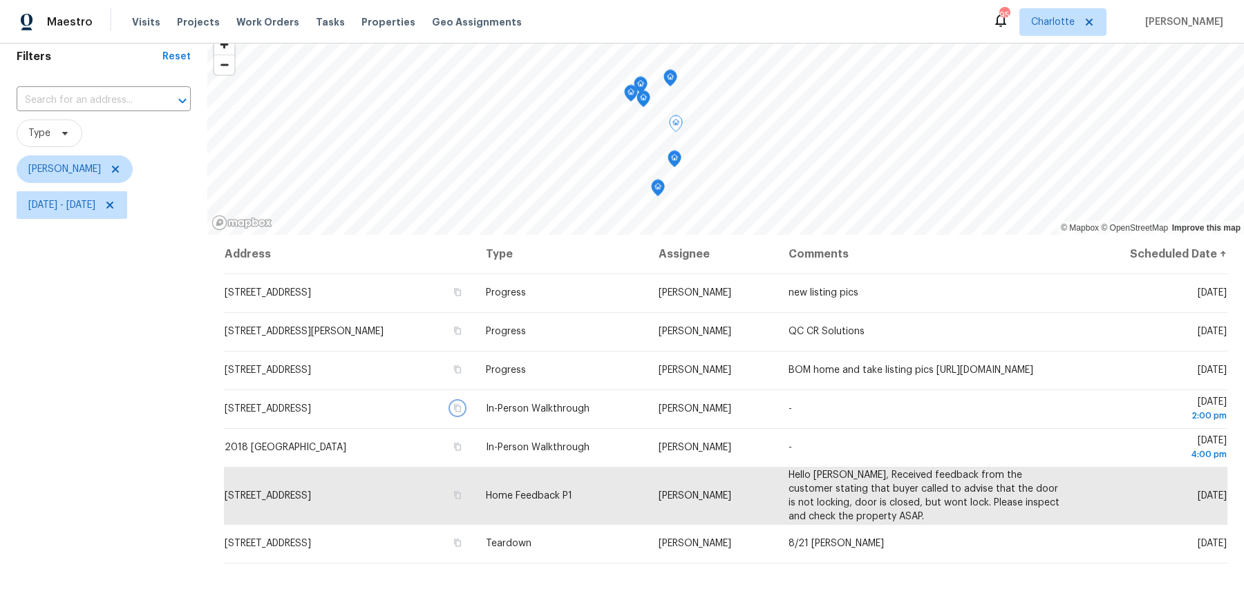
scroll to position [63, 0]
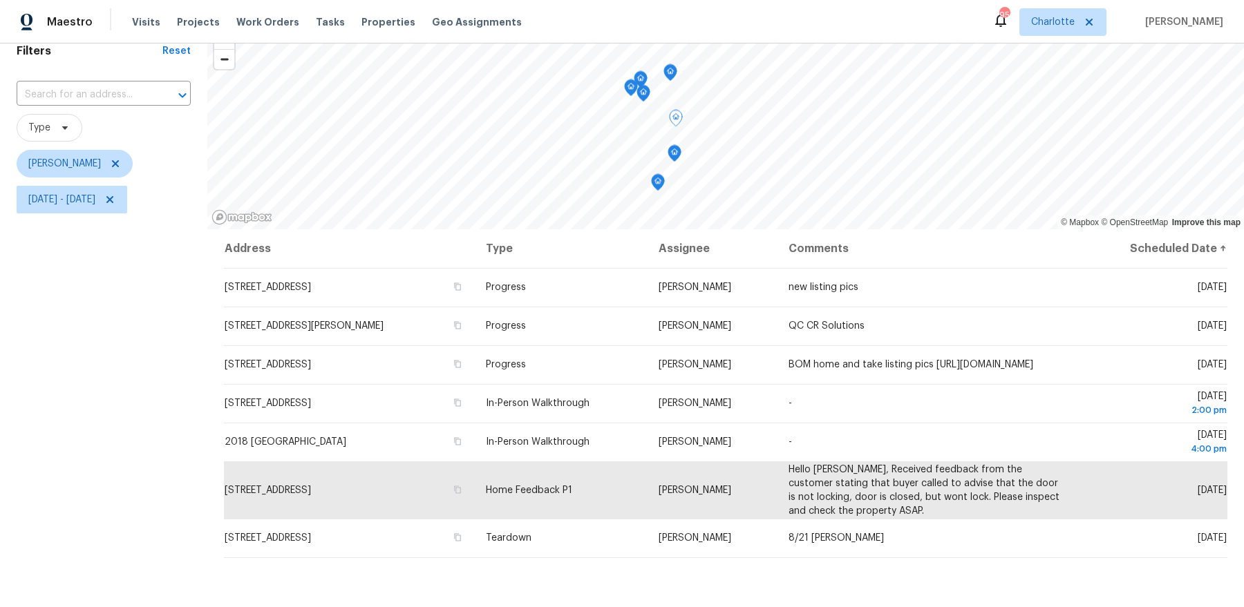
click at [156, 511] on div "Filters Reset ​ Type Dan Baquero Wed, Aug 20 - Wed, Aug 20" at bounding box center [103, 368] width 207 height 693
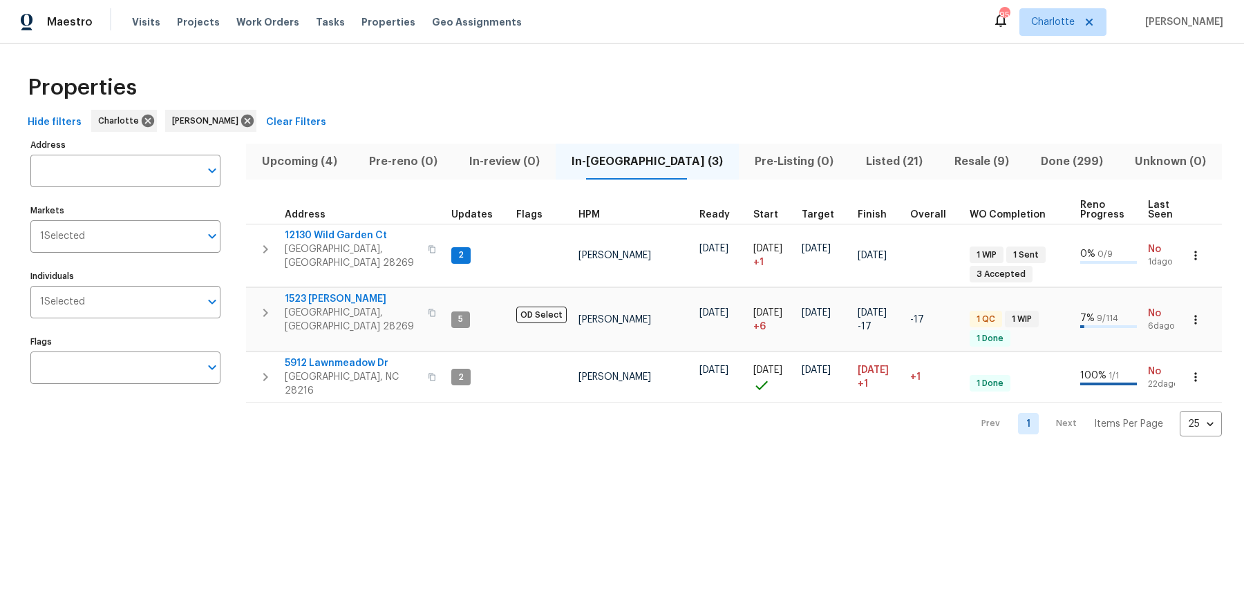
click at [317, 155] on span "Upcoming (4)" at bounding box center [299, 161] width 91 height 19
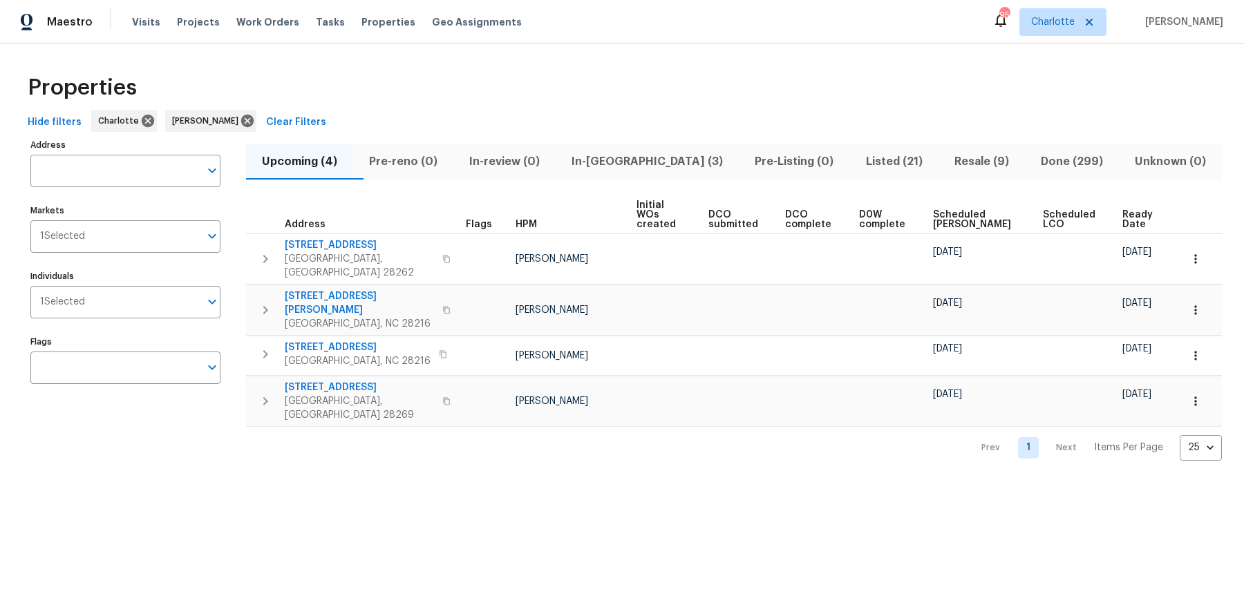
click at [1139, 212] on span "Ready Date" at bounding box center [1139, 219] width 35 height 19
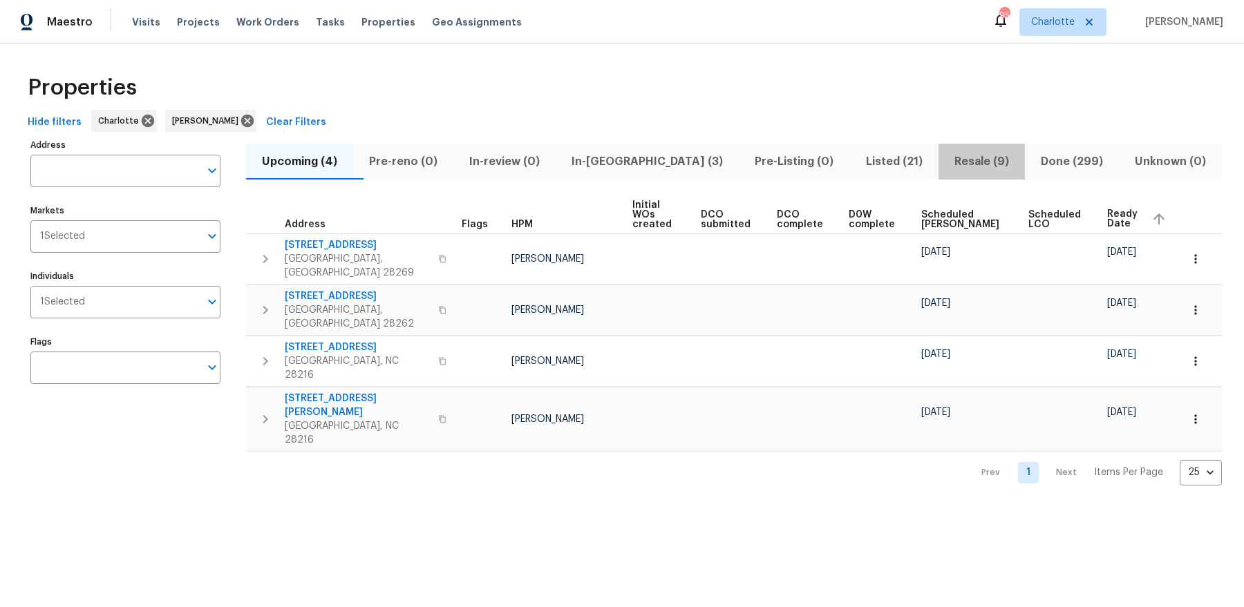
click at [968, 167] on span "Resale (9)" at bounding box center [981, 161] width 70 height 19
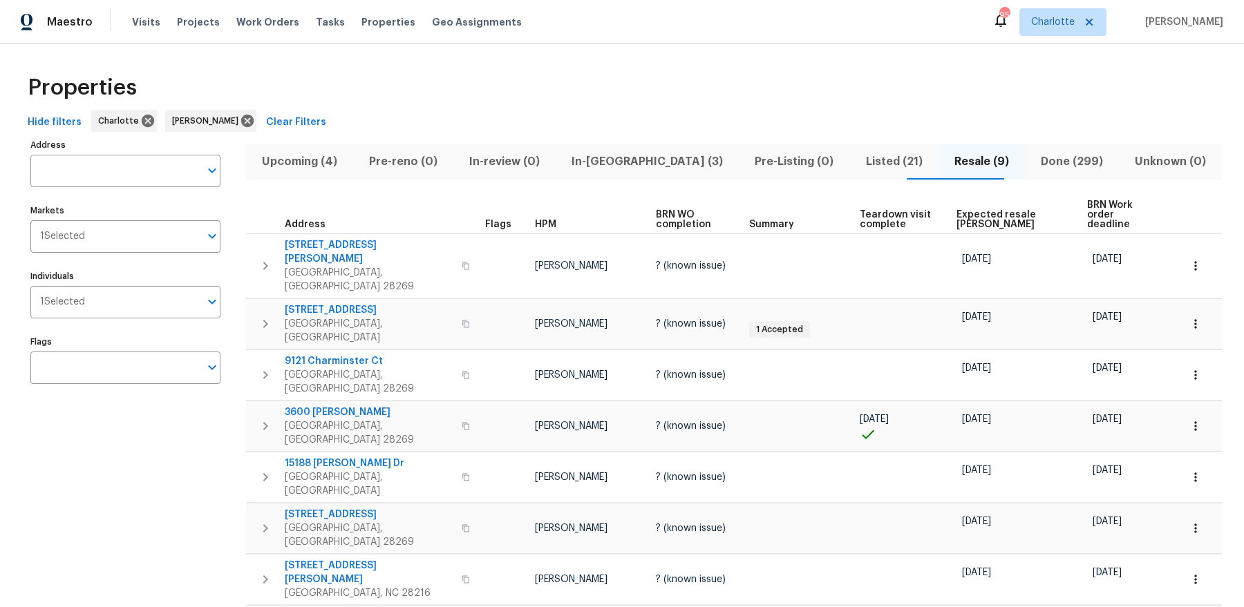
click at [1089, 206] on span "BRN Work order deadline" at bounding box center [1122, 214] width 70 height 29
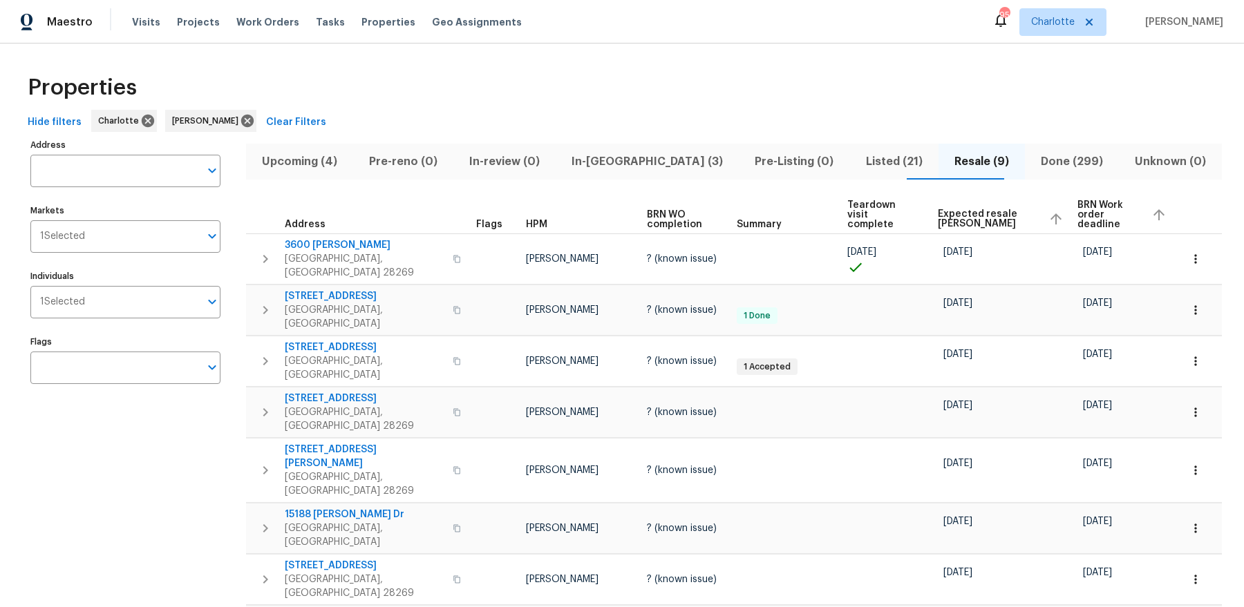
scroll to position [79, 0]
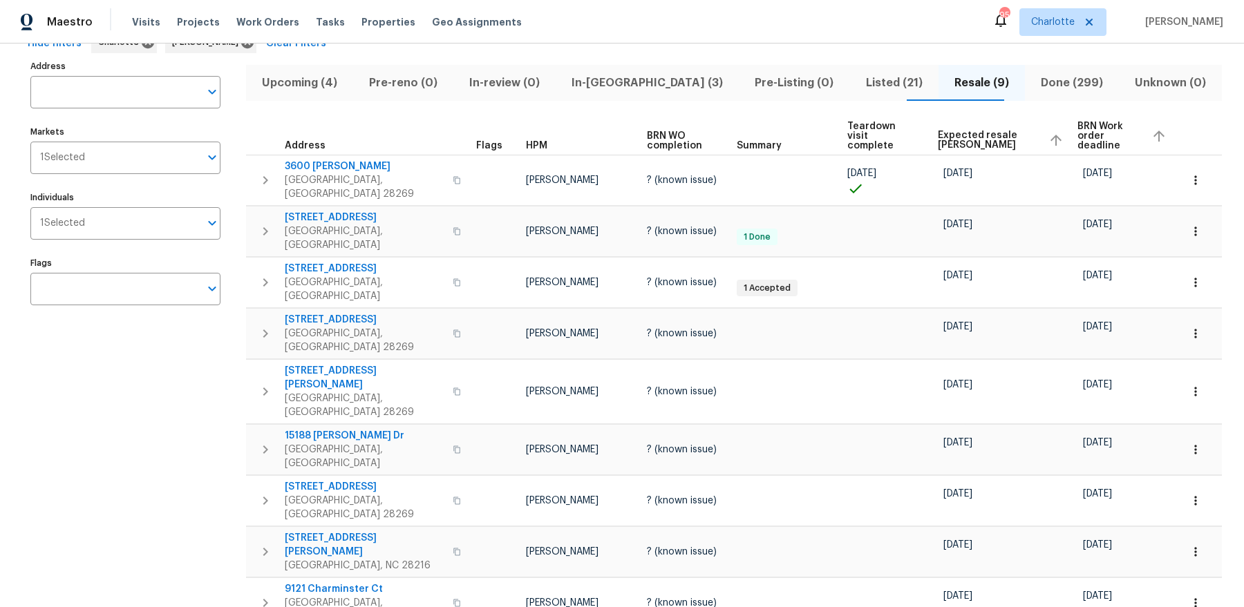
click at [183, 389] on div "Address Address Markets 1 Selected Markets Individuals 1 Selected Individuals F…" at bounding box center [133, 360] width 207 height 606
click at [653, 86] on span "In-reno (3)" at bounding box center [647, 82] width 167 height 19
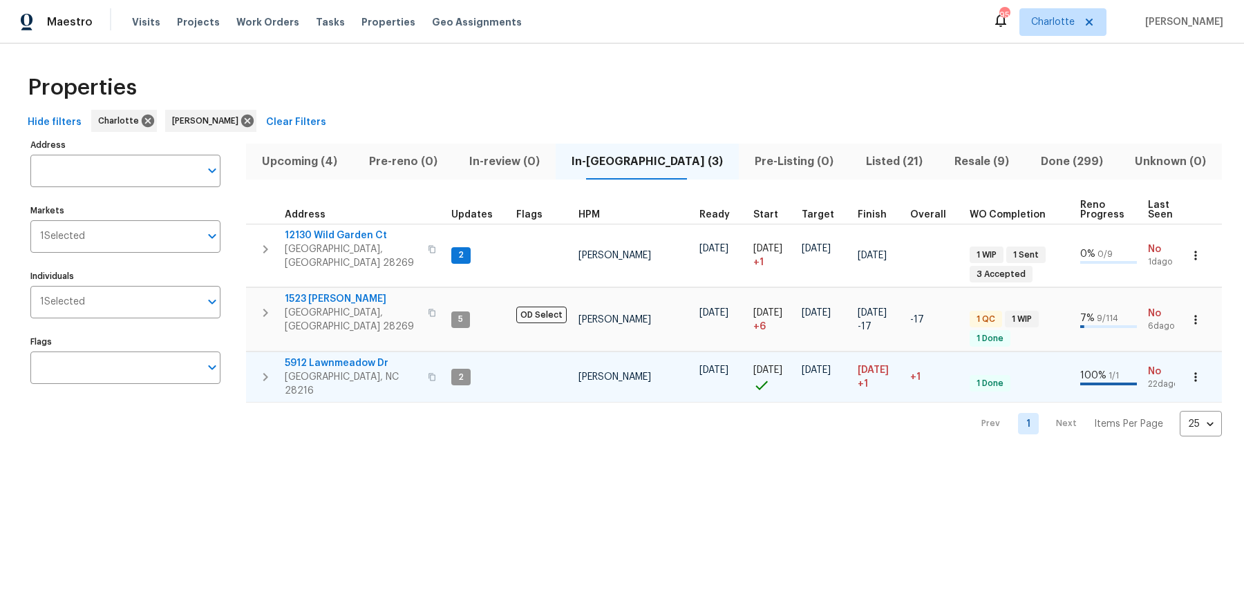
click at [341, 356] on span "5912 Lawnmeadow Dr" at bounding box center [352, 363] width 135 height 14
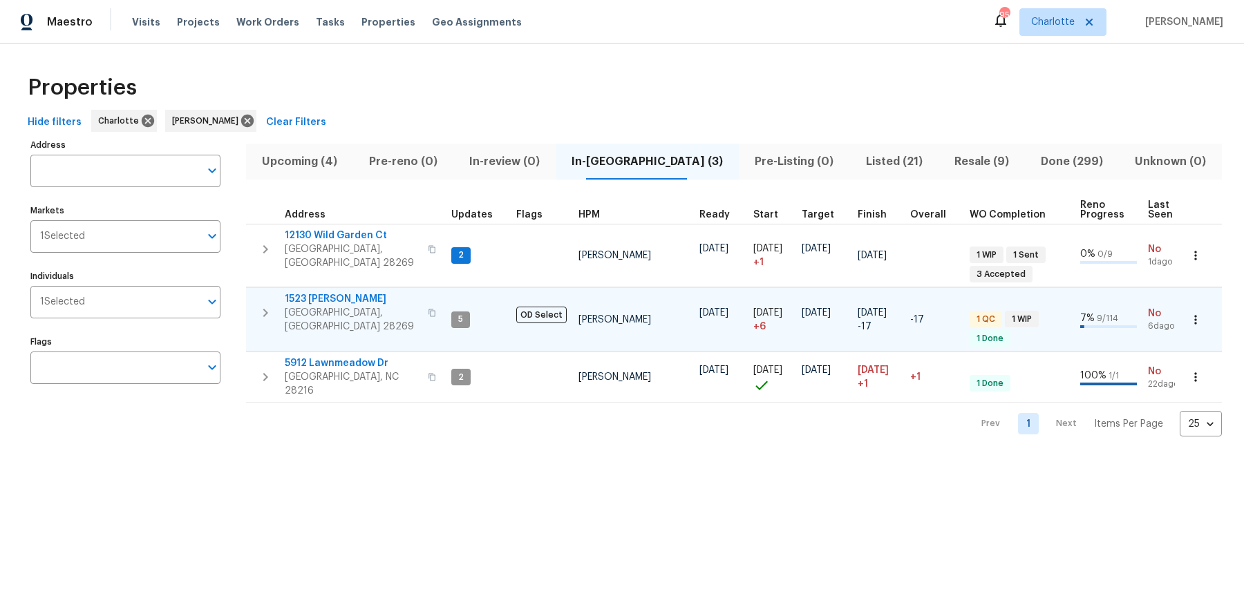
click at [325, 292] on span "1523 [PERSON_NAME]" at bounding box center [352, 299] width 135 height 14
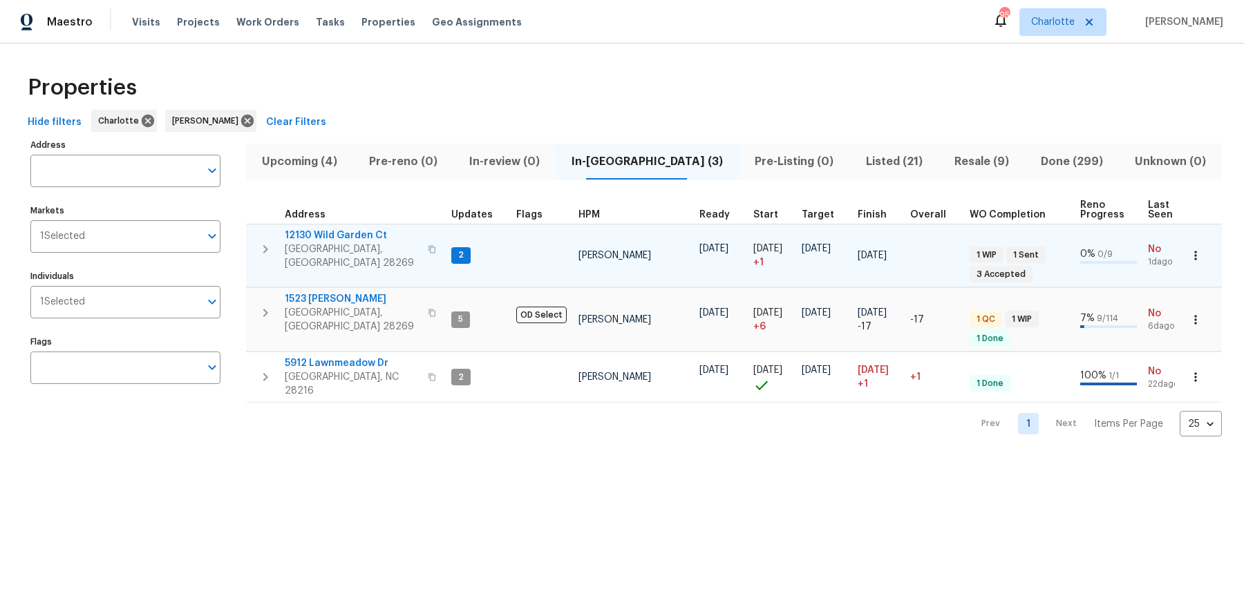
click at [327, 232] on span "12130 Wild Garden Ct" at bounding box center [352, 236] width 135 height 14
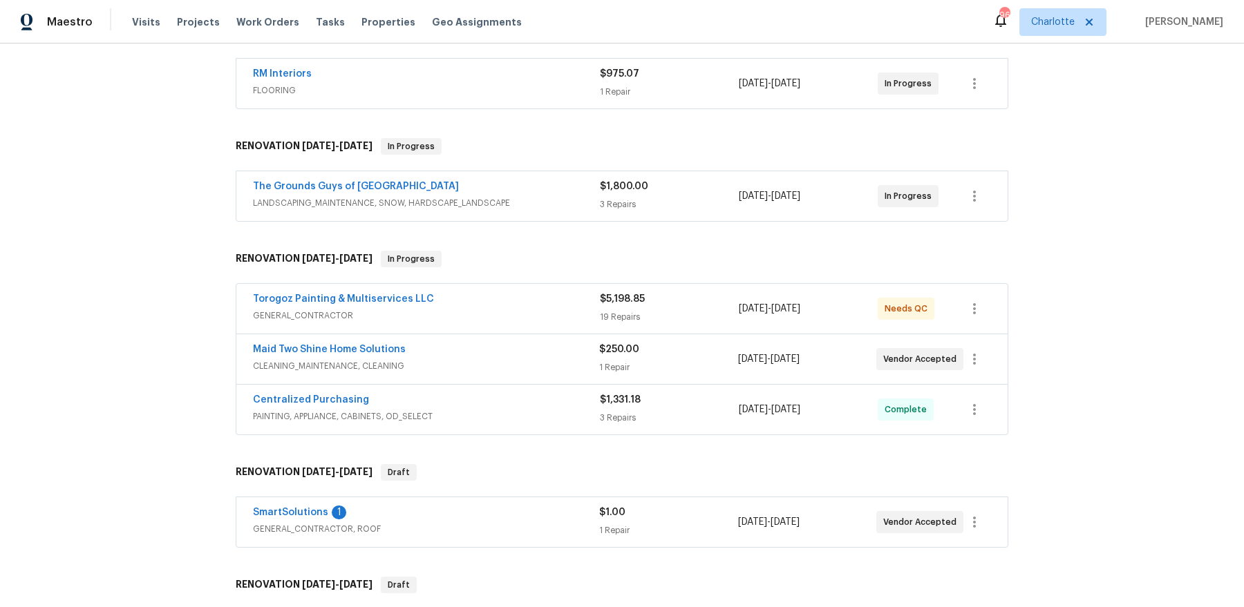
scroll to position [283, 0]
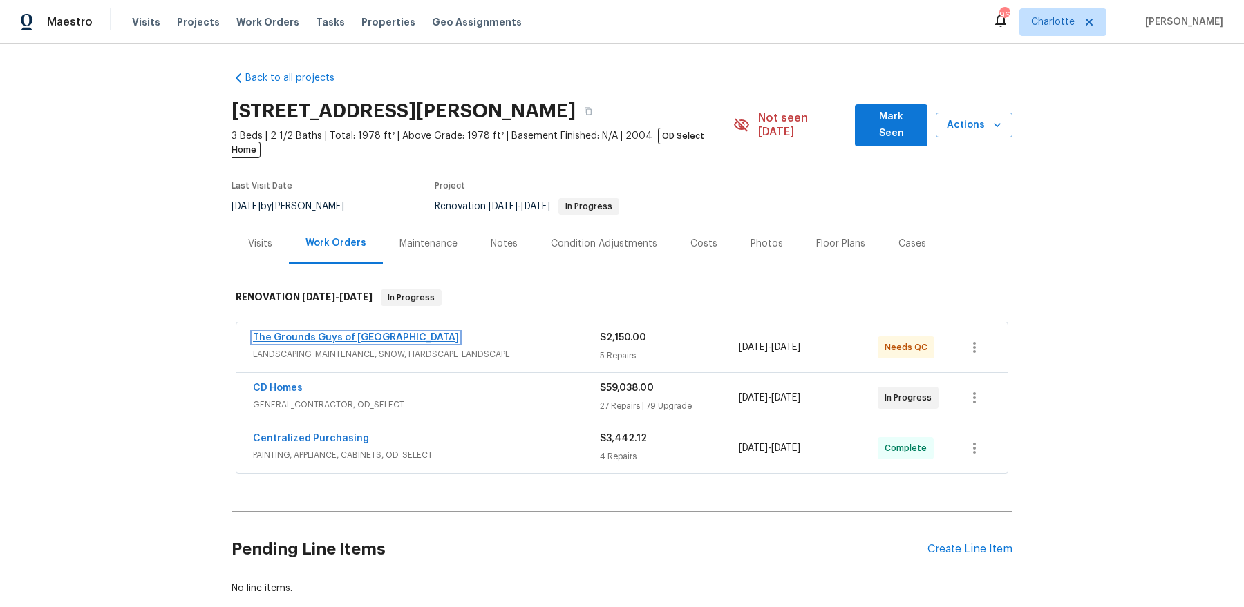
click at [365, 333] on link "The Grounds Guys of [GEOGRAPHIC_DATA]" at bounding box center [356, 338] width 206 height 10
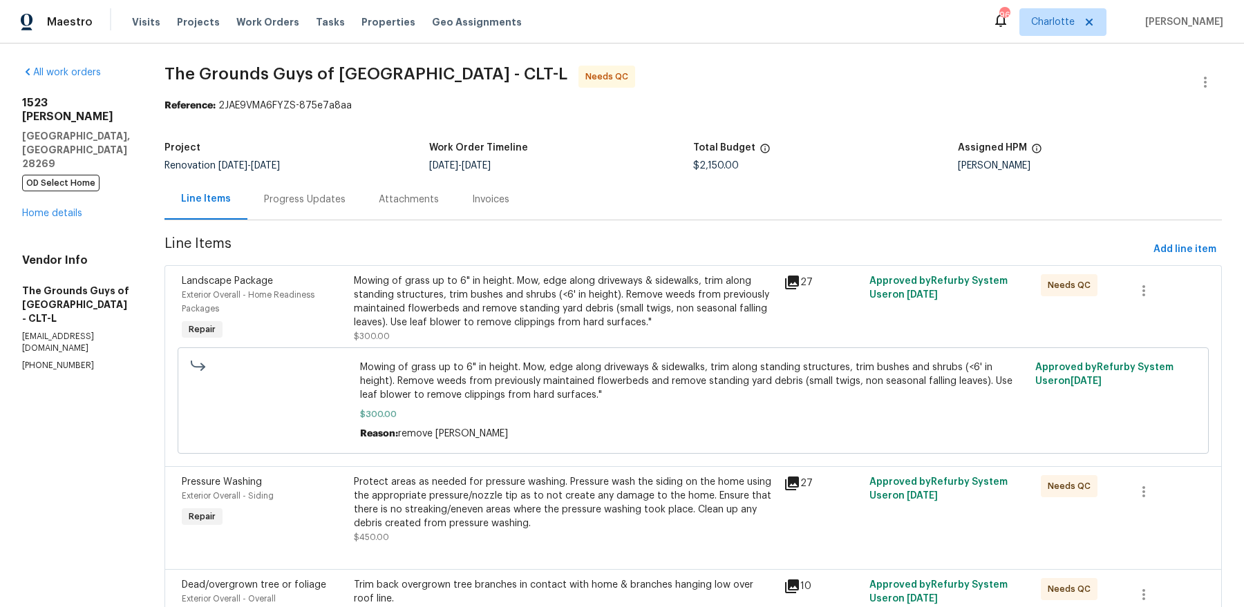
click at [345, 200] on div "Progress Updates" at bounding box center [305, 200] width 82 height 14
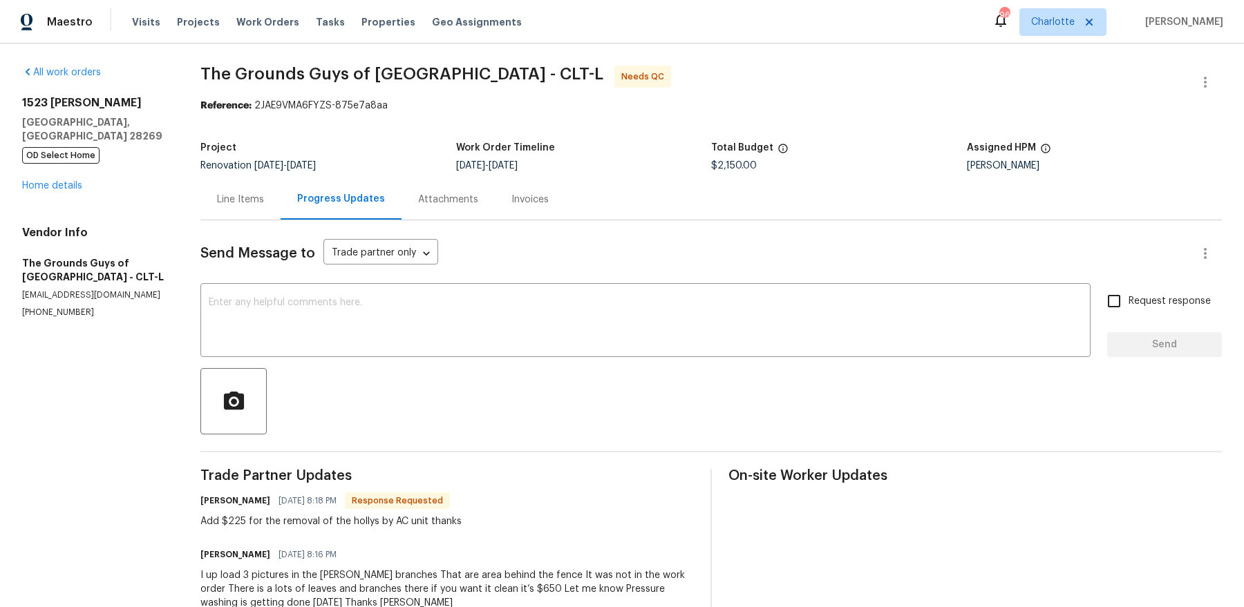
click at [247, 202] on div "Line Items" at bounding box center [240, 200] width 47 height 14
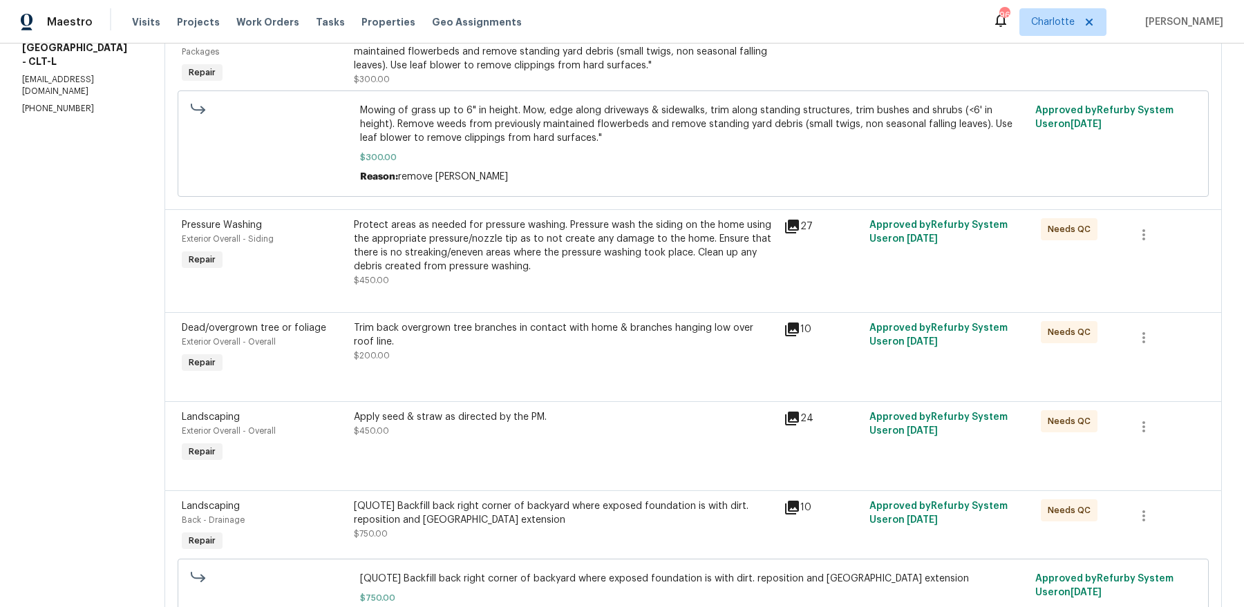
scroll to position [339, 0]
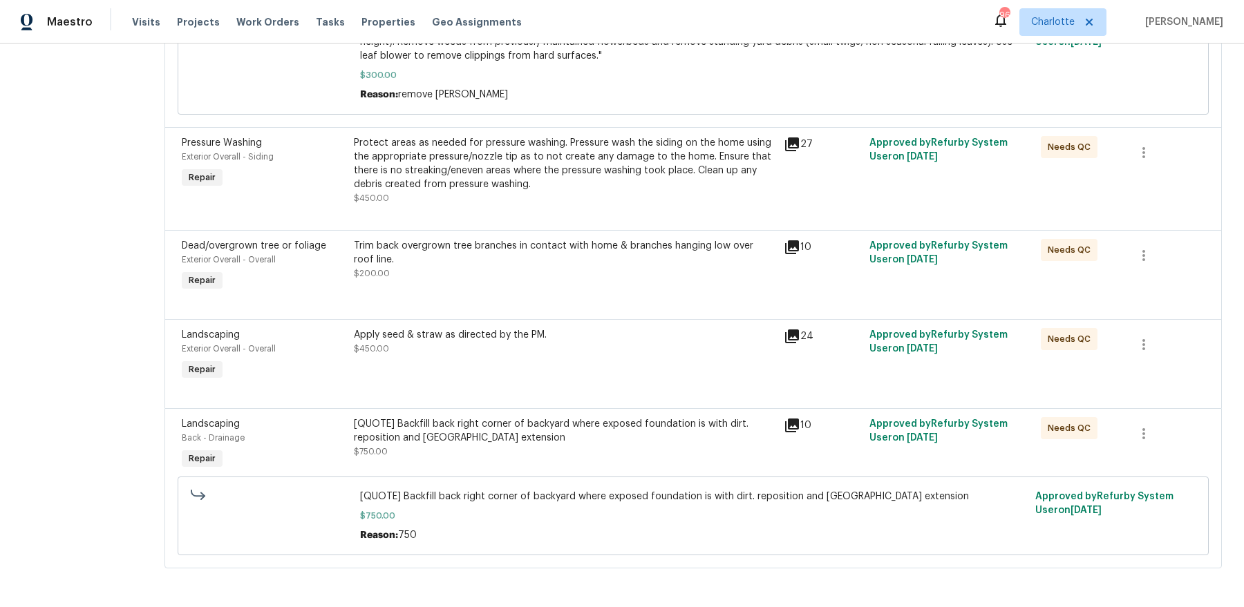
click at [532, 273] on div "Trim back overgrown tree branches in contact with home & branches hanging low o…" at bounding box center [564, 259] width 421 height 41
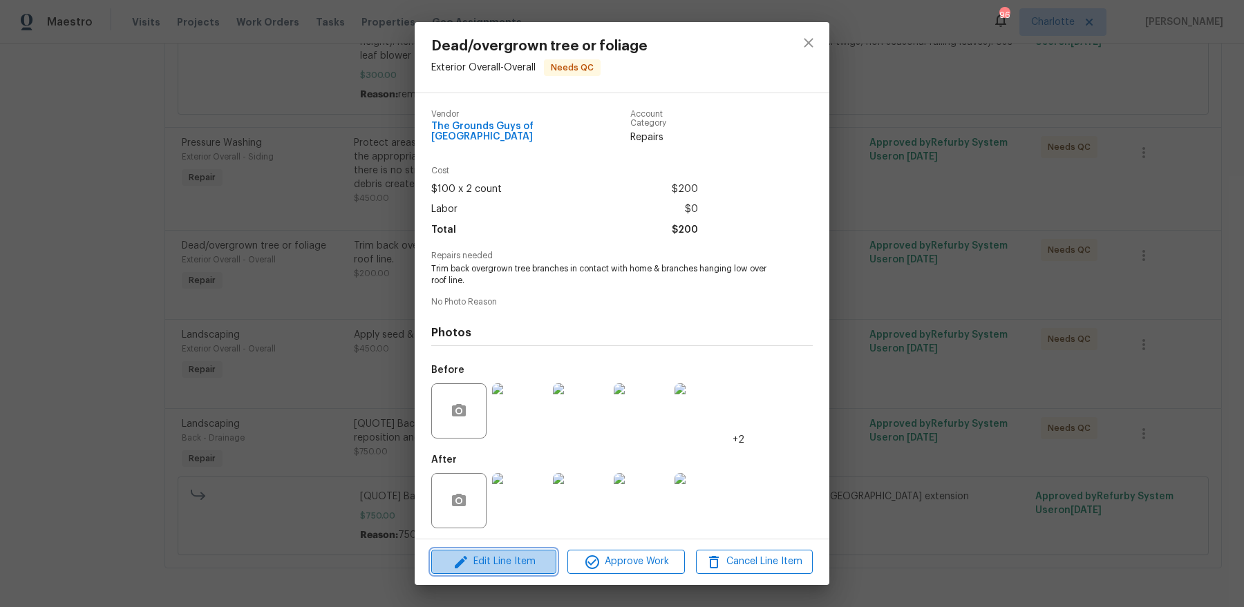
click at [542, 485] on span "Edit Line Item" at bounding box center [493, 561] width 117 height 17
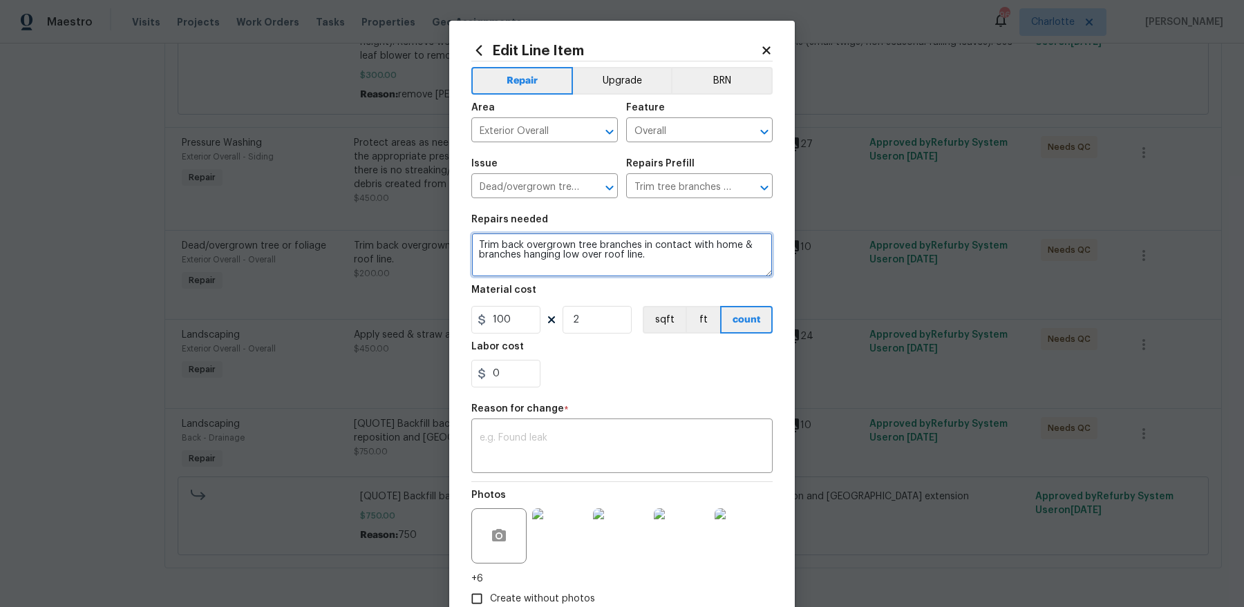
click at [675, 262] on textarea "Trim back overgrown tree branches in contact with home & branches hanging low o…" at bounding box center [621, 255] width 301 height 44
type textarea "Trim back overgrown tree branches in contact with home & branches hanging low o…"
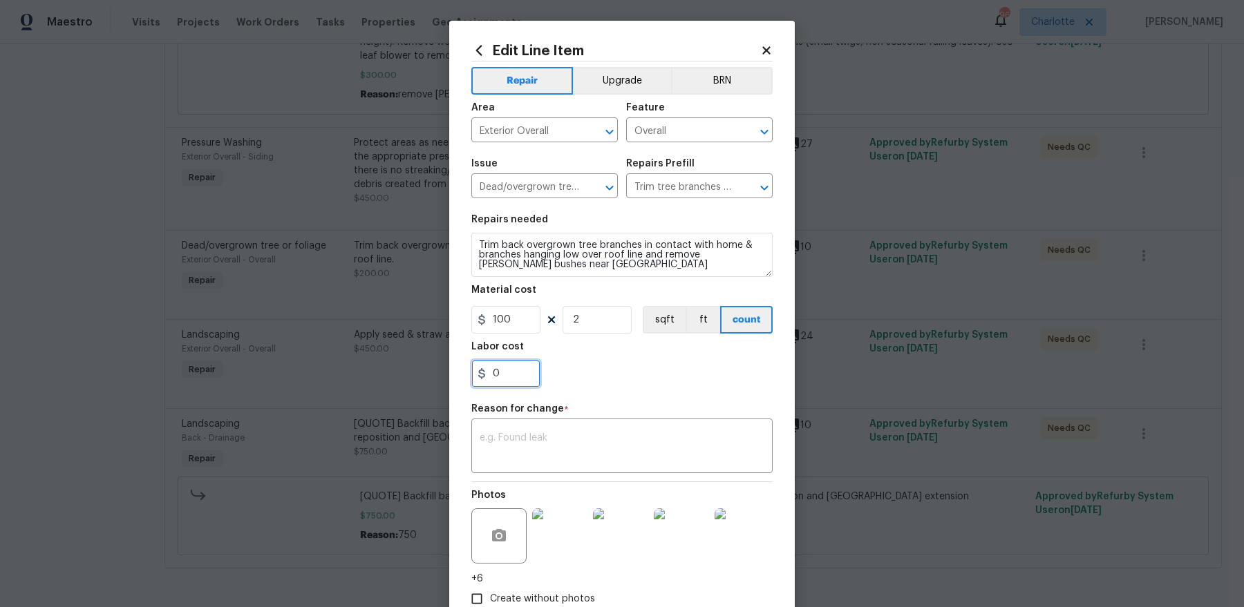
click at [504, 371] on input "0" at bounding box center [505, 374] width 69 height 28
click at [504, 371] on input "2" at bounding box center [505, 374] width 69 height 28
type input "225"
click at [522, 433] on textarea at bounding box center [621, 447] width 285 height 29
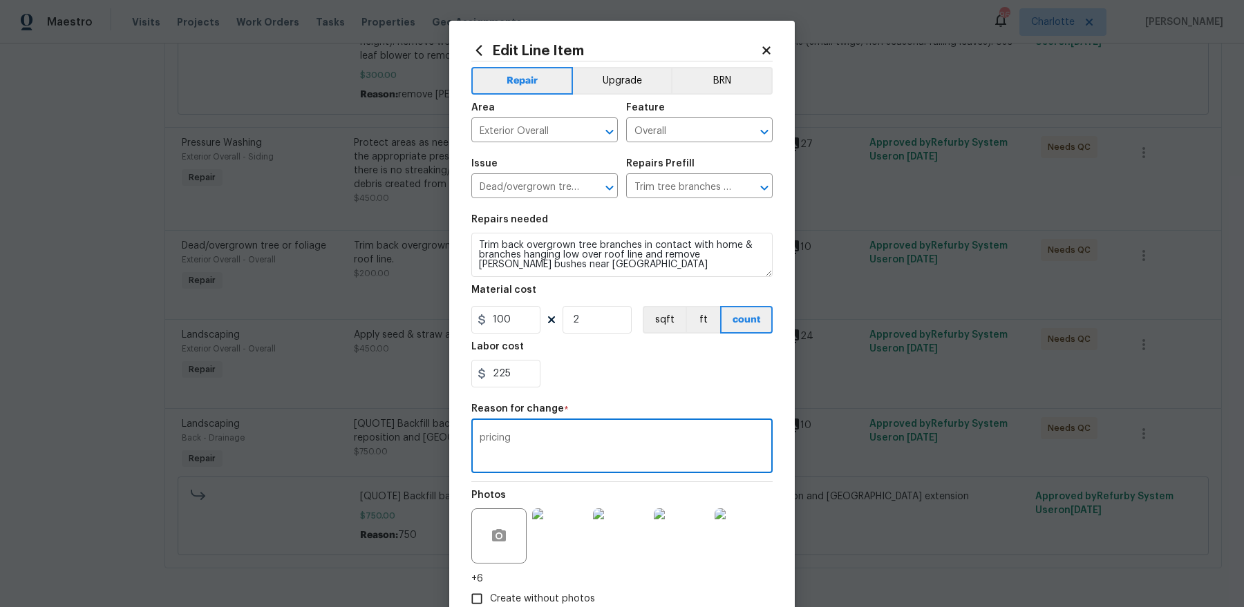
scroll to position [86, 0]
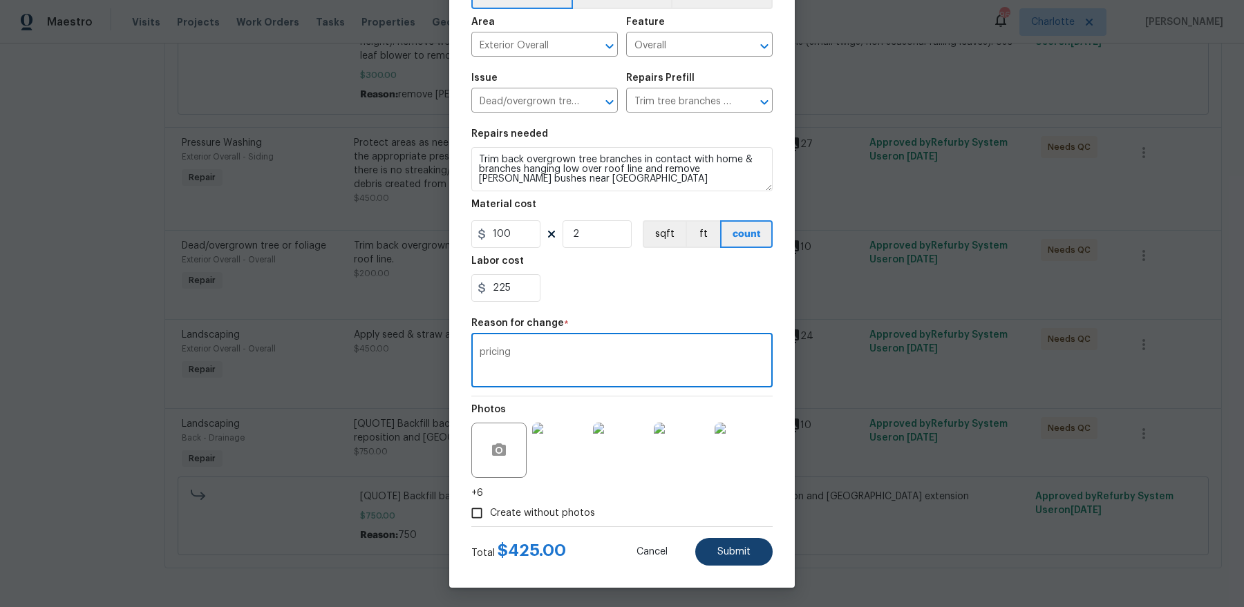
type textarea "pricing"
click at [721, 485] on span "Submit" at bounding box center [733, 552] width 33 height 10
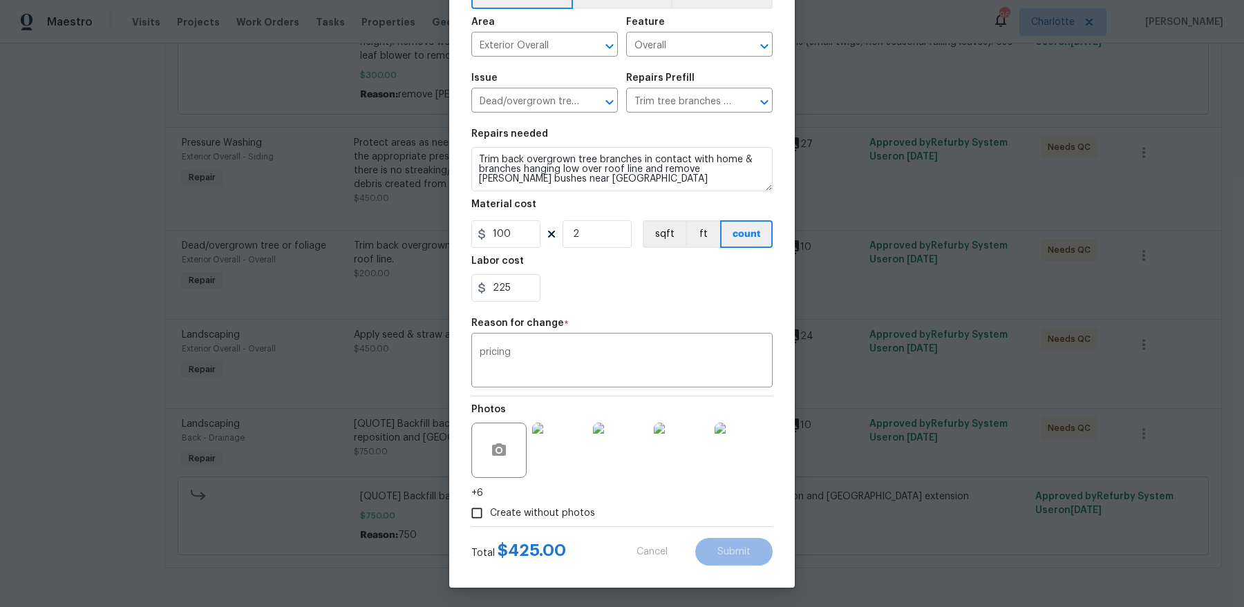
type textarea "Trim back overgrown tree branches in contact with home & branches hanging low o…"
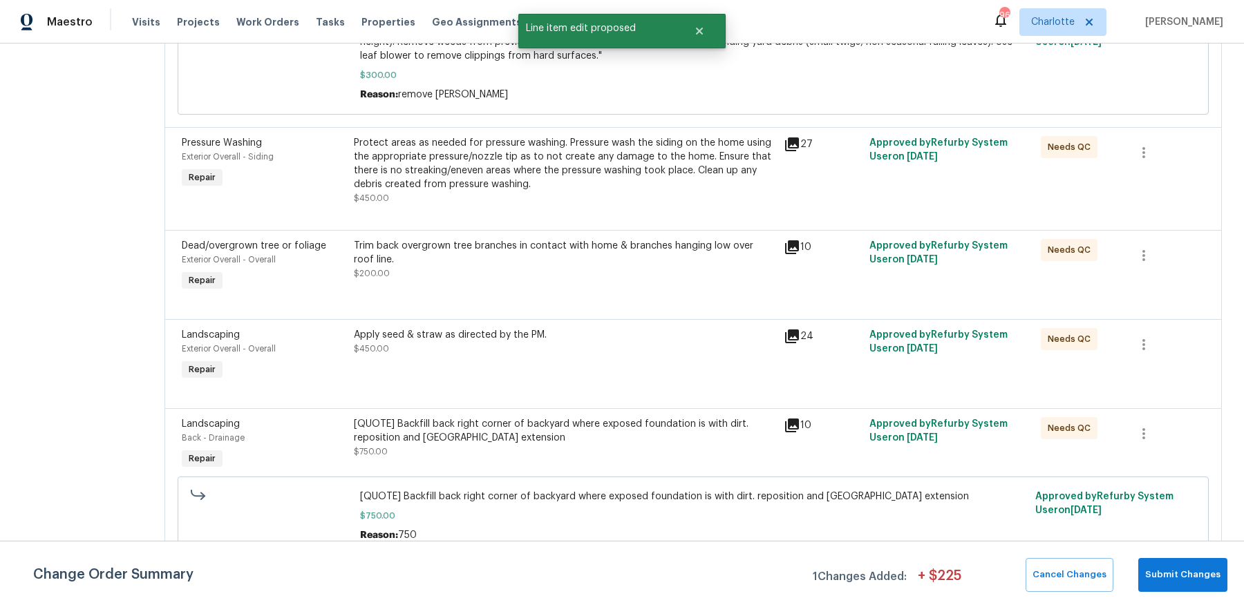
scroll to position [0, 0]
click at [994, 485] on span "Submit Changes" at bounding box center [1182, 575] width 75 height 16
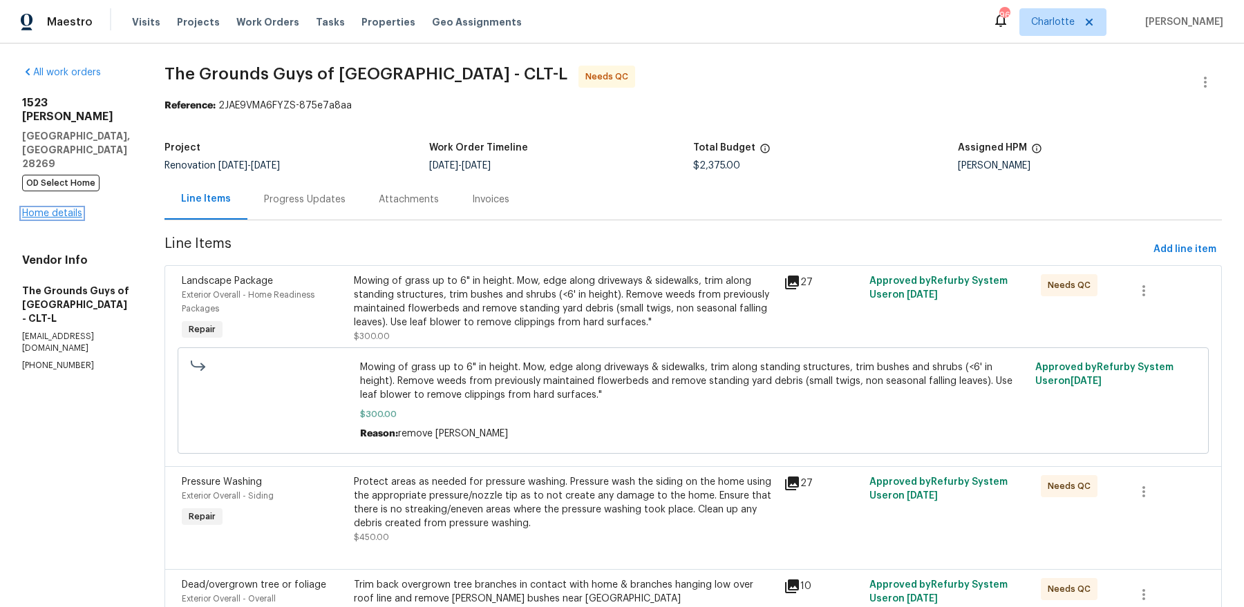
click at [61, 209] on link "Home details" at bounding box center [52, 214] width 60 height 10
